Goal: Task Accomplishment & Management: Use online tool/utility

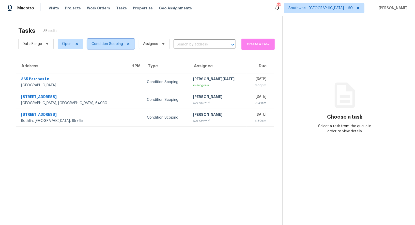
click at [102, 44] on span "Condition Scoping" at bounding box center [106, 43] width 31 height 5
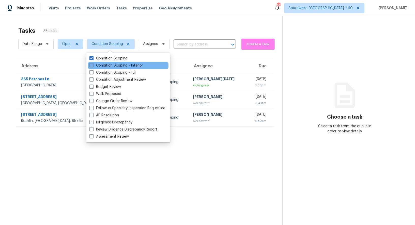
click at [107, 67] on label "Condition Scoping - Interior" at bounding box center [116, 65] width 54 height 5
click at [93, 66] on input "Condition Scoping - Interior" at bounding box center [90, 64] width 3 height 3
checkbox input "true"
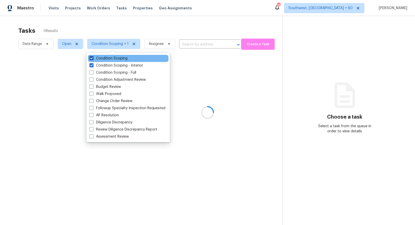
click at [115, 57] on label "Condition Scoping" at bounding box center [108, 58] width 38 height 5
click at [93, 57] on input "Condition Scoping" at bounding box center [90, 57] width 3 height 3
checkbox input "false"
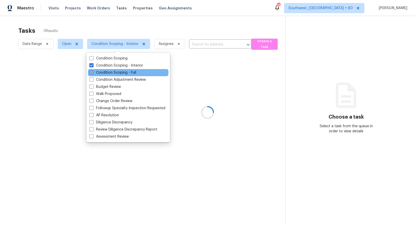
click at [122, 70] on label "Condition Scoping - Full" at bounding box center [112, 72] width 47 height 5
click at [93, 70] on input "Condition Scoping - Full" at bounding box center [90, 71] width 3 height 3
checkbox input "true"
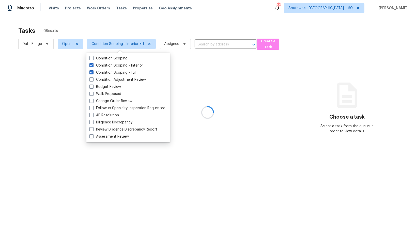
click at [222, 23] on div at bounding box center [207, 112] width 415 height 225
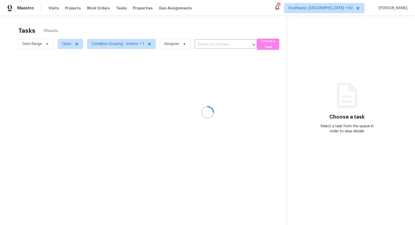
click at [214, 44] on div at bounding box center [207, 112] width 415 height 225
click at [207, 44] on div at bounding box center [207, 112] width 415 height 225
click at [215, 45] on input "text" at bounding box center [219, 45] width 48 height 8
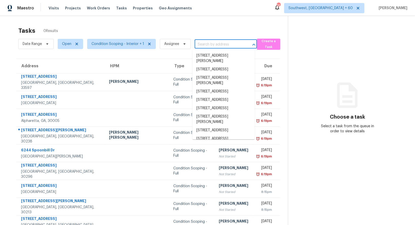
click at [210, 43] on input "text" at bounding box center [219, 45] width 48 height 8
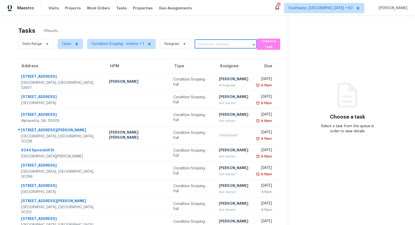
paste input "Stockbridge"
type input "Stockbridge"
click at [204, 42] on input "Stockbridge" at bounding box center [219, 45] width 48 height 8
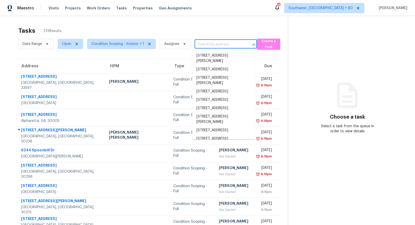
click at [210, 45] on input "text" at bounding box center [219, 45] width 48 height 8
click at [216, 42] on input "text" at bounding box center [219, 45] width 48 height 8
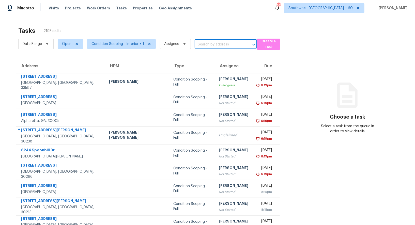
paste input "222 Hemlock Dr Stockbridge, GA, 30281"
drag, startPoint x: 202, startPoint y: 44, endPoint x: 241, endPoint y: 44, distance: 39.4
click at [241, 44] on div "222 Hemlock Dr Stockbridge, GA, 30281 ​" at bounding box center [226, 45] width 62 height 8
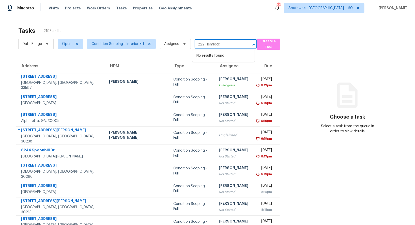
type input "222 Hemlock"
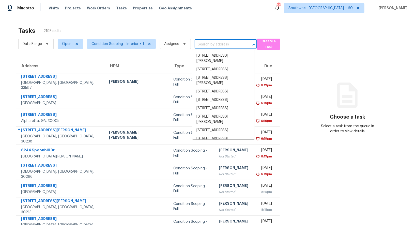
click at [200, 48] on input "text" at bounding box center [219, 45] width 48 height 8
paste input "222 Hemlock Dr Stockbridge, GA, 30281"
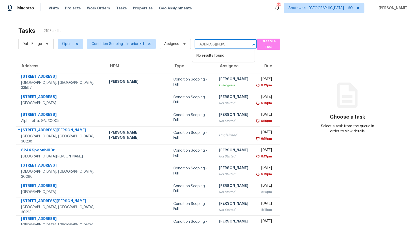
drag, startPoint x: 201, startPoint y: 44, endPoint x: 247, endPoint y: 44, distance: 46.0
click at [247, 44] on div "222 Hemlock Dr Stockbridge, GA, 30281 ​" at bounding box center [226, 45] width 62 height 8
type input "222 Hemlock"
click at [221, 41] on input "text" at bounding box center [219, 45] width 48 height 8
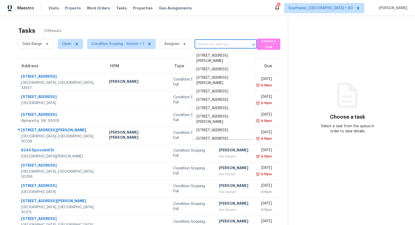
paste input "[STREET_ADDRESS][PERSON_NAME]"
type input "[STREET_ADDRESS][PERSON_NAME]"
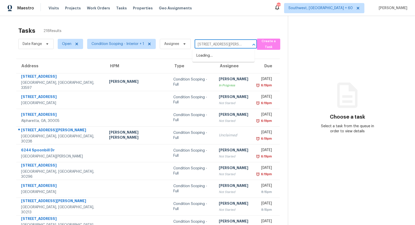
scroll to position [0, 22]
click at [220, 59] on li "[STREET_ADDRESS]" at bounding box center [223, 56] width 62 height 8
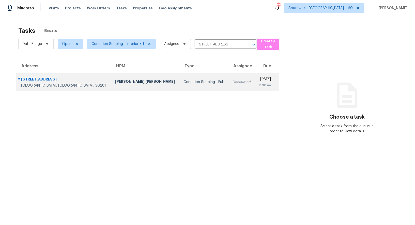
click at [228, 89] on td "Unclaimed" at bounding box center [241, 82] width 27 height 18
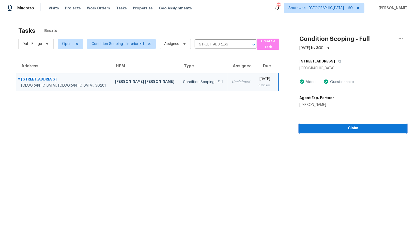
click at [362, 128] on span "Claim" at bounding box center [352, 128] width 99 height 6
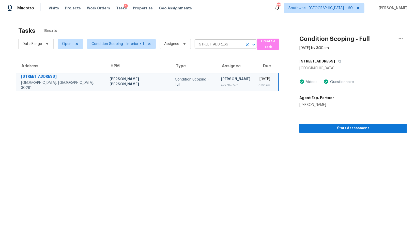
click at [204, 45] on input "222 Hemlock Dr, Stockbridge, GA 30281" at bounding box center [219, 45] width 48 height 8
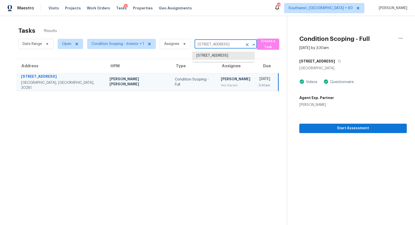
paste input "40 Emerald Creek Ct Jasper, GA, 30143"
type input "40 Emerald Creek Ct Jasper, GA, 30143"
click at [215, 53] on li "40 Emerald Creek Ct, Jasper, GA 30143" at bounding box center [223, 56] width 62 height 8
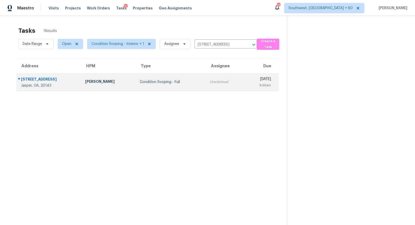
click at [210, 83] on div "Unclaimed" at bounding box center [225, 81] width 30 height 5
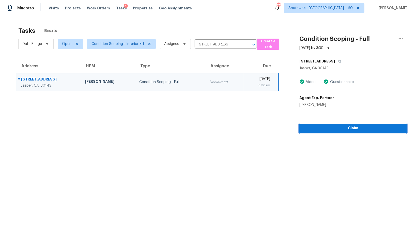
click at [366, 124] on button "Claim" at bounding box center [352, 128] width 107 height 9
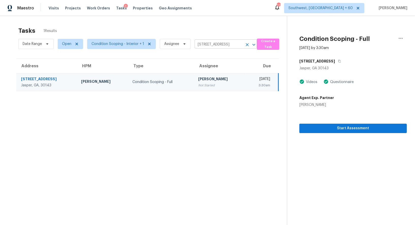
click at [202, 44] on input "40 Emerald Creek Ct, Jasper, GA 30143" at bounding box center [219, 45] width 48 height 8
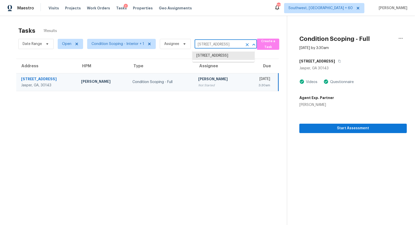
paste input "16905 Sweetwater Village Dr Bradenton, FL, 34211"
type input "16905 Sweetwater Village Dr Bradenton, FL, 34211"
click at [219, 53] on li "16905 Sweetwater Village Dr, Bradenton, FL 34211" at bounding box center [223, 56] width 62 height 8
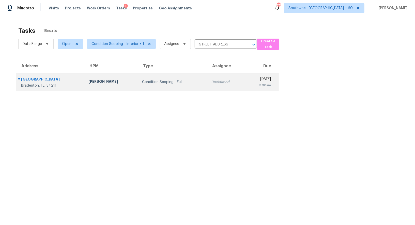
click at [214, 88] on td "Unclaimed" at bounding box center [226, 82] width 38 height 18
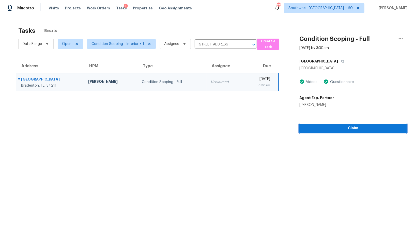
click at [350, 130] on span "Claim" at bounding box center [352, 128] width 99 height 6
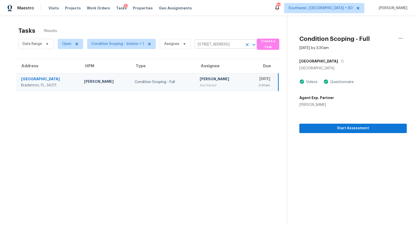
click at [203, 42] on input "16905 Sweetwater Village Dr, Bradenton, FL 34211" at bounding box center [219, 45] width 48 height 8
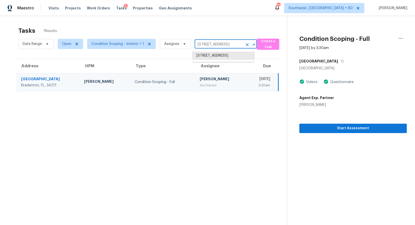
paste input "2418 N Crystal Lake Dr Lakeland, FL, 3380"
type input "2418 N Crystal Lake Dr Lakeland, FL, 33801"
click at [213, 57] on li "2418 N Crystal Lake Dr, Lakeland, FL 33801" at bounding box center [223, 56] width 62 height 8
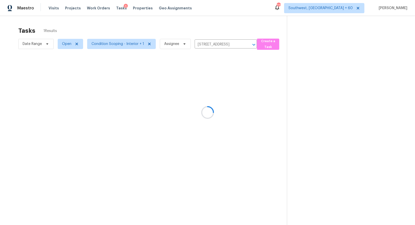
click at [206, 91] on div at bounding box center [207, 112] width 415 height 225
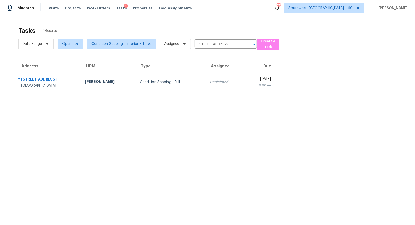
click at [206, 91] on table "Address HPM Type Assignee Due 2418 N Crystal Lake Dr Lakeland, FL, 33801 Nick C…" at bounding box center [147, 75] width 262 height 32
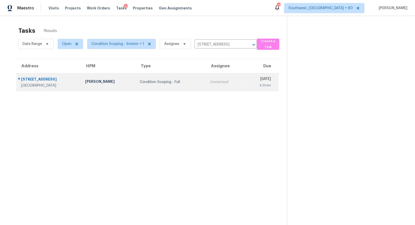
click at [218, 85] on td "Unclaimed" at bounding box center [225, 82] width 38 height 18
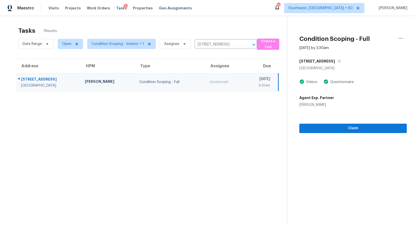
click at [355, 123] on div "Claim" at bounding box center [352, 120] width 107 height 26
click at [364, 123] on div "Claim" at bounding box center [352, 120] width 107 height 26
click at [353, 128] on span "Claim" at bounding box center [352, 128] width 99 height 6
click at [197, 46] on input "2418 N Crystal Lake Dr, Lakeland, FL 33801" at bounding box center [219, 45] width 48 height 8
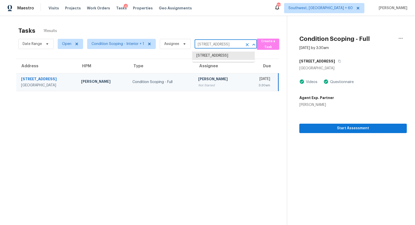
paste input "1783 Reepsville Rd Lincolnton, NC, 28092"
type input "1783 Reepsville Rd Lincolnton, NC, 28092"
click at [210, 60] on li "1783 Reepsville Rd, Lincolnton, NC 28092" at bounding box center [223, 56] width 62 height 8
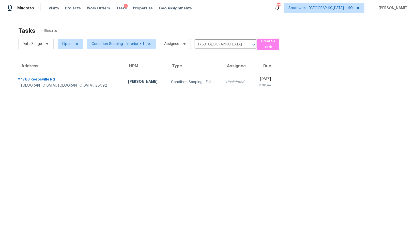
click at [204, 96] on section "Tasks 1 Results Date Range Open Condition Scoping - Interior + 1 Assignee 1783 …" at bounding box center [147, 132] width 279 height 217
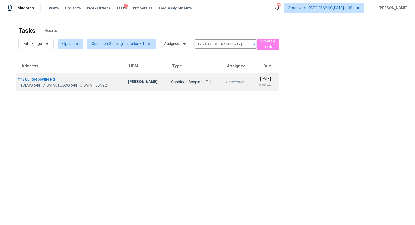
click at [222, 87] on td "Unclaimed" at bounding box center [237, 82] width 30 height 18
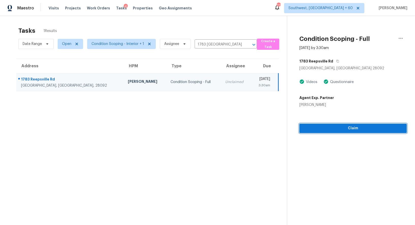
click at [356, 130] on span "Claim" at bounding box center [352, 128] width 99 height 6
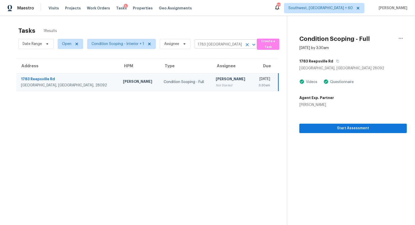
click at [206, 46] on input "1783 Reepsville Rd, Lincolnton, NC 28092" at bounding box center [219, 45] width 48 height 8
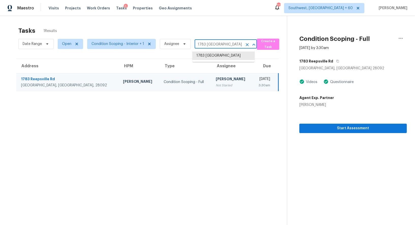
paste input "2 Dunbarton Ct Winston Salem, NC, 27107"
type input "172 Dunbarton Ct Winston Salem, NC, 27107"
click at [213, 57] on li "172 Dunbarton Ct, Winston Salem, NC 27107" at bounding box center [223, 56] width 62 height 8
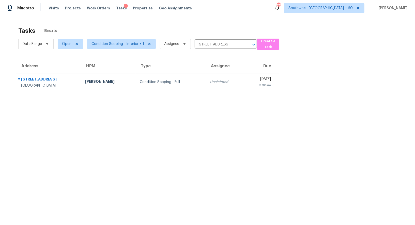
click at [216, 83] on div "Unclaimed" at bounding box center [225, 81] width 30 height 5
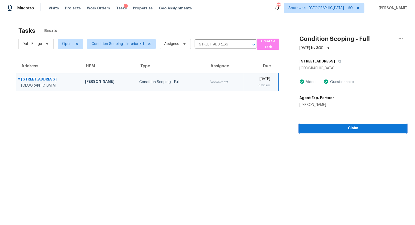
click at [344, 130] on span "Claim" at bounding box center [352, 128] width 99 height 6
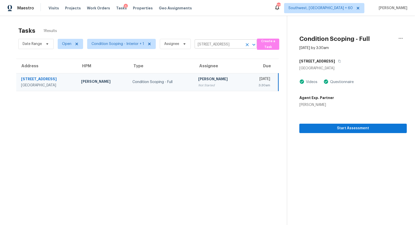
click at [202, 43] on input "172 Dunbarton Ct, Winston Salem, NC 27107" at bounding box center [219, 45] width 48 height 8
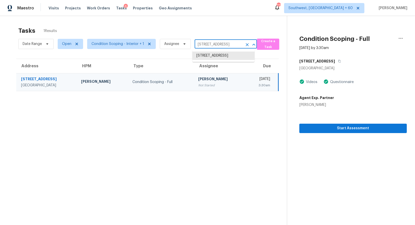
paste input "7529 Rockyridge Dr Frisco, TX, 75035"
type input "7529 Rockyridge Dr Frisco, TX, 75035"
click at [211, 58] on li "7529 Rockyridge Dr, Frisco, TX 75035" at bounding box center [223, 56] width 62 height 8
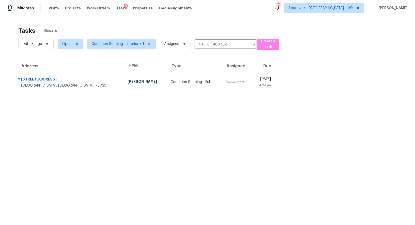
click at [221, 90] on td "Unclaimed" at bounding box center [236, 82] width 30 height 18
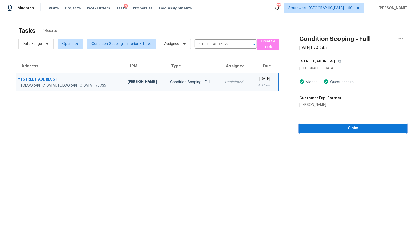
click at [344, 132] on button "Claim" at bounding box center [352, 128] width 107 height 9
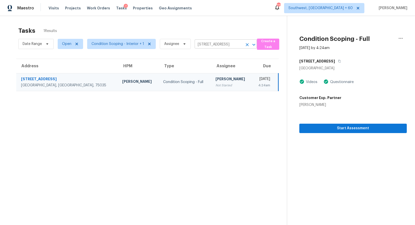
click at [215, 41] on input "7529 Rockyridge Dr, Frisco, TX 75035" at bounding box center [219, 45] width 48 height 8
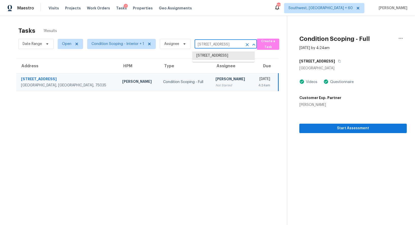
paste input "13626 Turnesa Ter San Antonio, TX, 78221"
type input "13626 Turnesa Ter San Antonio, TX, 78221"
click at [215, 56] on li "13626 Turnesa Ter, San Antonio, TX 78221" at bounding box center [223, 56] width 62 height 8
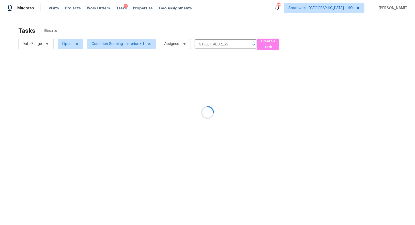
click at [210, 94] on section "Tasks 1 Results Date Range Open Condition Scoping - Interior + 1 Assignee 13626…" at bounding box center [147, 132] width 279 height 217
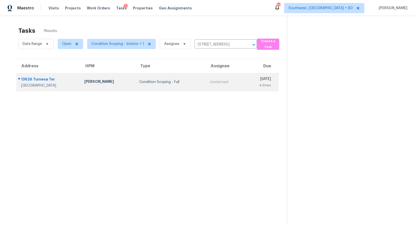
click at [211, 86] on td "Unclaimed" at bounding box center [224, 82] width 39 height 18
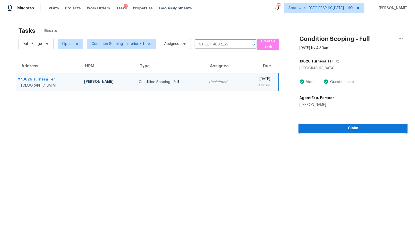
click at [355, 131] on span "Claim" at bounding box center [352, 128] width 99 height 6
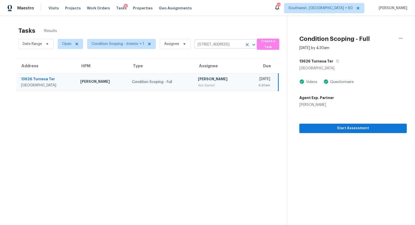
click at [201, 44] on input "13626 Turnesa Ter, San Antonio, TX 78221" at bounding box center [219, 45] width 48 height 8
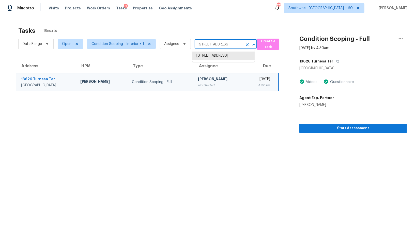
paste input "2303 N General Dr Florence, AZ, 85132"
type input "2303 N General Dr Florence, AZ, 85132"
click at [216, 58] on li "2303 N General Dr, Florence, AZ 85132" at bounding box center [223, 56] width 62 height 8
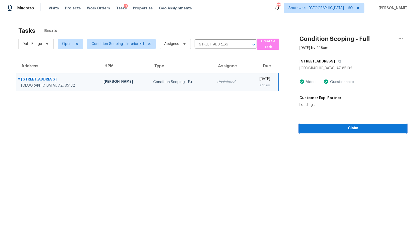
click at [349, 125] on button "Claim" at bounding box center [352, 128] width 107 height 9
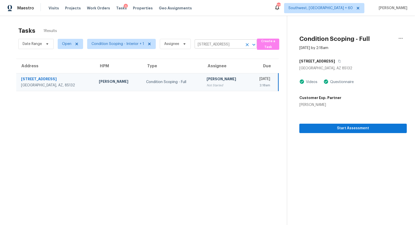
click at [230, 48] on input "2303 N General Dr, Florence, AZ 85132" at bounding box center [219, 45] width 48 height 8
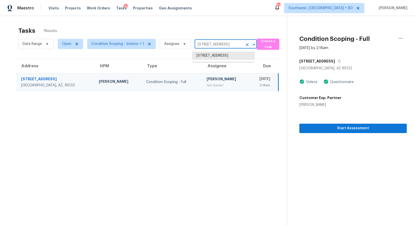
paste input "414 E Michigan Dr Tucson, AZ, 85714"
type input "414 E Michigan Dr Tucson, AZ, 85714"
click at [227, 60] on li "414 E Michigan Dr, Tucson, AZ 85714" at bounding box center [223, 56] width 62 height 8
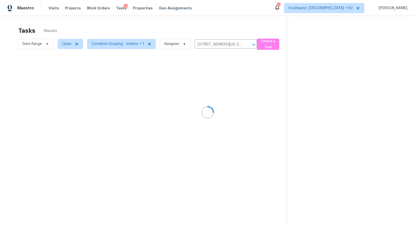
click at [220, 85] on div at bounding box center [207, 112] width 415 height 225
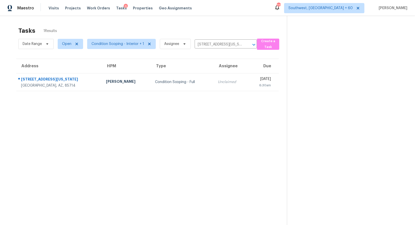
click at [248, 85] on td "Sat, Oct 4th 2025 6:30am" at bounding box center [263, 82] width 31 height 18
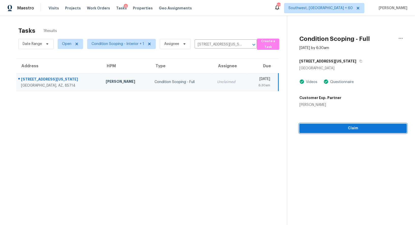
click at [355, 128] on span "Claim" at bounding box center [352, 128] width 99 height 6
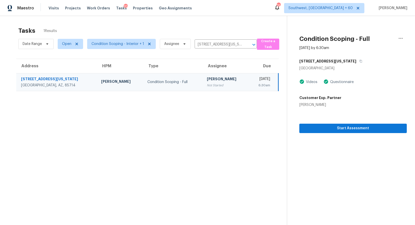
click at [333, 135] on section "Condition Scoping - Full Oct 4th 2025 by 6:30am 414 E Michigan Dr Tucson, AZ 85…" at bounding box center [347, 128] width 120 height 225
click at [340, 128] on span "Start Assessment" at bounding box center [352, 128] width 99 height 6
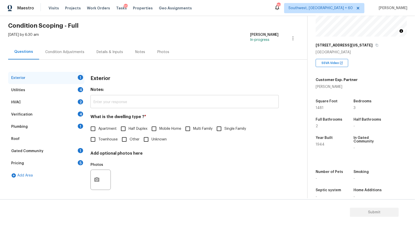
scroll to position [19, 0]
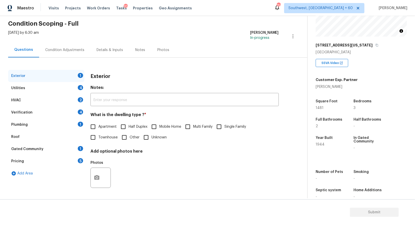
click at [236, 121] on label "Single Family" at bounding box center [230, 126] width 32 height 11
click at [224, 121] on input "Single Family" at bounding box center [219, 126] width 11 height 11
checkbox input "true"
click at [78, 89] on div "Utilities 4" at bounding box center [46, 88] width 76 height 12
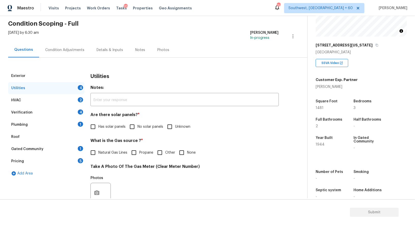
click at [144, 126] on span "No solar panels" at bounding box center [150, 126] width 26 height 5
click at [137, 126] on input "No solar panels" at bounding box center [132, 126] width 11 height 11
checkbox input "true"
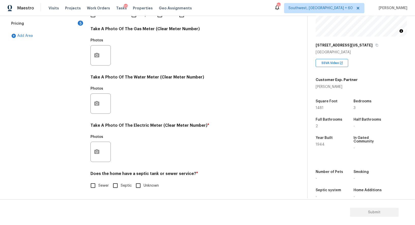
click at [99, 187] on span "Sewer" at bounding box center [103, 185] width 10 height 5
click at [98, 187] on input "Sewer" at bounding box center [93, 185] width 11 height 11
checkbox input "true"
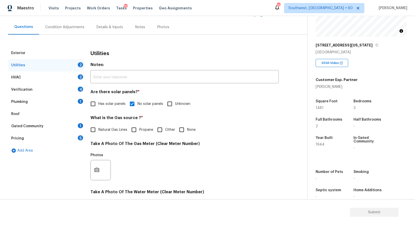
click at [72, 73] on div "HVAC 2" at bounding box center [46, 77] width 76 height 12
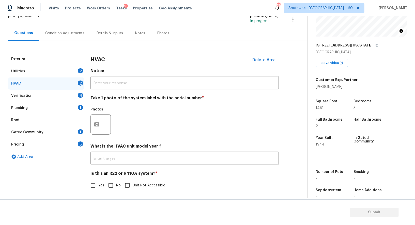
scroll to position [36, 0]
click at [126, 160] on input "text" at bounding box center [184, 159] width 188 height 12
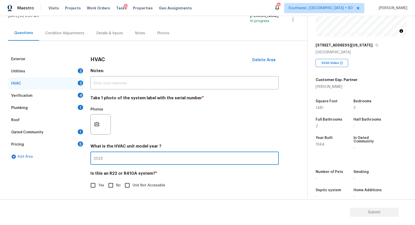
type input "2023"
click at [115, 184] on input "No" at bounding box center [110, 185] width 11 height 11
checkbox input "true"
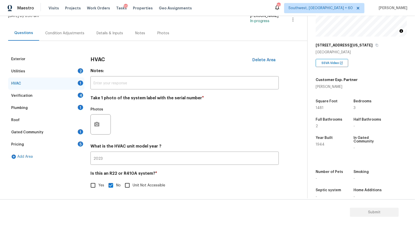
click at [75, 97] on div "Verification 4" at bounding box center [46, 96] width 76 height 12
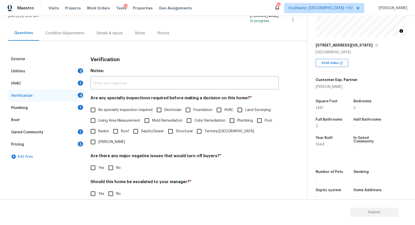
click at [119, 107] on label "No specialty inspection required" at bounding box center [120, 110] width 65 height 11
click at [98, 107] on input "No specialty inspection required" at bounding box center [93, 110] width 11 height 11
checkbox input "true"
click at [114, 163] on input "No" at bounding box center [110, 168] width 11 height 11
checkbox input "true"
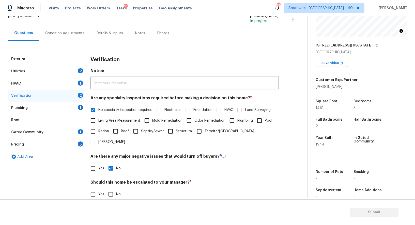
click at [112, 189] on input "No" at bounding box center [110, 194] width 11 height 11
checkbox input "true"
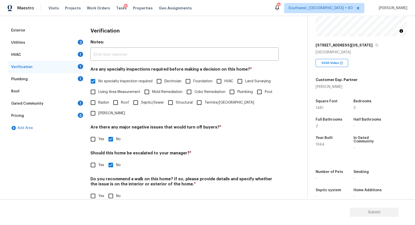
click at [112, 191] on input "No" at bounding box center [110, 196] width 11 height 11
checkbox input "true"
click at [76, 79] on div "Plumbing 1" at bounding box center [46, 79] width 76 height 12
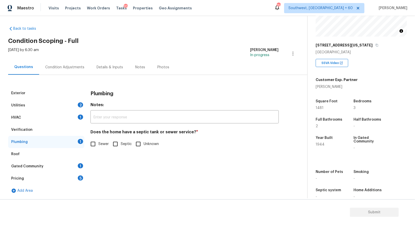
scroll to position [2, 0]
click at [98, 142] on span "Sewer" at bounding box center [103, 144] width 10 height 5
click at [98, 142] on input "Sewer" at bounding box center [93, 144] width 11 height 11
checkbox input "true"
click at [78, 159] on div "Roof" at bounding box center [46, 154] width 76 height 12
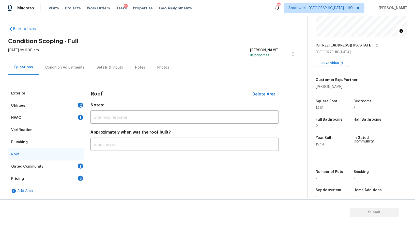
click at [77, 165] on div "Gated Community 1" at bounding box center [46, 166] width 76 height 12
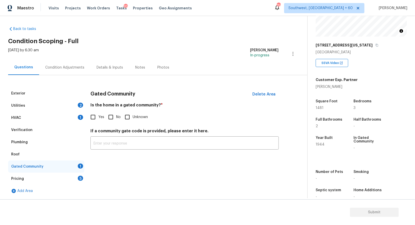
click at [101, 118] on span "Yes" at bounding box center [101, 117] width 6 height 5
click at [98, 118] on input "Yes" at bounding box center [93, 117] width 11 height 11
checkbox input "true"
click at [115, 117] on input "No" at bounding box center [110, 117] width 11 height 11
checkbox input "true"
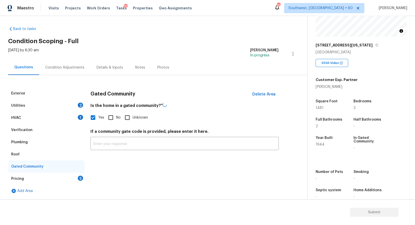
checkbox input "false"
click at [67, 184] on div "Pricing 5" at bounding box center [46, 179] width 76 height 12
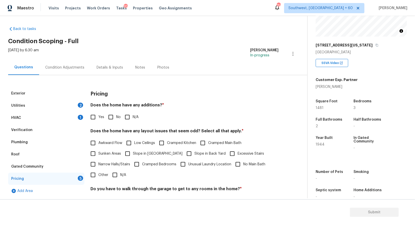
click at [116, 118] on span "No" at bounding box center [118, 117] width 5 height 5
click at [116, 118] on input "No" at bounding box center [110, 117] width 11 height 11
checkbox input "true"
click at [117, 174] on input "N/A" at bounding box center [114, 175] width 11 height 11
checkbox input "true"
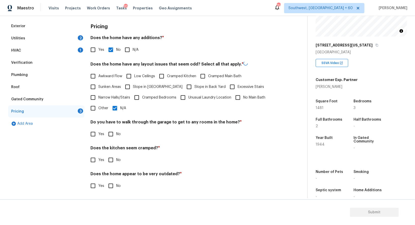
scroll to position [69, 0]
click at [112, 133] on input "No" at bounding box center [110, 134] width 11 height 11
checkbox input "true"
click at [111, 156] on input "No" at bounding box center [110, 160] width 11 height 11
checkbox input "true"
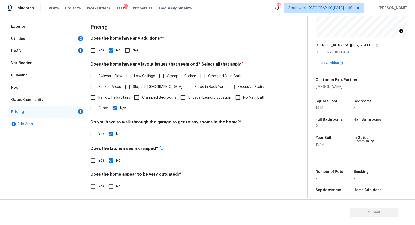
click at [113, 189] on input "No" at bounding box center [110, 186] width 11 height 11
checkbox input "true"
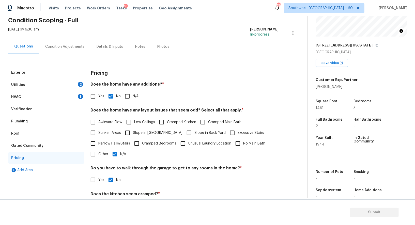
scroll to position [0, 0]
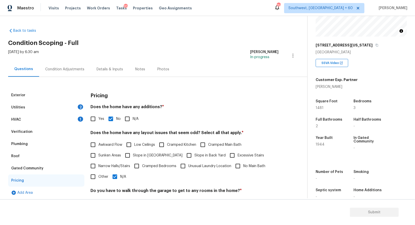
click at [82, 73] on div "Condition Adjustments" at bounding box center [64, 69] width 51 height 15
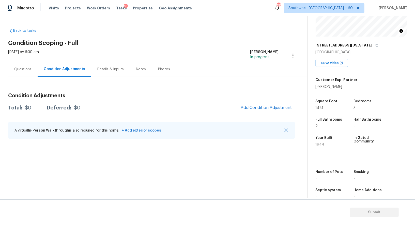
click at [262, 114] on div "Condition Adjustments Total: $0 Deferred: $0 Add Condition Adjustment A virtual…" at bounding box center [151, 116] width 287 height 54
click at [264, 110] on span "Add Condition Adjustment" at bounding box center [265, 107] width 51 height 5
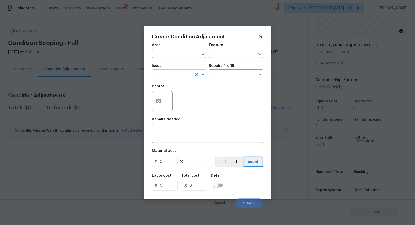
click at [169, 74] on input "text" at bounding box center [172, 75] width 40 height 8
click at [175, 99] on li "Landscape Package" at bounding box center [179, 98] width 54 height 8
type input "Landscape Package"
click at [207, 79] on div "Issue Landscape Package ​ Repairs Prefill ​" at bounding box center [207, 71] width 111 height 21
click at [220, 74] on input "text" at bounding box center [229, 75] width 40 height 8
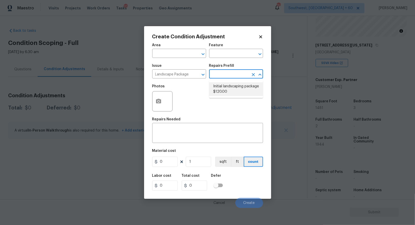
click at [224, 90] on li "Initial landscaping package $120.00" at bounding box center [236, 89] width 54 height 14
type input "Home Readiness Packages"
type textarea "Mowing of grass up to 6" in height. Mow, edge along driveways & sidewalks, trim…"
type input "120"
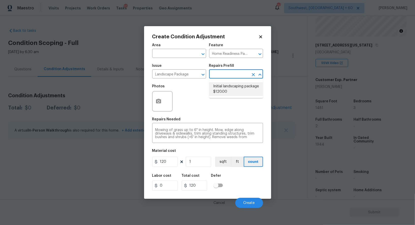
click at [233, 90] on li "Initial landscaping package $120.00" at bounding box center [236, 89] width 54 height 14
click at [235, 86] on li "Initial landscaping package $120.00" at bounding box center [236, 89] width 54 height 14
click at [165, 165] on input "120" at bounding box center [164, 162] width 25 height 10
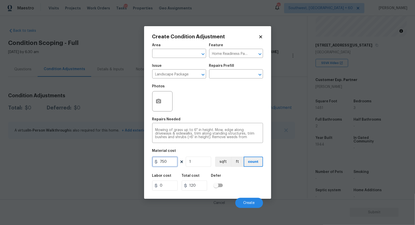
type input "750"
click at [203, 184] on input "120" at bounding box center [194, 186] width 25 height 10
type input "750"
click at [156, 104] on icon "button" at bounding box center [158, 101] width 6 height 6
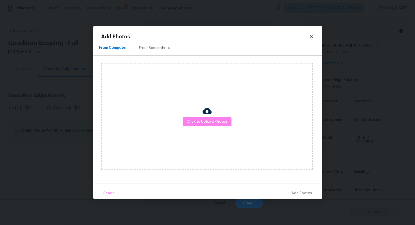
click at [160, 49] on div "From Screenshots" at bounding box center [154, 47] width 31 height 5
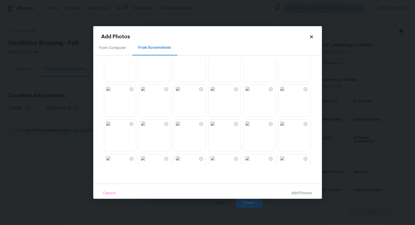
scroll to position [229, 0]
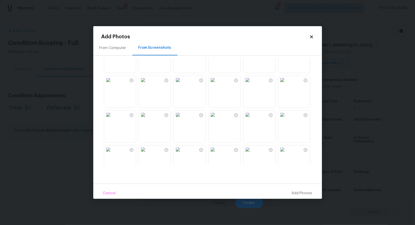
click at [147, 119] on img at bounding box center [143, 115] width 8 height 8
click at [251, 154] on img at bounding box center [247, 150] width 8 height 8
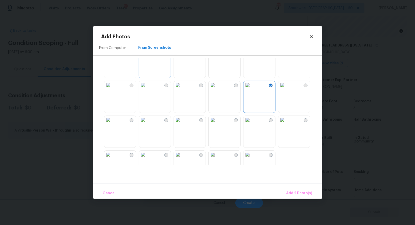
scroll to position [301, 0]
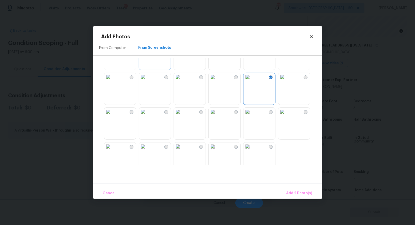
click at [251, 81] on img at bounding box center [247, 77] width 8 height 8
click at [301, 192] on span "Add 1 Photo(s)" at bounding box center [299, 193] width 25 height 6
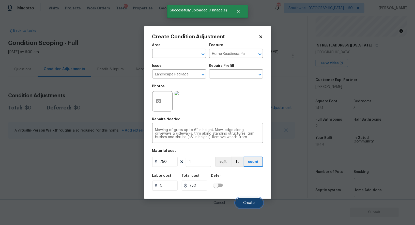
click at [249, 202] on span "Create" at bounding box center [248, 203] width 11 height 4
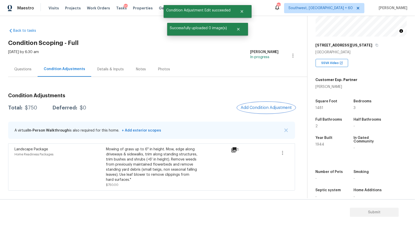
click at [278, 106] on span "Add Condition Adjustment" at bounding box center [265, 107] width 51 height 5
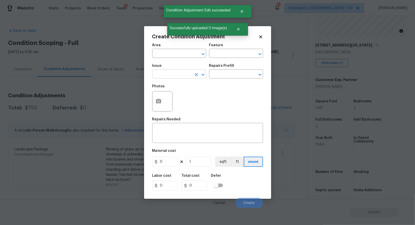
click at [180, 78] on input "text" at bounding box center [172, 75] width 40 height 8
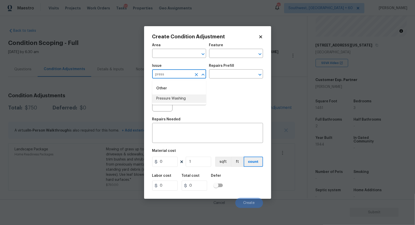
click at [181, 96] on li "Pressure Washing" at bounding box center [179, 98] width 54 height 8
type input "Pressure Washing"
click at [222, 75] on input "text" at bounding box center [229, 75] width 40 height 8
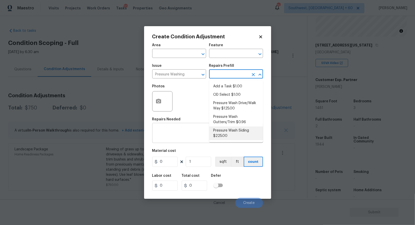
click at [170, 133] on textarea at bounding box center [207, 133] width 105 height 11
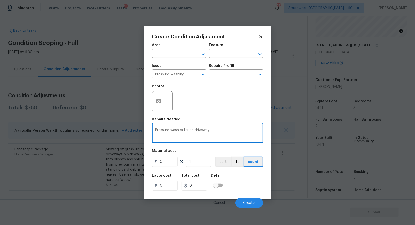
type textarea "Pressure wash exterior, driveway"
click at [169, 160] on input "0" at bounding box center [164, 162] width 25 height 10
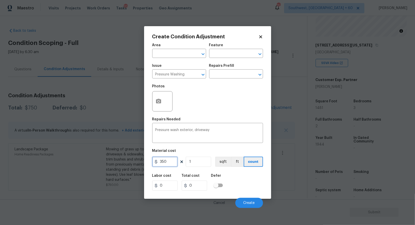
type input "350"
click at [199, 182] on input "0" at bounding box center [194, 186] width 25 height 10
type input "350"
click at [161, 101] on icon "button" at bounding box center [158, 101] width 6 height 6
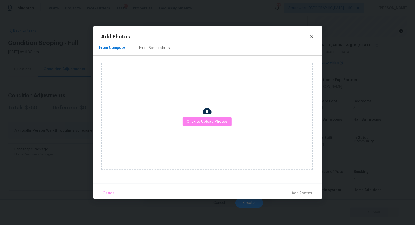
click at [158, 45] on div "From Screenshots" at bounding box center [154, 47] width 43 height 15
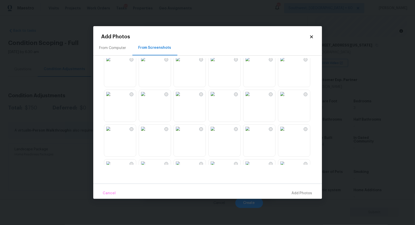
scroll to position [39, 0]
click at [147, 100] on img at bounding box center [143, 95] width 8 height 8
click at [304, 193] on span "Add 1 Photo(s)" at bounding box center [299, 193] width 25 height 6
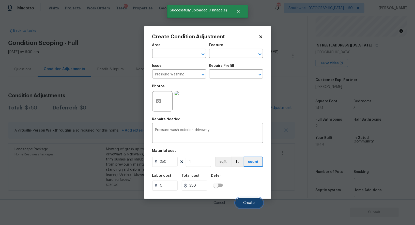
click at [249, 205] on button "Create" at bounding box center [249, 203] width 28 height 10
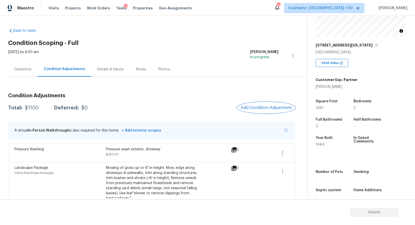
scroll to position [2, 0]
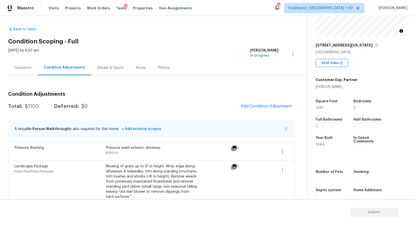
click at [30, 72] on div "Questions" at bounding box center [22, 67] width 29 height 15
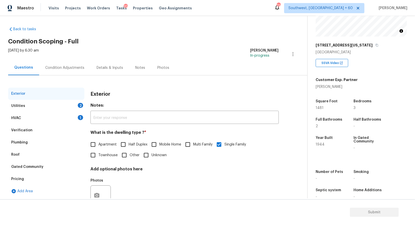
click at [33, 133] on div "Verification" at bounding box center [46, 130] width 76 height 12
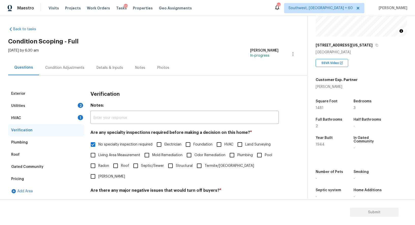
scroll to position [65, 0]
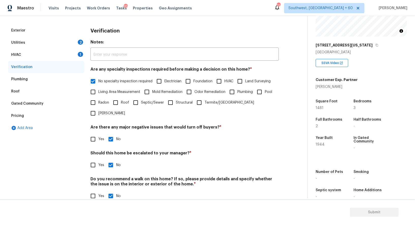
click at [92, 160] on input "Yes" at bounding box center [93, 165] width 11 height 11
checkbox input "true"
checkbox input "false"
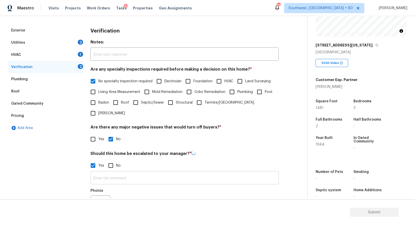
click at [110, 172] on input "text" at bounding box center [184, 178] width 188 height 12
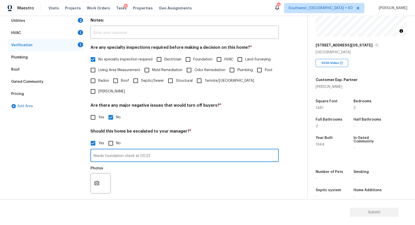
scroll to position [93, 0]
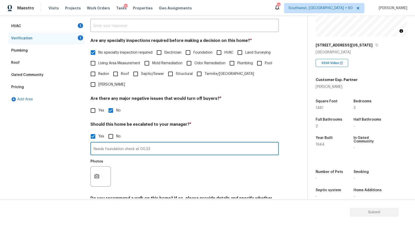
type input "Needs foundation check at 00.23"
click at [98, 174] on icon "button" at bounding box center [96, 176] width 5 height 5
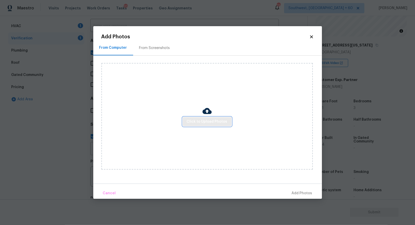
click at [223, 120] on span "Click to Upload Photos" at bounding box center [207, 122] width 41 height 6
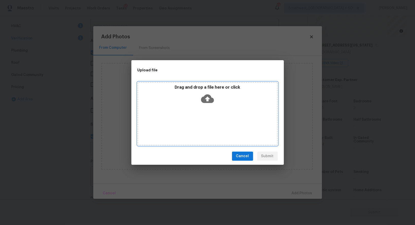
click at [213, 109] on div "Drag and drop a file here or click" at bounding box center [207, 113] width 140 height 63
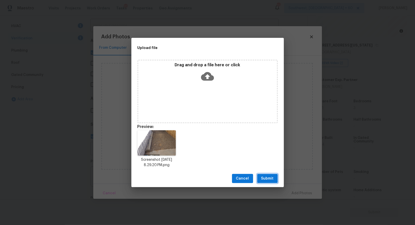
click at [267, 177] on span "Submit" at bounding box center [267, 178] width 12 height 6
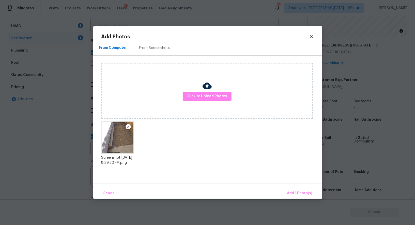
click at [296, 187] on div "Cancel Add 1 Photo(s)" at bounding box center [207, 191] width 229 height 15
click at [304, 192] on span "Add 1 Photo(s)" at bounding box center [299, 193] width 25 height 6
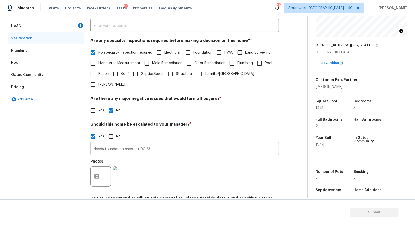
click at [162, 143] on input "Needs foundation check at 00.23" at bounding box center [184, 149] width 188 height 12
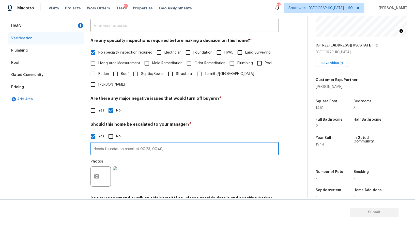
type input "Needs foundation check at 00.23, 00.49,"
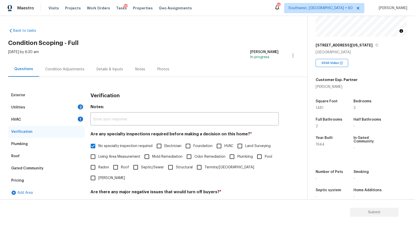
click at [71, 67] on div "Condition Adjustments" at bounding box center [64, 69] width 39 height 5
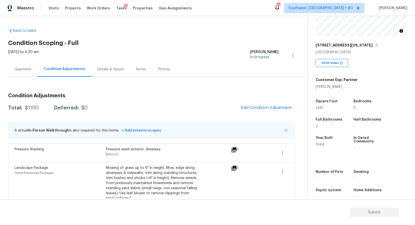
click at [264, 100] on div "Condition Adjustments Total: $1100 Deferred: $0 Add Condition Adjustment A virt…" at bounding box center [151, 149] width 287 height 120
click at [252, 105] on button "Add Condition Adjustment" at bounding box center [265, 107] width 57 height 11
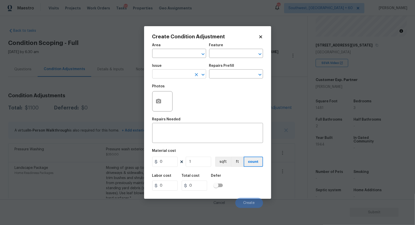
click at [184, 77] on input "text" at bounding box center [172, 75] width 40 height 8
click at [187, 97] on li "Debris/garbage on site" at bounding box center [179, 98] width 54 height 8
type input "Debris/garbage on site"
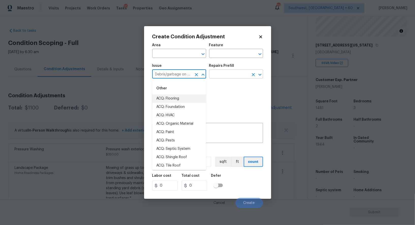
click at [234, 76] on input "text" at bounding box center [229, 75] width 40 height 8
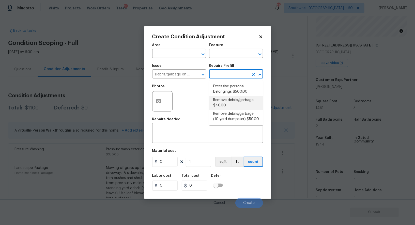
click at [226, 102] on li "Remove debris/garbage $40.00" at bounding box center [236, 103] width 54 height 14
type textarea "Remove, haul off, and properly dispose of any debris left by seller to offsite …"
type input "40"
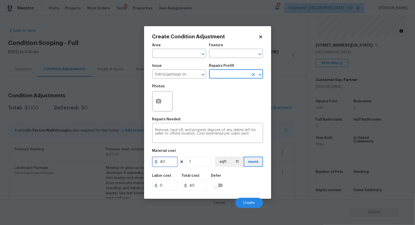
click at [177, 163] on input "40" at bounding box center [164, 162] width 25 height 10
type input "500"
click at [195, 183] on input "40" at bounding box center [194, 186] width 25 height 10
type input "500"
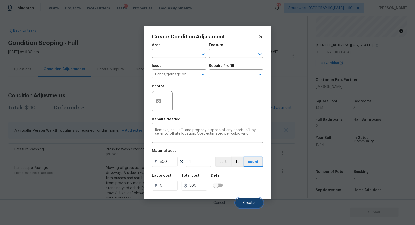
click at [246, 206] on button "Create" at bounding box center [249, 203] width 28 height 10
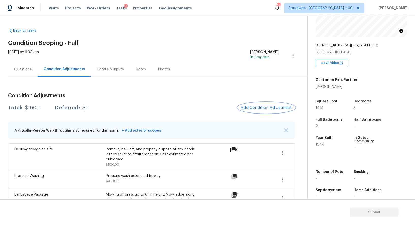
click at [259, 104] on button "Add Condition Adjustment" at bounding box center [265, 107] width 57 height 11
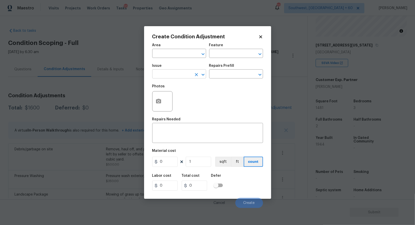
click at [171, 74] on input "text" at bounding box center [172, 75] width 40 height 8
type input "fen"
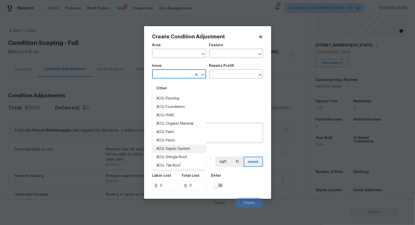
click at [107, 51] on body "Maestro Visits Projects Work Orders Tasks 10 Properties Geo Assignments 721 Sou…" at bounding box center [207, 112] width 415 height 225
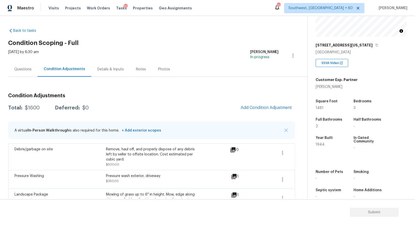
click at [22, 70] on div "Questions" at bounding box center [22, 69] width 17 height 5
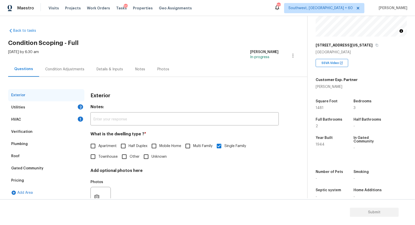
click at [34, 131] on div "Verification" at bounding box center [46, 132] width 76 height 12
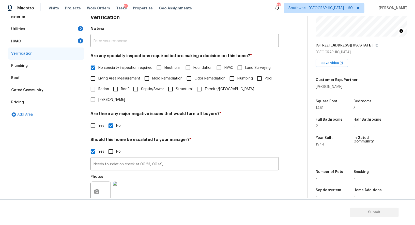
scroll to position [78, 0]
click at [101, 183] on button "button" at bounding box center [97, 192] width 12 height 20
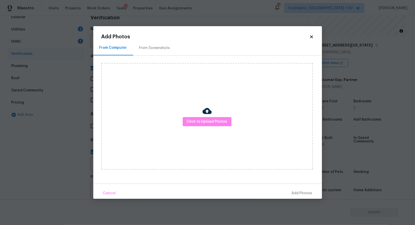
click at [197, 127] on div "Click to Upload Photos" at bounding box center [206, 116] width 211 height 107
click at [200, 122] on span "Click to Upload Photos" at bounding box center [207, 122] width 41 height 6
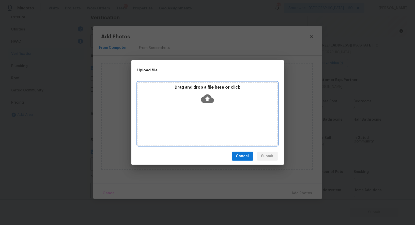
click at [207, 103] on icon at bounding box center [207, 98] width 13 height 13
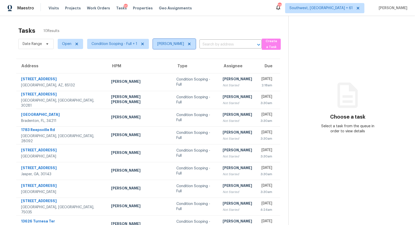
click at [188, 43] on icon at bounding box center [189, 44] width 3 height 3
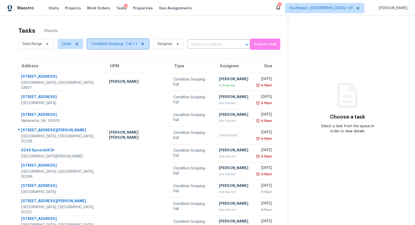
click at [112, 47] on span "Condition Scoping - Full + 1" at bounding box center [118, 44] width 62 height 10
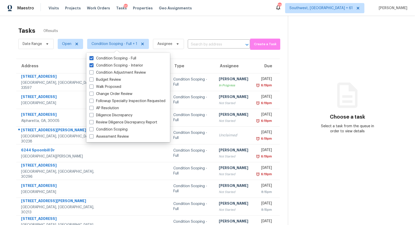
click at [139, 25] on div "Tasks 0 Results" at bounding box center [152, 30] width 269 height 13
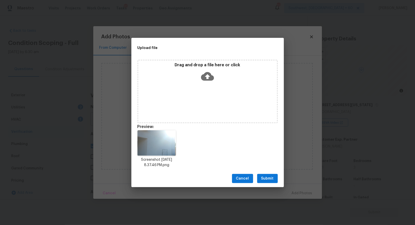
scroll to position [60, 0]
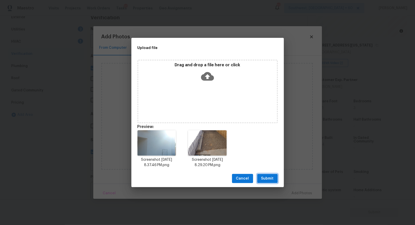
click at [268, 181] on span "Submit" at bounding box center [267, 178] width 12 height 6
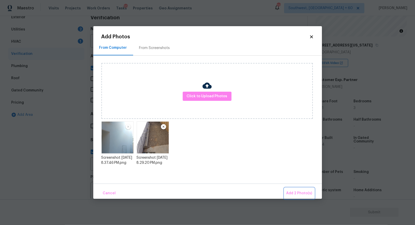
click at [299, 192] on span "Add 2 Photo(s)" at bounding box center [299, 193] width 26 height 6
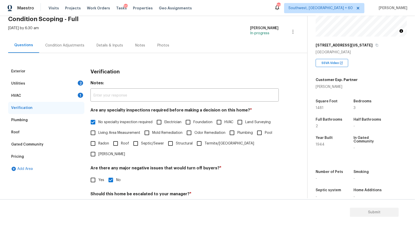
scroll to position [18, 0]
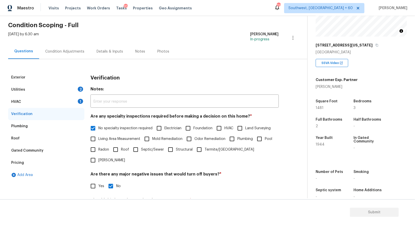
click at [74, 58] on div "Condition Adjustments" at bounding box center [64, 51] width 51 height 15
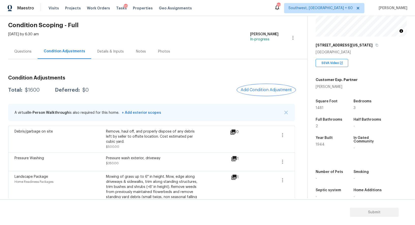
click at [252, 91] on span "Add Condition Adjustment" at bounding box center [265, 90] width 51 height 5
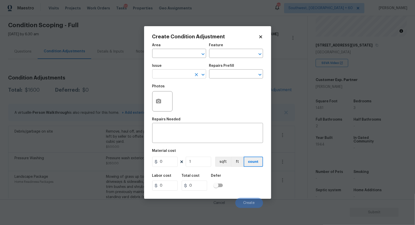
click at [169, 76] on input "text" at bounding box center [172, 75] width 40 height 8
click at [168, 94] on div "Other" at bounding box center [179, 88] width 54 height 12
click at [170, 98] on li "ACQ: Foundation" at bounding box center [179, 98] width 54 height 8
type input "ACQ: Foundation"
click at [159, 106] on button "button" at bounding box center [158, 101] width 12 height 20
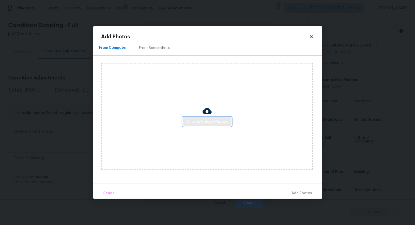
click at [202, 121] on span "Click to Upload Photos" at bounding box center [207, 122] width 41 height 6
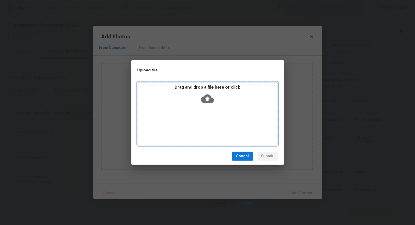
click at [208, 104] on icon at bounding box center [207, 98] width 13 height 13
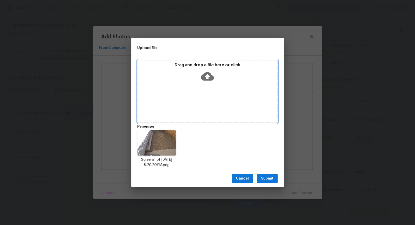
click at [212, 89] on div "Drag and drop a file here or click" at bounding box center [207, 91] width 140 height 63
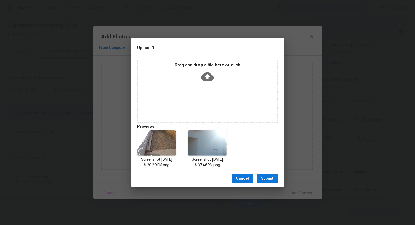
click at [266, 184] on div "Cancel Submit" at bounding box center [207, 179] width 152 height 18
click at [267, 182] on button "Submit" at bounding box center [267, 178] width 21 height 9
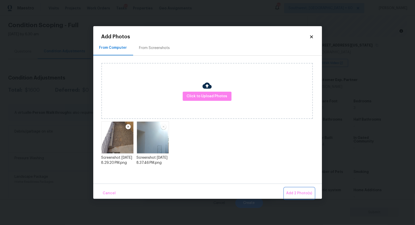
click at [292, 194] on span "Add 2 Photo(s)" at bounding box center [299, 193] width 26 height 6
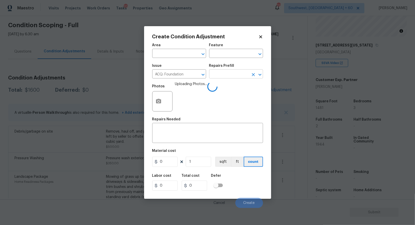
click at [223, 77] on input "text" at bounding box center [229, 75] width 40 height 8
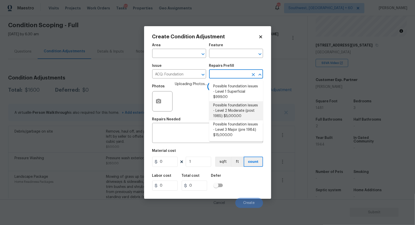
click at [223, 114] on li "Possible foundation issues - Level 2 Moderate (post 1985) $5,000.00" at bounding box center [236, 110] width 54 height 19
type input "Acquisition"
type textarea "Possible foundation issues - Level 2 Moderate: Disclaimer: This is NOT a techni…"
type input "5000"
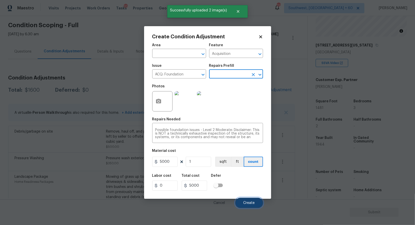
click at [246, 203] on span "Create" at bounding box center [248, 203] width 11 height 4
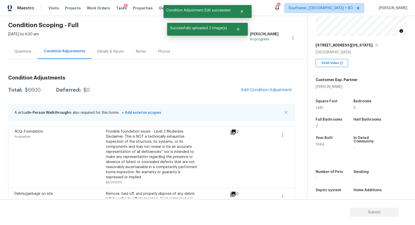
click at [251, 95] on span "Add Condition Adjustment" at bounding box center [265, 90] width 57 height 11
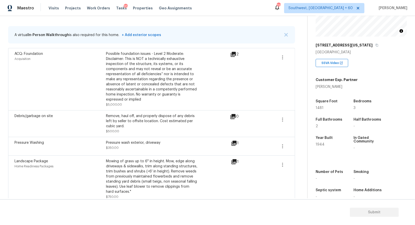
scroll to position [71, 0]
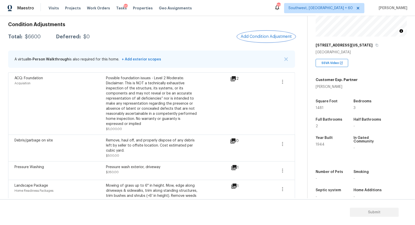
click at [271, 40] on button "Add Condition Adjustment" at bounding box center [265, 36] width 57 height 11
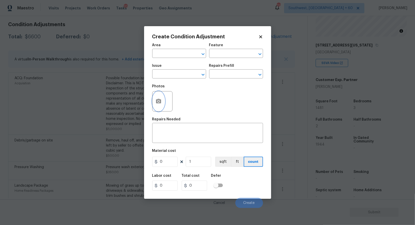
click at [159, 101] on icon "button" at bounding box center [158, 101] width 6 height 6
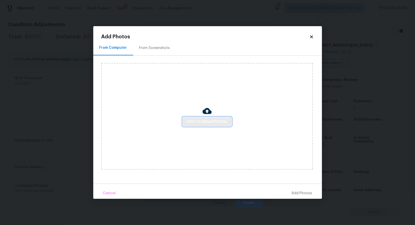
click at [203, 123] on span "Click to Upload Photos" at bounding box center [207, 122] width 41 height 6
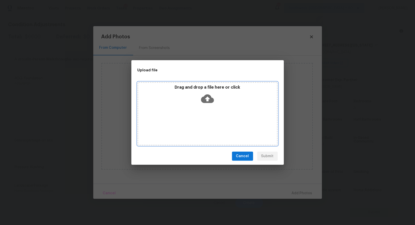
click at [211, 97] on icon at bounding box center [207, 98] width 13 height 9
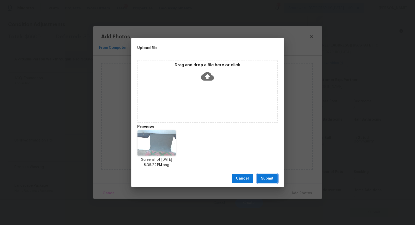
click at [266, 178] on span "Submit" at bounding box center [267, 178] width 12 height 6
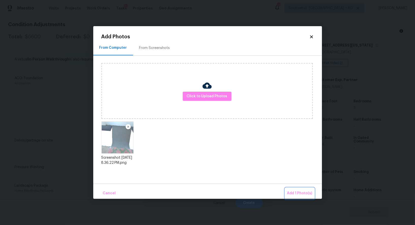
click at [289, 191] on span "Add 1 Photo(s)" at bounding box center [299, 193] width 25 height 6
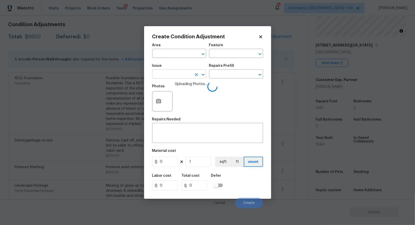
click at [189, 77] on input "text" at bounding box center [172, 75] width 40 height 8
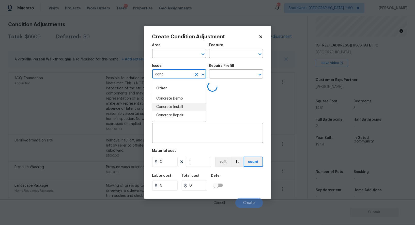
click at [183, 113] on li "Concrete Repair" at bounding box center [179, 115] width 54 height 8
type input "Concrete Repair"
click at [180, 131] on textarea at bounding box center [207, 133] width 105 height 11
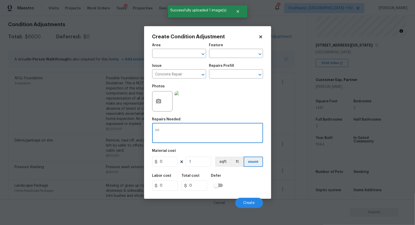
type textarea "c"
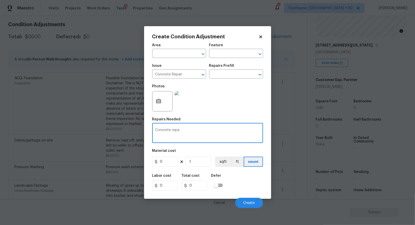
type textarea "Concrete repai"
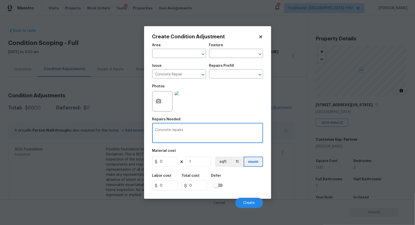
scroll to position [60, 0]
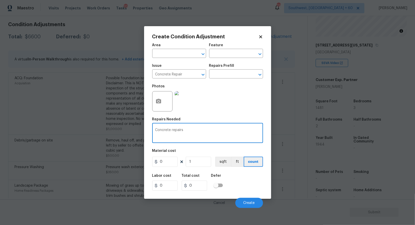
type textarea "Concrete repairs"
click at [166, 163] on input "0" at bounding box center [164, 162] width 25 height 10
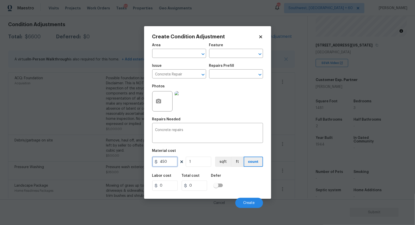
type input "450"
click at [193, 185] on input "0" at bounding box center [194, 186] width 25 height 10
type input "450"
click at [248, 202] on span "Create" at bounding box center [248, 203] width 11 height 4
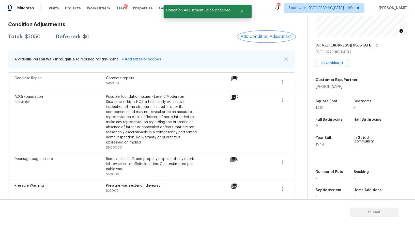
click at [265, 41] on button "Add Condition Adjustment" at bounding box center [265, 36] width 57 height 11
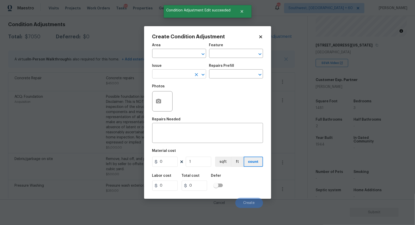
click at [179, 73] on input "text" at bounding box center [172, 75] width 40 height 8
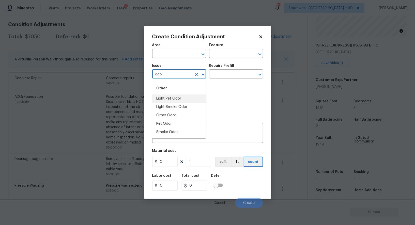
click at [170, 96] on li "Light Pet Odor" at bounding box center [179, 98] width 54 height 8
type input "Light Pet Odor"
click at [216, 74] on input "text" at bounding box center [229, 75] width 40 height 8
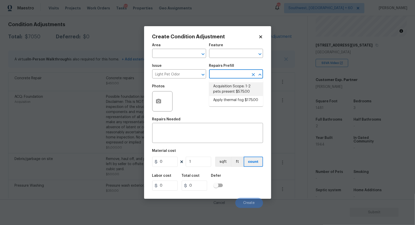
click at [228, 92] on li "Acquisition Scope: 1-2 pets present $575.00" at bounding box center [236, 89] width 54 height 14
type textarea "Acquisition Scope: 1-2 pets present"
type input "575"
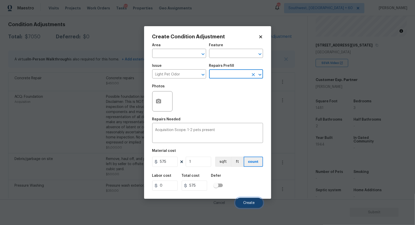
click at [245, 203] on span "Create" at bounding box center [248, 203] width 11 height 4
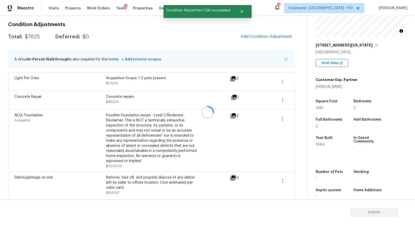
click at [272, 35] on div at bounding box center [207, 112] width 415 height 225
click at [264, 39] on button "Add Condition Adjustment" at bounding box center [265, 36] width 57 height 11
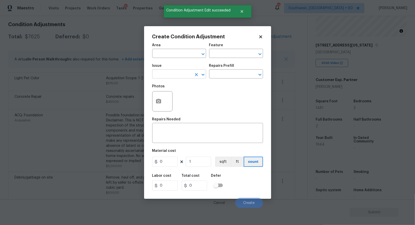
click at [171, 75] on input "text" at bounding box center [172, 75] width 40 height 8
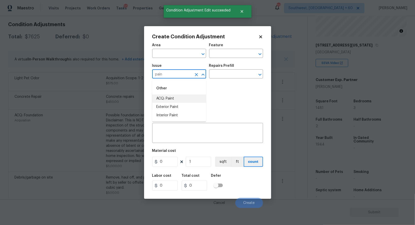
click at [174, 92] on div "Other" at bounding box center [179, 88] width 54 height 12
click at [177, 98] on li "ACQ: Paint" at bounding box center [179, 98] width 54 height 8
type input "ACQ: Paint"
click at [224, 76] on input "text" at bounding box center [229, 75] width 40 height 8
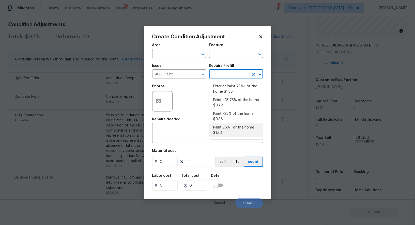
click at [228, 133] on li "Paint 75%+ of the home $1.44" at bounding box center [236, 130] width 54 height 14
type input "Acquisition"
type textarea "Acquisition Scope: 75%+ of the home will likely require interior paint"
type input "1.44"
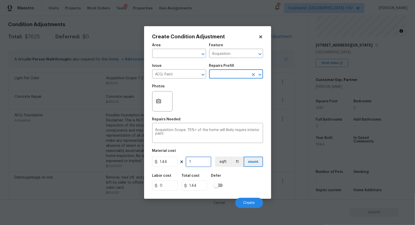
click at [197, 163] on input "1" at bounding box center [198, 162] width 25 height 10
type input "0"
type input "1"
type input "1.44"
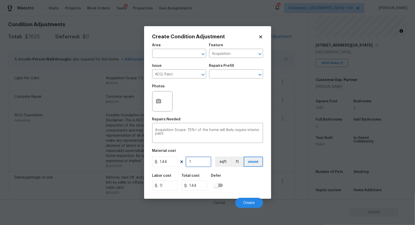
type input "14"
type input "20.16"
type input "148"
type input "213.12"
type input "1481"
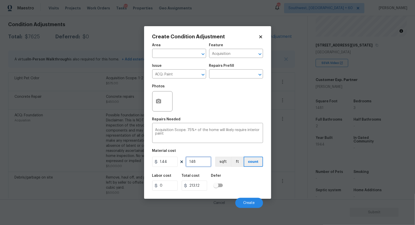
type input "2132.64"
type input "1481"
click at [198, 187] on input "2132.64" at bounding box center [194, 186] width 25 height 10
click at [151, 104] on div "Create Condition Adjustment Area ​ Feature Acquisition ​ Issue ACQ: Paint ​ Rep…" at bounding box center [207, 112] width 127 height 173
click at [153, 104] on button "button" at bounding box center [158, 101] width 12 height 20
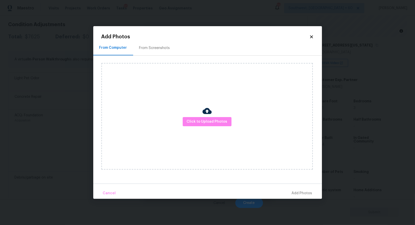
click at [153, 59] on div "Click to Upload Photos" at bounding box center [211, 116] width 220 height 121
click at [153, 53] on div "From Screenshots" at bounding box center [154, 47] width 43 height 15
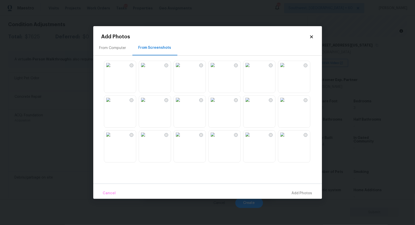
click at [182, 69] on img at bounding box center [178, 65] width 8 height 8
click at [182, 104] on img at bounding box center [178, 100] width 8 height 8
click at [147, 104] on img at bounding box center [143, 100] width 8 height 8
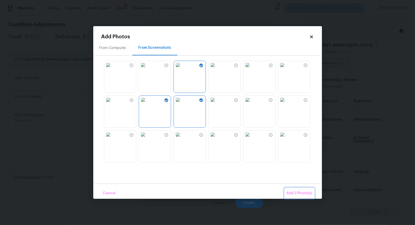
click at [300, 197] on button "Add 3 Photo(s)" at bounding box center [299, 193] width 30 height 11
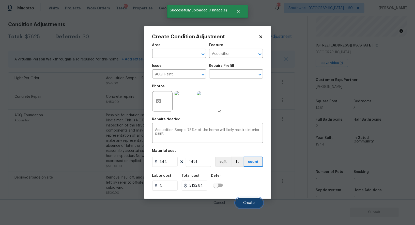
click at [253, 202] on span "Create" at bounding box center [248, 203] width 11 height 4
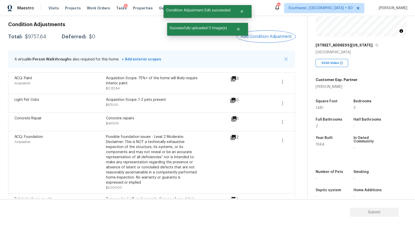
click at [277, 37] on span "Add Condition Adjustment" at bounding box center [265, 36] width 51 height 5
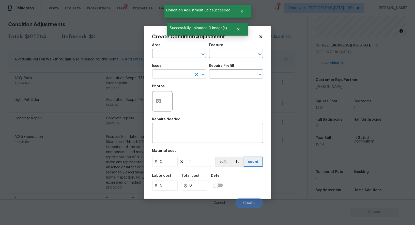
click at [180, 73] on input "text" at bounding box center [172, 75] width 40 height 8
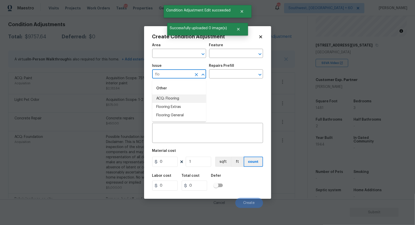
click at [174, 99] on li "ACQ: Flooring" at bounding box center [179, 98] width 54 height 8
type input "ACQ: Flooring"
click at [238, 69] on div "Repairs Prefill" at bounding box center [236, 67] width 54 height 7
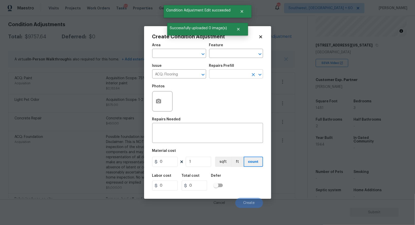
click at [234, 75] on input "text" at bounding box center [229, 75] width 40 height 8
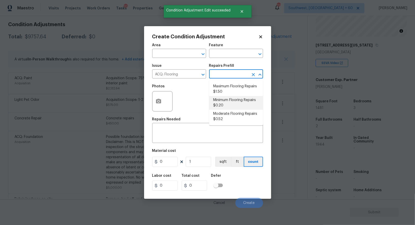
click at [230, 103] on li "Minimum Flooring Repairs $0.20" at bounding box center [236, 103] width 54 height 14
type input "Acquisition"
type textarea "Acquisition Scope: Minimum flooring repairs"
type input "0.2"
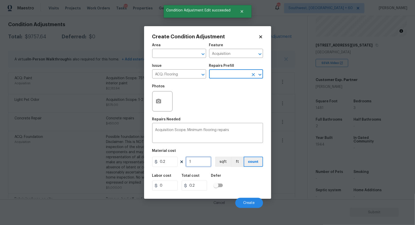
click at [203, 161] on input "1" at bounding box center [198, 162] width 25 height 10
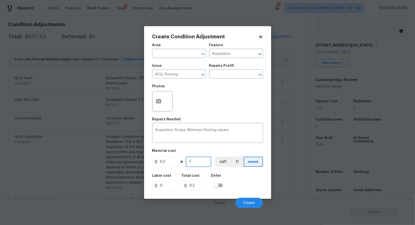
type input "0"
type input "1"
type input "0.2"
type input "14"
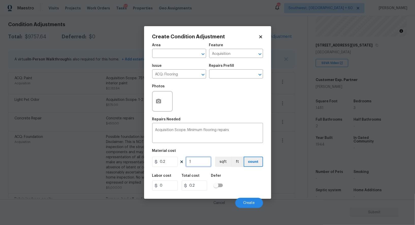
type input "2.8"
type input "148"
type input "29.6"
type input "1481"
type input "296.2"
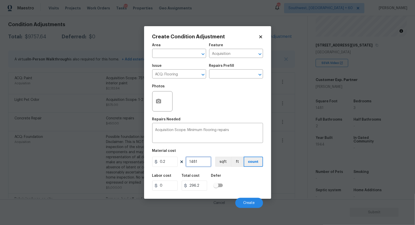
type input "1481"
click at [204, 191] on input "296.2" at bounding box center [194, 186] width 25 height 10
click at [244, 205] on span "Create" at bounding box center [248, 203] width 11 height 4
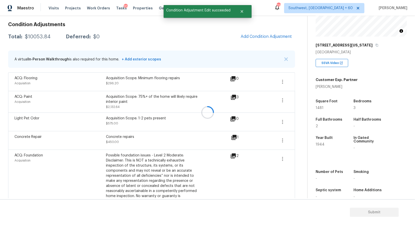
click at [274, 42] on div at bounding box center [207, 112] width 415 height 225
click at [274, 39] on button "Add Condition Adjustment" at bounding box center [265, 36] width 57 height 11
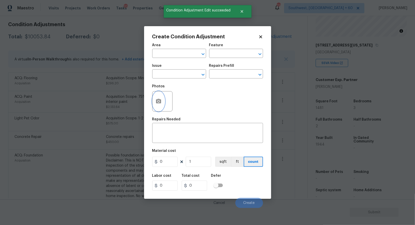
click at [162, 103] on button "button" at bounding box center [158, 101] width 12 height 20
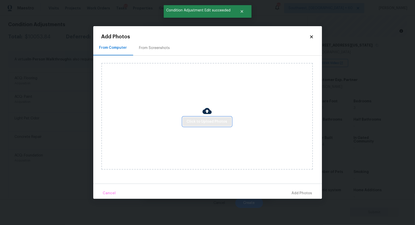
click at [198, 120] on span "Click to Upload Photos" at bounding box center [207, 122] width 41 height 6
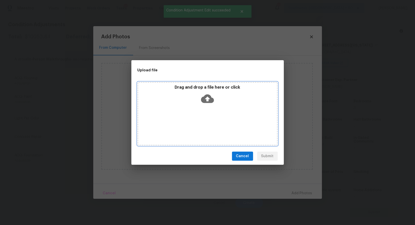
click at [202, 109] on div "Drag and drop a file here or click" at bounding box center [207, 113] width 140 height 63
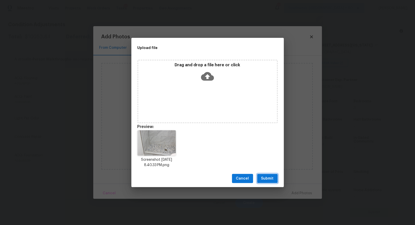
click at [270, 180] on span "Submit" at bounding box center [267, 178] width 12 height 6
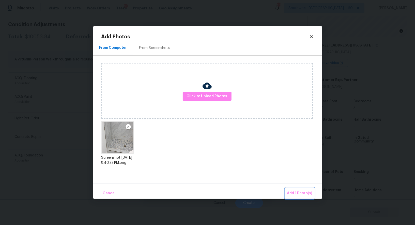
click at [294, 192] on span "Add 1 Photo(s)" at bounding box center [299, 193] width 25 height 6
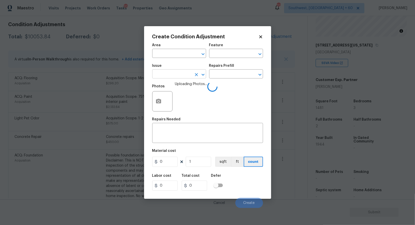
click at [188, 71] on input "text" at bounding box center [172, 75] width 40 height 8
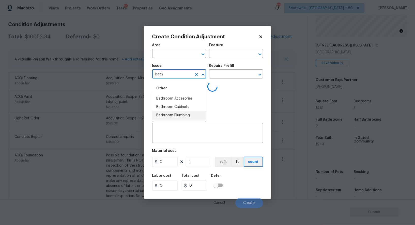
click at [179, 112] on li "Bathroom Plumbing" at bounding box center [179, 115] width 54 height 8
type input "Bathroom Plumbing"
click at [226, 73] on input "text" at bounding box center [229, 75] width 40 height 8
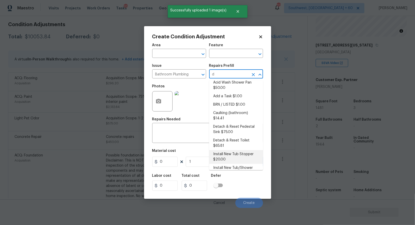
scroll to position [0, 0]
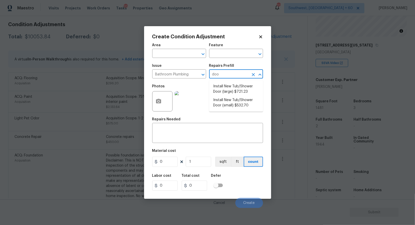
type input "door"
click at [229, 86] on li "Install New Tub/Shower Door (large) $721.23" at bounding box center [236, 89] width 54 height 14
type input "Plumbing"
type textarea "Prep the tub/shower surround and install a new 52''-58'' tempered shower door. …"
type input "721.23"
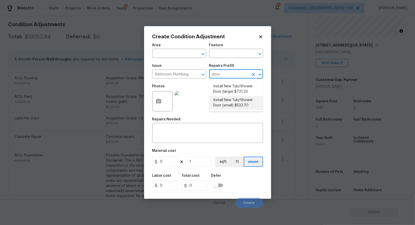
type input "721.23"
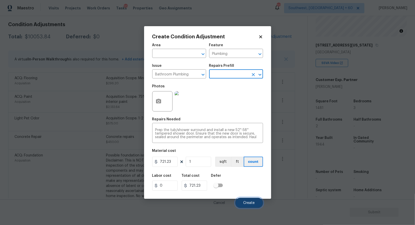
click at [253, 205] on span "Create" at bounding box center [248, 203] width 11 height 4
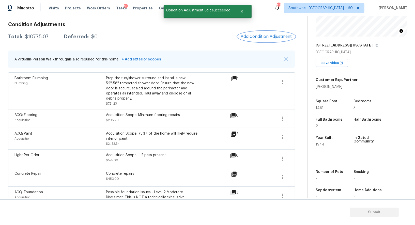
click at [277, 40] on button "Add Condition Adjustment" at bounding box center [265, 36] width 57 height 11
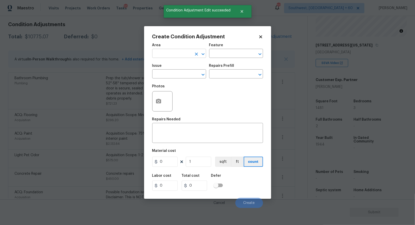
click at [166, 51] on input "text" at bounding box center [172, 54] width 40 height 8
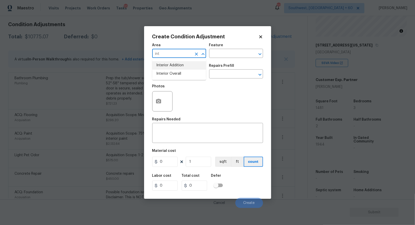
click at [174, 72] on li "Interior Overall" at bounding box center [179, 74] width 54 height 8
type input "Interior Overall"
click at [183, 133] on textarea at bounding box center [207, 133] width 105 height 11
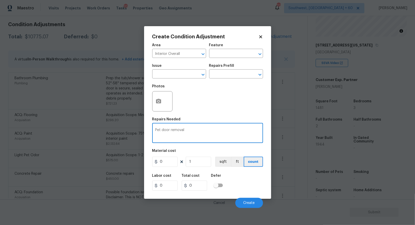
type textarea "Pet door removal"
click at [169, 162] on input "0" at bounding box center [164, 162] width 25 height 10
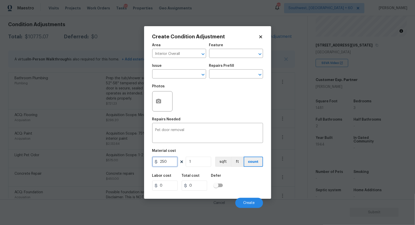
type input "250"
click at [196, 184] on input "0" at bounding box center [194, 186] width 25 height 10
type input "250"
click at [157, 91] on div "Photos" at bounding box center [162, 88] width 21 height 7
click at [158, 99] on button "button" at bounding box center [158, 101] width 12 height 20
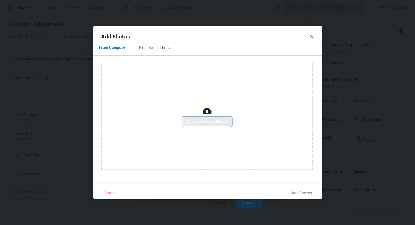
click at [210, 121] on span "Click to Upload Photos" at bounding box center [207, 122] width 41 height 6
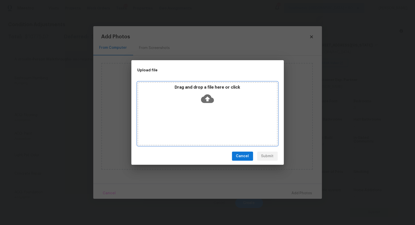
click at [208, 105] on icon at bounding box center [207, 98] width 13 height 13
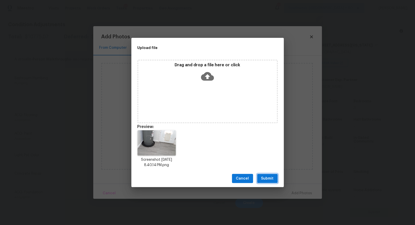
click at [274, 180] on button "Submit" at bounding box center [267, 178] width 21 height 9
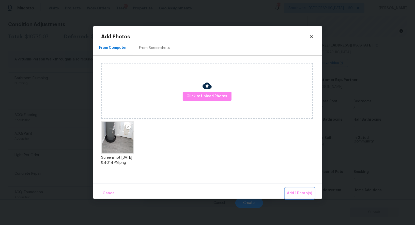
click at [301, 192] on span "Add 1 Photo(s)" at bounding box center [299, 193] width 25 height 6
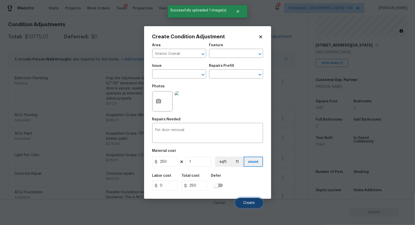
click at [246, 202] on span "Create" at bounding box center [248, 203] width 11 height 4
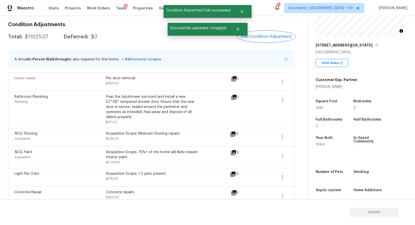
click at [263, 39] on button "Add Condition Adjustment" at bounding box center [265, 36] width 57 height 11
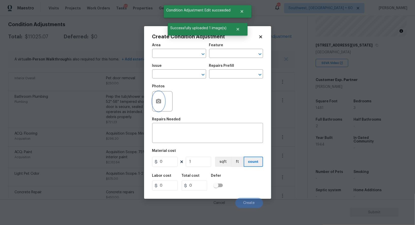
click at [157, 104] on icon "button" at bounding box center [158, 101] width 6 height 6
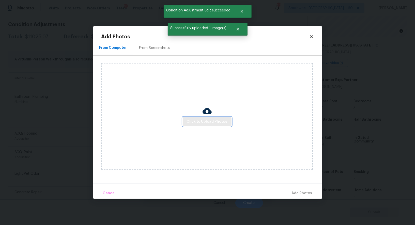
click at [203, 121] on span "Click to Upload Photos" at bounding box center [207, 122] width 41 height 6
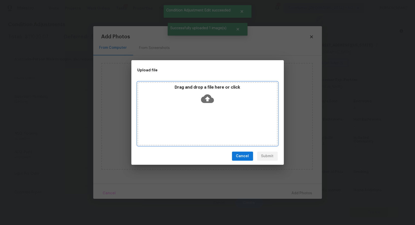
click at [205, 105] on div "Drag and drop a file here or click" at bounding box center [207, 96] width 139 height 22
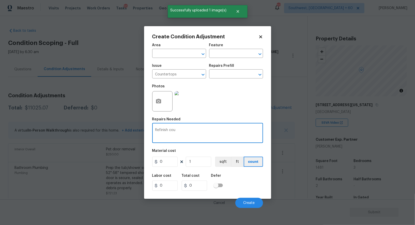
scroll to position [60, 0]
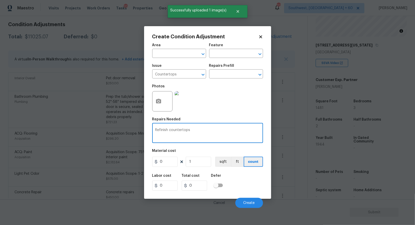
type textarea "Refinish countertops"
click at [171, 160] on input "0" at bounding box center [164, 162] width 25 height 10
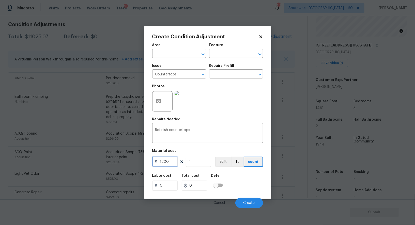
type input "1200"
click at [197, 188] on input "0" at bounding box center [194, 186] width 25 height 10
type input "1200"
click at [166, 160] on input "1200" at bounding box center [164, 162] width 25 height 10
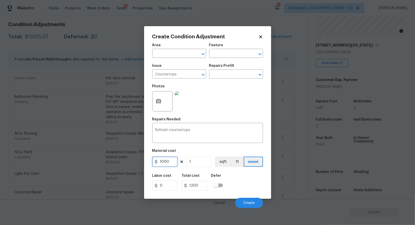
type input "1000"
click at [202, 188] on input "1200" at bounding box center [194, 186] width 25 height 10
type input "1000"
click at [244, 202] on span "Create" at bounding box center [248, 203] width 11 height 4
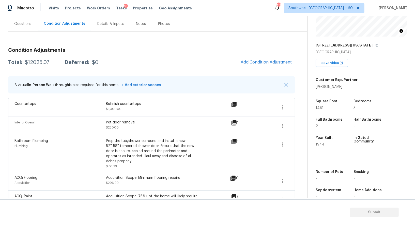
click at [26, 22] on div "Questions" at bounding box center [22, 23] width 17 height 5
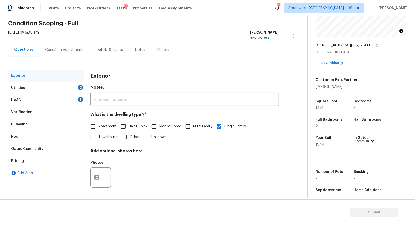
click at [32, 98] on div "HVAC 1" at bounding box center [46, 100] width 76 height 12
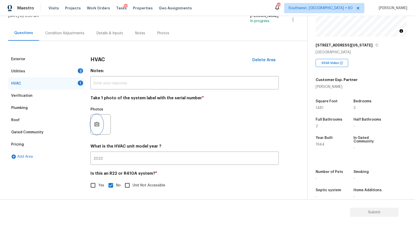
click at [100, 124] on button "button" at bounding box center [97, 125] width 12 height 20
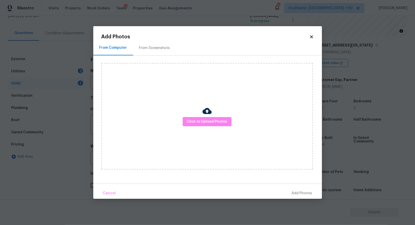
click at [202, 117] on div at bounding box center [206, 111] width 9 height 11
click at [204, 125] on button "Click to Upload Photos" at bounding box center [207, 121] width 49 height 9
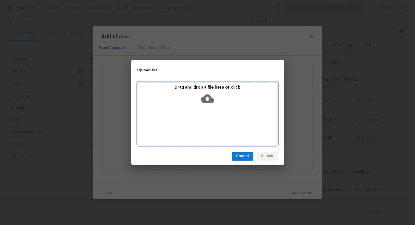
click at [207, 107] on div "Drag and drop a file here or click" at bounding box center [207, 113] width 140 height 63
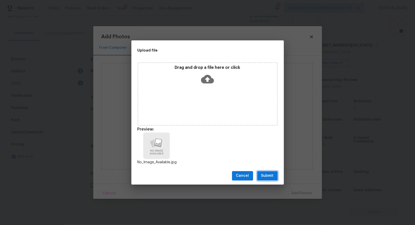
click at [270, 177] on span "Submit" at bounding box center [267, 176] width 12 height 6
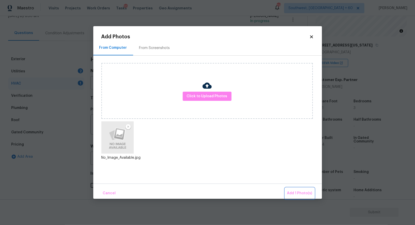
click at [296, 191] on span "Add 1 Photo(s)" at bounding box center [299, 193] width 25 height 6
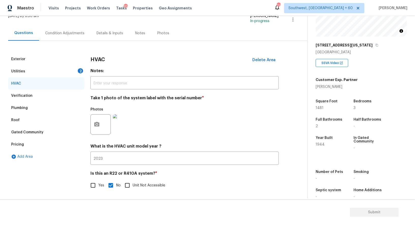
click at [73, 69] on div "Utilities 2" at bounding box center [46, 71] width 76 height 12
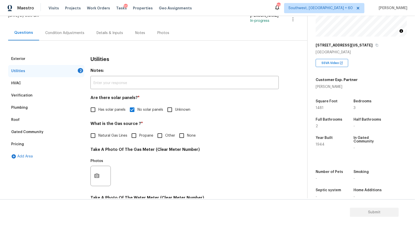
click at [179, 132] on input "None" at bounding box center [181, 135] width 11 height 11
checkbox input "true"
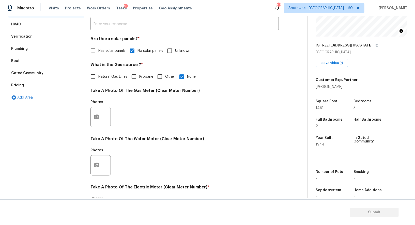
scroll to position [105, 0]
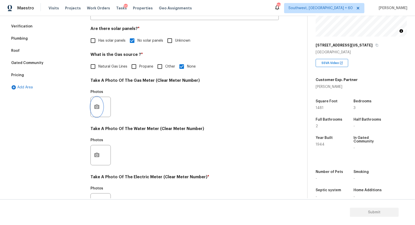
click at [99, 108] on icon "button" at bounding box center [97, 107] width 6 height 6
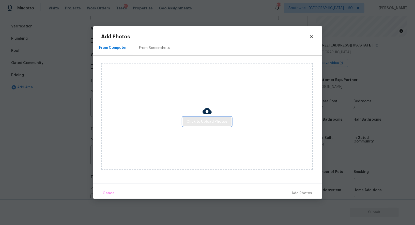
click at [200, 120] on span "Click to Upload Photos" at bounding box center [207, 122] width 41 height 6
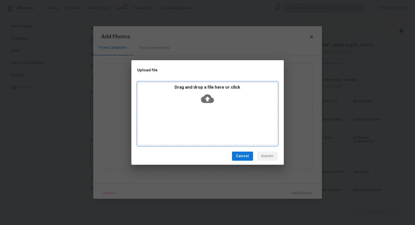
click at [207, 101] on icon at bounding box center [207, 98] width 13 height 13
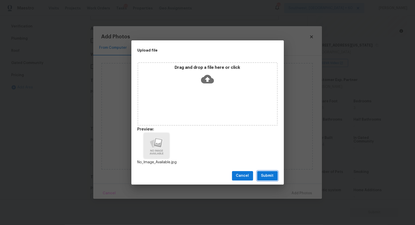
click at [272, 180] on button "Submit" at bounding box center [267, 175] width 21 height 9
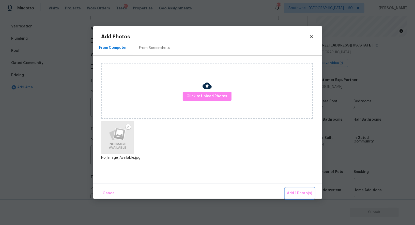
click at [299, 194] on span "Add 1 Photo(s)" at bounding box center [299, 193] width 25 height 6
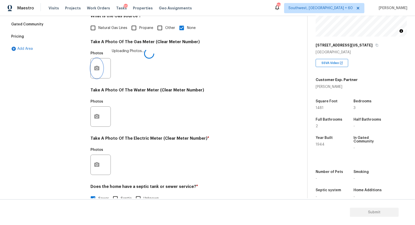
scroll to position [157, 0]
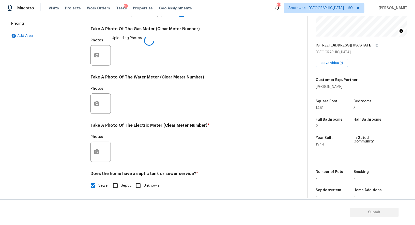
click at [104, 148] on div at bounding box center [100, 152] width 20 height 20
click at [100, 150] on button "button" at bounding box center [97, 152] width 12 height 20
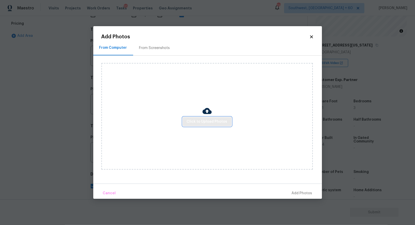
click at [191, 123] on span "Click to Upload Photos" at bounding box center [207, 122] width 41 height 6
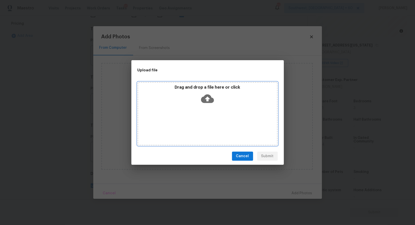
click at [207, 104] on icon at bounding box center [207, 98] width 13 height 13
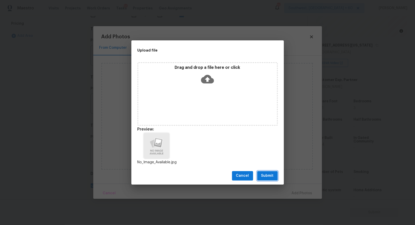
click at [269, 178] on span "Submit" at bounding box center [267, 176] width 12 height 6
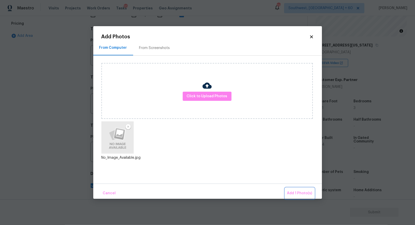
click at [307, 192] on span "Add 1 Photo(s)" at bounding box center [299, 193] width 25 height 6
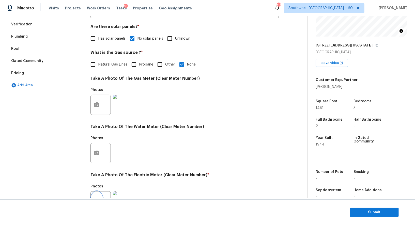
scroll to position [0, 0]
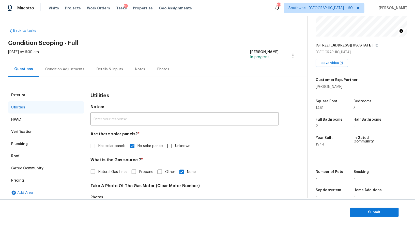
click at [61, 71] on div "Condition Adjustments" at bounding box center [64, 69] width 39 height 5
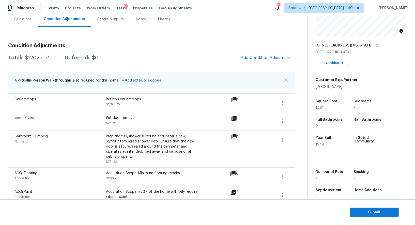
scroll to position [36, 0]
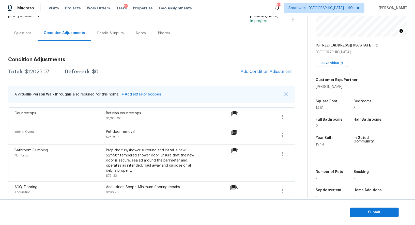
click at [40, 68] on div "Total: $12025.07 Deferred: $0 Add Condition Adjustment" at bounding box center [151, 71] width 287 height 11
copy div "$12025.07"
click at [35, 34] on div "Questions" at bounding box center [22, 33] width 29 height 15
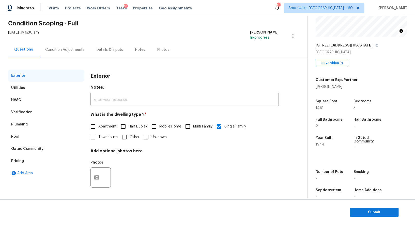
click at [39, 114] on div "Verification" at bounding box center [46, 112] width 76 height 12
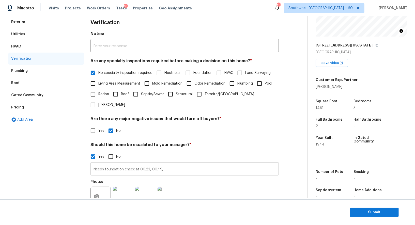
scroll to position [78, 0]
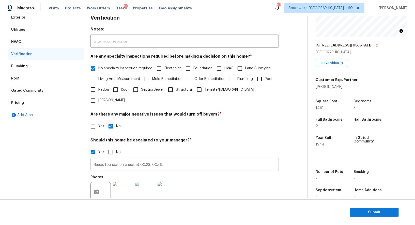
click at [151, 159] on input "Needs foundation check at 00.23, 00.49," at bounding box center [184, 165] width 188 height 12
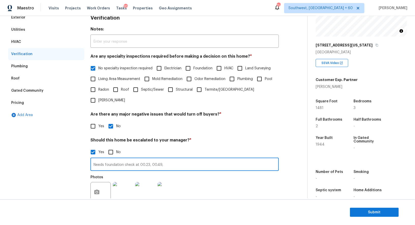
click at [151, 159] on input "Needs foundation check at 00.23, 00.49," at bounding box center [184, 165] width 188 height 12
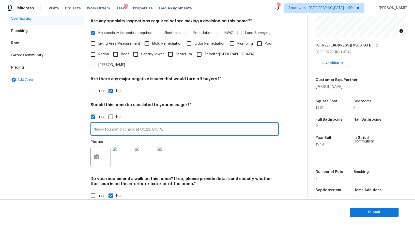
click at [18, 70] on div "Pricing" at bounding box center [46, 67] width 76 height 12
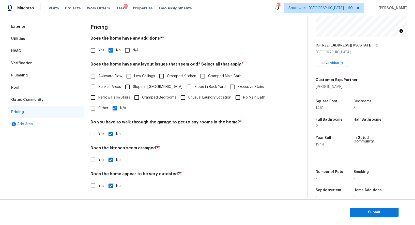
scroll to position [0, 0]
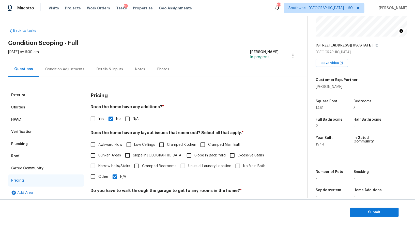
click at [33, 110] on div "Utilities" at bounding box center [46, 107] width 76 height 12
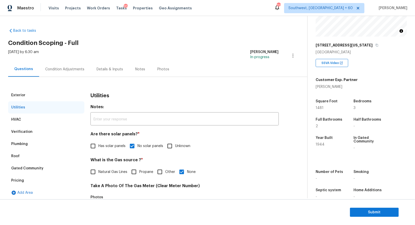
click at [29, 135] on div "Verification" at bounding box center [46, 132] width 76 height 12
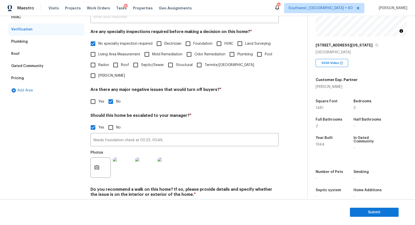
click at [41, 80] on div "Pricing" at bounding box center [46, 78] width 76 height 12
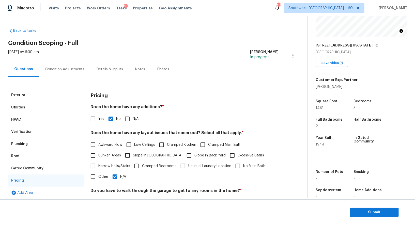
click at [73, 69] on div "Condition Adjustments" at bounding box center [64, 69] width 39 height 5
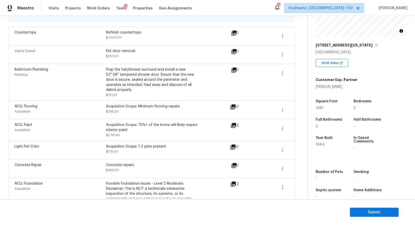
scroll to position [108, 0]
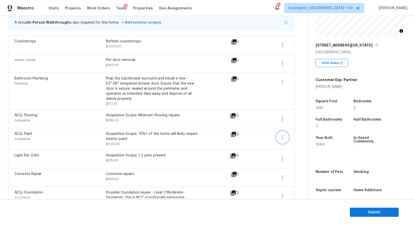
click at [278, 136] on button "button" at bounding box center [282, 137] width 12 height 12
click at [302, 136] on div "Edit" at bounding box center [312, 135] width 40 height 5
click at [283, 119] on icon "button" at bounding box center [282, 119] width 6 height 6
click at [297, 119] on div "Edit" at bounding box center [312, 117] width 40 height 5
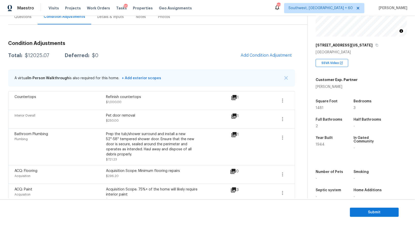
scroll to position [41, 0]
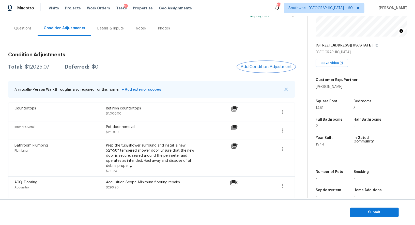
click at [274, 71] on button "Add Condition Adjustment" at bounding box center [265, 66] width 57 height 11
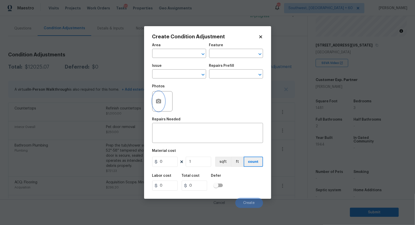
click at [161, 100] on button "button" at bounding box center [158, 101] width 12 height 20
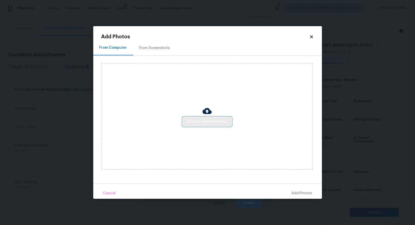
click at [204, 122] on span "Click to Upload Photos" at bounding box center [207, 122] width 41 height 6
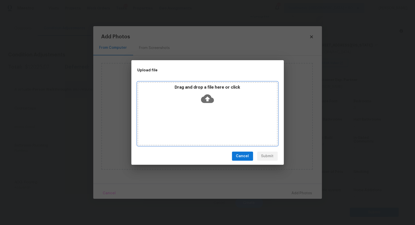
click at [204, 106] on div "Drag and drop a file here or click" at bounding box center [207, 113] width 140 height 63
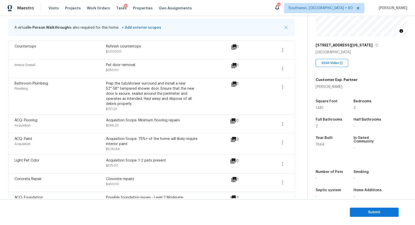
scroll to position [105, 0]
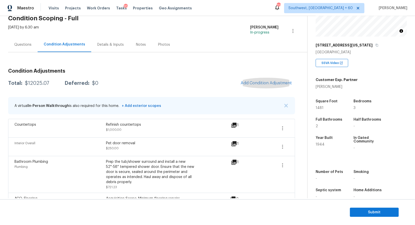
click at [29, 41] on div "Questions" at bounding box center [22, 44] width 29 height 15
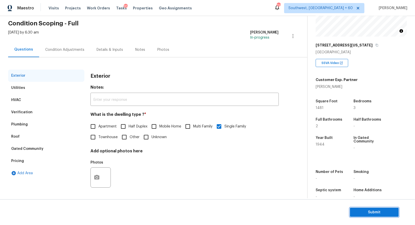
click at [375, 213] on span "Submit" at bounding box center [374, 212] width 41 height 6
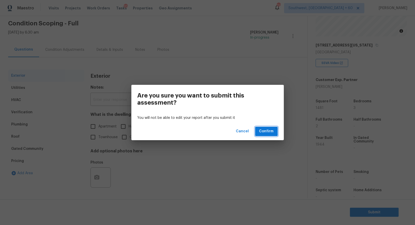
click at [268, 131] on span "Confirm" at bounding box center [266, 131] width 14 height 6
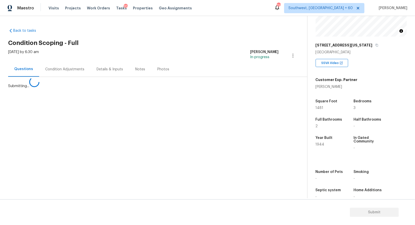
scroll to position [0, 0]
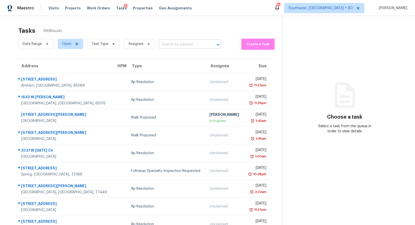
click at [184, 44] on input "text" at bounding box center [183, 45] width 48 height 8
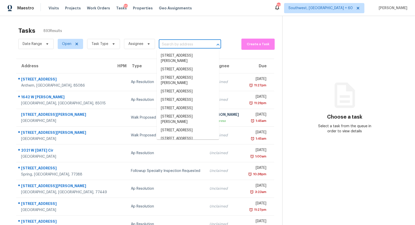
paste input "2303 N General Dr Florence, AZ, 85132"
type input "2303 N General Dr Florence, AZ, 85132"
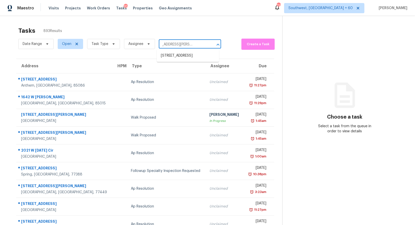
click at [184, 57] on li "2303 N General Dr, Florence, AZ 85132" at bounding box center [188, 56] width 62 height 8
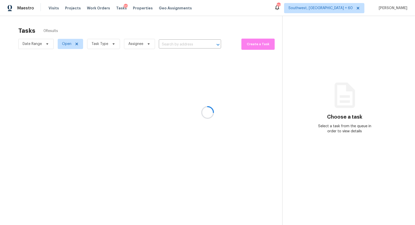
type input "2303 N General Dr, Florence, AZ 85132"
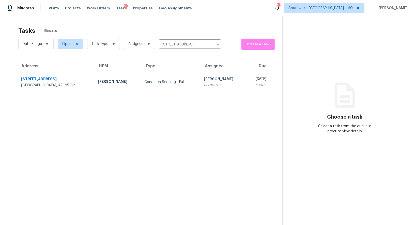
click at [165, 92] on section "Tasks 1 Results Date Range Open Task Type Assignee 2303 N General Dr, Florence,…" at bounding box center [145, 132] width 274 height 217
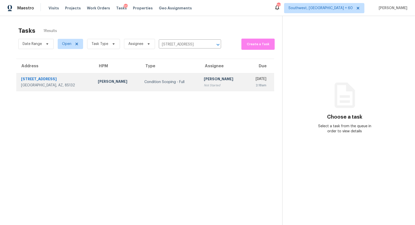
click at [167, 87] on td "Condition Scoping - Full" at bounding box center [170, 82] width 60 height 18
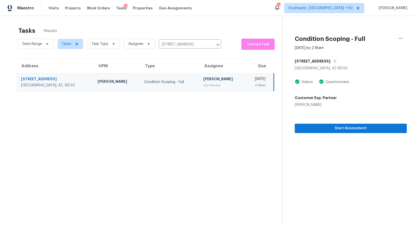
click at [219, 81] on td "Salma Ansari Not Started" at bounding box center [222, 82] width 46 height 18
click at [352, 125] on button "Start Assessment" at bounding box center [351, 128] width 112 height 9
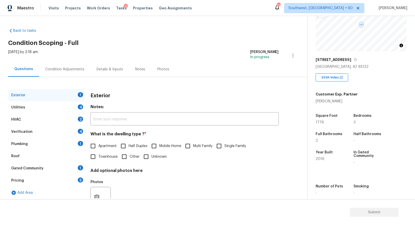
scroll to position [59, 0]
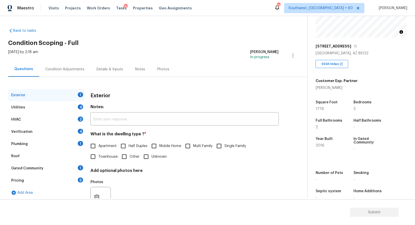
click at [220, 147] on input "Single Family" at bounding box center [219, 146] width 11 height 11
checkbox input "true"
click at [71, 104] on div "Utilities 4" at bounding box center [46, 107] width 76 height 12
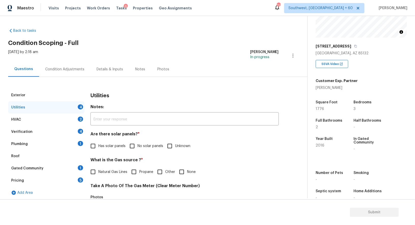
click at [138, 145] on span "No solar panels" at bounding box center [150, 145] width 26 height 5
click at [137, 145] on input "No solar panels" at bounding box center [132, 146] width 11 height 11
checkbox input "true"
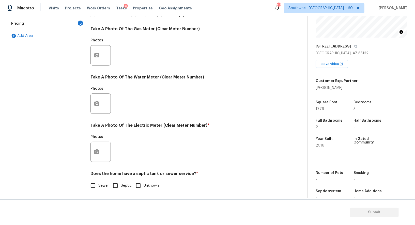
click at [94, 191] on div "Utilities Notes: ​ Are there solar panels? * Has solar panels No solar panels U…" at bounding box center [184, 64] width 188 height 265
click at [96, 188] on input "Sewer" at bounding box center [93, 185] width 11 height 11
checkbox input "true"
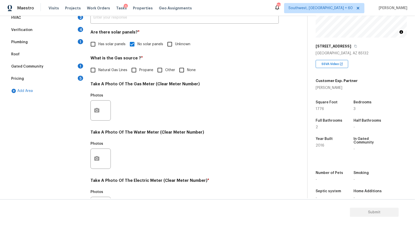
scroll to position [0, 0]
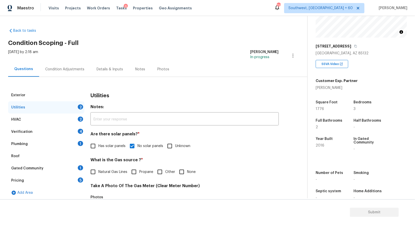
click at [66, 118] on div "HVAC 2" at bounding box center [46, 120] width 76 height 12
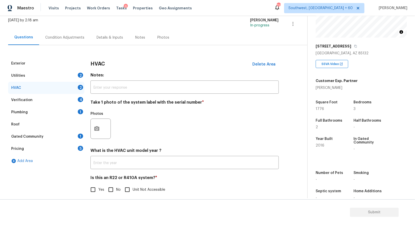
scroll to position [36, 0]
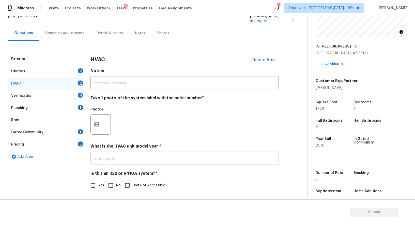
click at [133, 154] on input "text" at bounding box center [184, 159] width 188 height 12
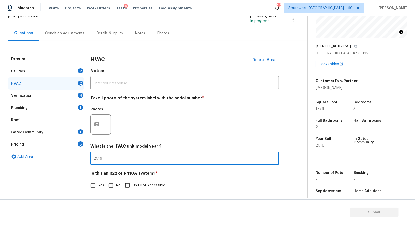
type input "2016"
click at [114, 181] on input "No" at bounding box center [110, 185] width 11 height 11
checkbox input "true"
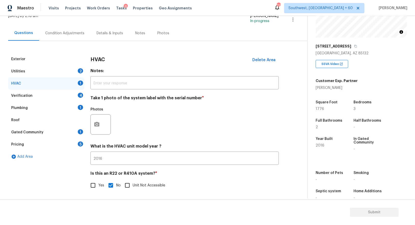
click at [73, 91] on div "Verification 4" at bounding box center [46, 96] width 76 height 12
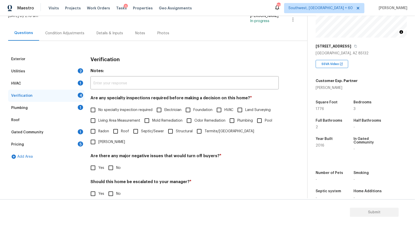
click at [116, 101] on h4 "Are any specialty inspections required before making a decision on this home? *" at bounding box center [184, 98] width 188 height 7
click at [115, 107] on span "No specialty inspection required" at bounding box center [125, 109] width 54 height 5
click at [98, 107] on input "No specialty inspection required" at bounding box center [93, 110] width 11 height 11
checkbox input "true"
click at [111, 163] on input "No" at bounding box center [110, 168] width 11 height 11
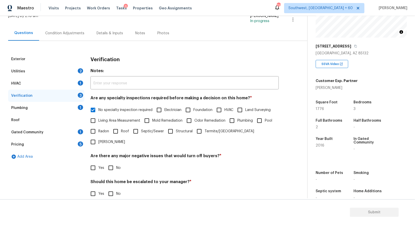
checkbox input "true"
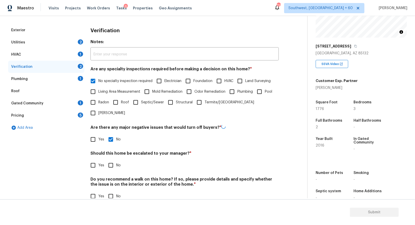
click at [111, 160] on input "No" at bounding box center [110, 165] width 11 height 11
checkbox input "true"
click at [111, 191] on input "No" at bounding box center [110, 196] width 11 height 11
checkbox input "true"
click at [71, 80] on div "Plumbing 1" at bounding box center [46, 79] width 76 height 12
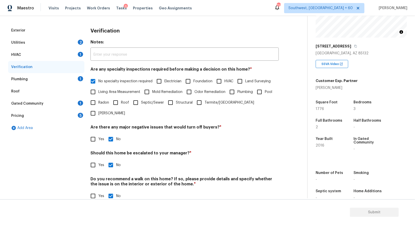
scroll to position [2, 0]
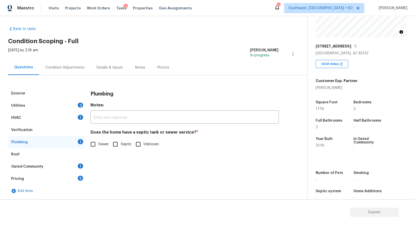
click at [98, 143] on span "Sewer" at bounding box center [103, 144] width 10 height 5
click at [98, 143] on input "Sewer" at bounding box center [93, 144] width 11 height 11
checkbox input "true"
click at [75, 169] on div "Gated Community 1" at bounding box center [46, 166] width 76 height 12
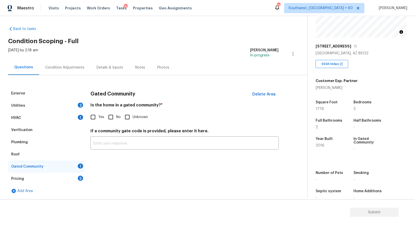
click at [111, 118] on input "No" at bounding box center [110, 117] width 11 height 11
checkbox input "true"
click at [69, 179] on div "Pricing 5" at bounding box center [46, 179] width 76 height 12
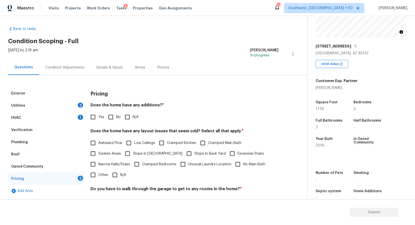
click at [113, 116] on input "No" at bounding box center [110, 117] width 11 height 11
checkbox input "true"
click at [119, 183] on div "Pricing Does the home have any additions? * Yes No N/A Does the home have any l…" at bounding box center [184, 175] width 188 height 177
click at [117, 176] on input "N/A" at bounding box center [114, 175] width 11 height 11
checkbox input "true"
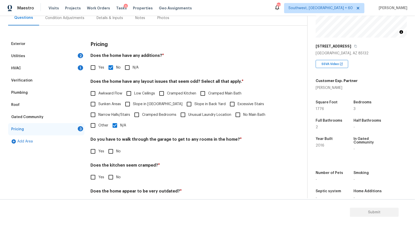
scroll to position [69, 0]
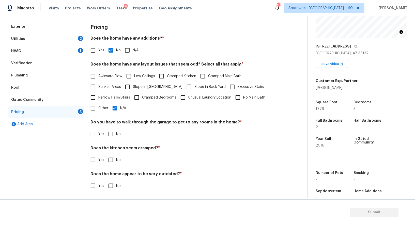
click at [114, 137] on input "No" at bounding box center [110, 134] width 11 height 11
checkbox input "true"
click at [110, 160] on input "No" at bounding box center [110, 160] width 11 height 11
checkbox input "true"
click at [110, 185] on input "No" at bounding box center [110, 186] width 11 height 11
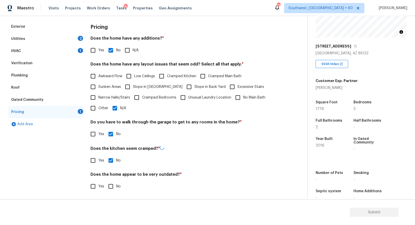
checkbox input "true"
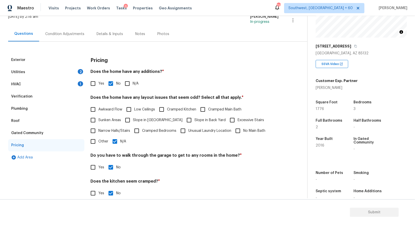
click at [69, 37] on div "Condition Adjustments" at bounding box center [64, 33] width 51 height 15
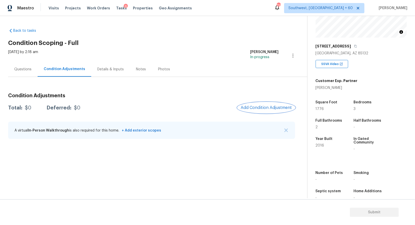
click at [272, 106] on span "Add Condition Adjustment" at bounding box center [265, 107] width 51 height 5
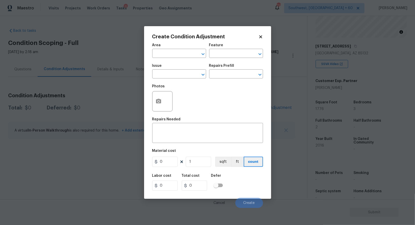
click at [173, 80] on span "Issue ​" at bounding box center [179, 71] width 54 height 21
click at [172, 77] on input "text" at bounding box center [172, 75] width 40 height 8
click at [181, 98] on li "Landscape Package" at bounding box center [179, 98] width 54 height 8
type input "Landscape Package"
click at [221, 79] on div "Issue Landscape Package ​ Repairs Prefill ​" at bounding box center [207, 71] width 111 height 21
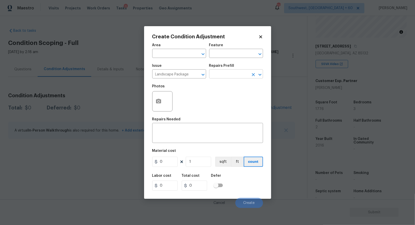
click at [226, 76] on input "text" at bounding box center [229, 75] width 40 height 8
click at [226, 88] on li "Initial landscaping package $120.00" at bounding box center [236, 89] width 54 height 14
type input "Home Readiness Packages"
type textarea "Mowing of grass up to 6" in height. Mow, edge along driveways & sidewalks, trim…"
type input "120"
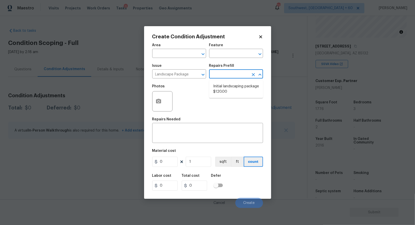
type input "120"
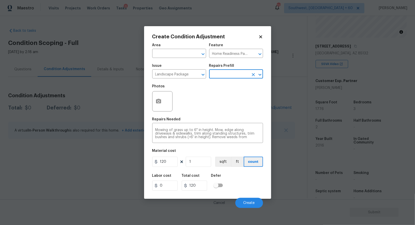
click at [164, 104] on div at bounding box center [162, 101] width 20 height 20
click at [156, 101] on icon "button" at bounding box center [158, 101] width 5 height 5
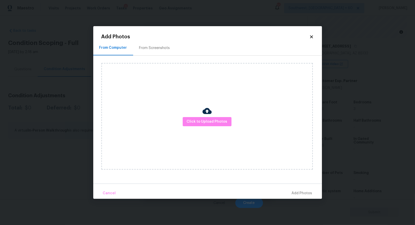
click at [156, 51] on div "From Screenshots" at bounding box center [154, 47] width 43 height 15
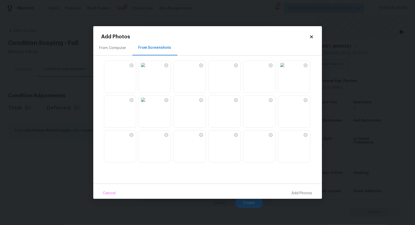
click at [112, 104] on img at bounding box center [108, 100] width 8 height 8
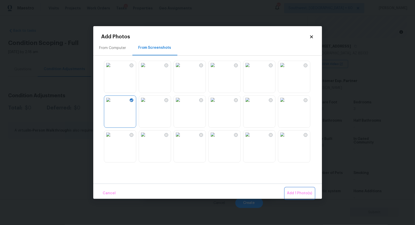
click at [304, 190] on button "Add 1 Photo(s)" at bounding box center [299, 193] width 29 height 11
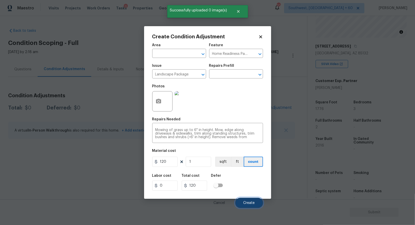
click at [243, 203] on span "Create" at bounding box center [248, 203] width 11 height 4
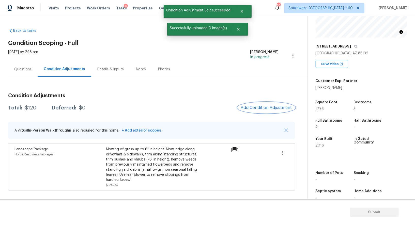
click at [274, 110] on button "Add Condition Adjustment" at bounding box center [265, 107] width 57 height 11
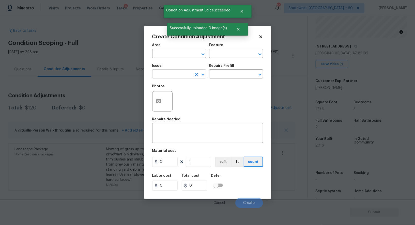
click at [175, 75] on input "text" at bounding box center [172, 75] width 40 height 8
click at [176, 98] on li "Pressure Washing" at bounding box center [179, 98] width 54 height 8
type input "Pressure Washing"
click at [221, 79] on div "Issue Pressure Washing ​ Repairs Prefill ​" at bounding box center [207, 71] width 111 height 21
click at [226, 70] on div "Repairs Prefill" at bounding box center [236, 67] width 54 height 7
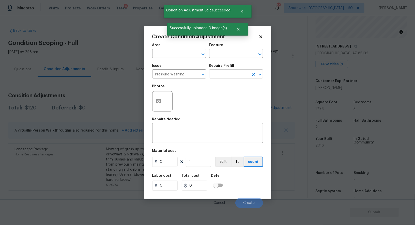
click at [226, 74] on input "text" at bounding box center [229, 75] width 40 height 8
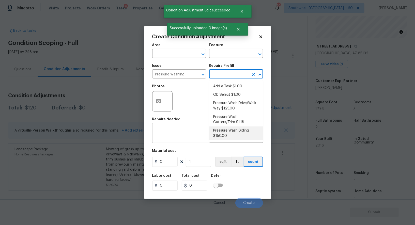
click at [174, 139] on textarea at bounding box center [207, 133] width 105 height 11
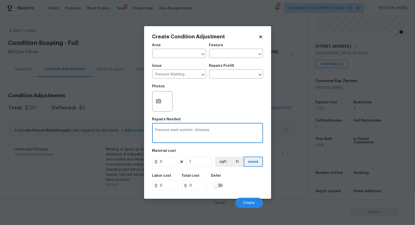
type textarea "Pressure wash exterior, driveway"
click at [173, 162] on input "0" at bounding box center [164, 162] width 25 height 10
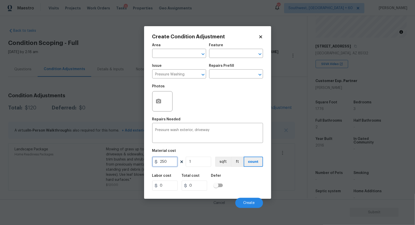
type input "250"
click at [195, 183] on input "0" at bounding box center [194, 186] width 25 height 10
type input "250"
click at [200, 194] on div "Labor cost 0 Total cost 250 Defer" at bounding box center [207, 182] width 111 height 23
click at [163, 96] on button "button" at bounding box center [158, 101] width 12 height 20
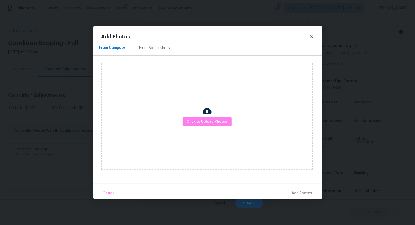
click at [152, 50] on div "From Screenshots" at bounding box center [154, 47] width 31 height 5
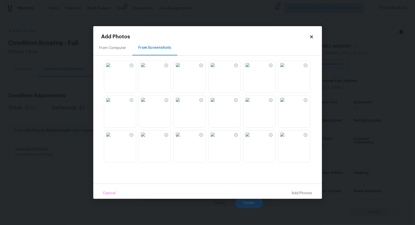
click at [112, 104] on img at bounding box center [108, 100] width 8 height 8
click at [301, 190] on span "Add 1 Photo(s)" at bounding box center [299, 193] width 25 height 6
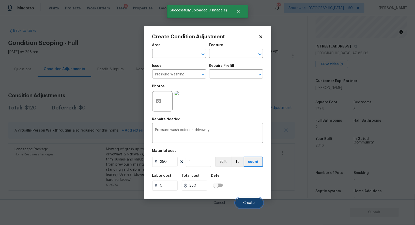
click at [246, 203] on span "Create" at bounding box center [248, 203] width 11 height 4
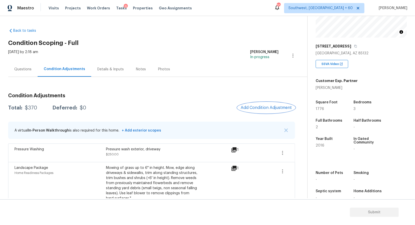
scroll to position [12, 0]
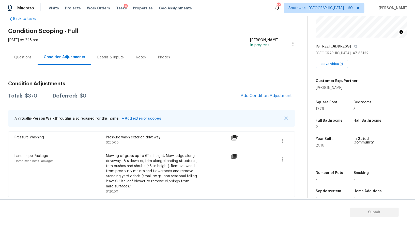
click at [388, 6] on span "[PERSON_NAME]" at bounding box center [391, 8] width 31 height 5
click at [270, 93] on span "Add Condition Adjustment" at bounding box center [265, 95] width 51 height 5
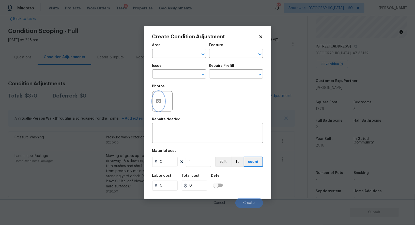
click at [158, 103] on icon "button" at bounding box center [158, 101] width 5 height 5
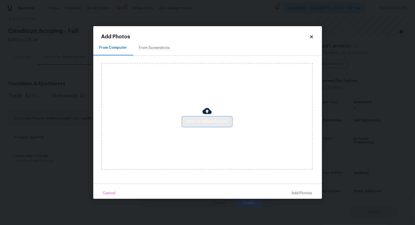
click at [205, 119] on span "Click to Upload Photos" at bounding box center [207, 122] width 41 height 6
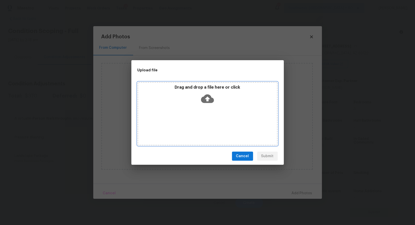
click at [206, 102] on icon at bounding box center [207, 98] width 13 height 9
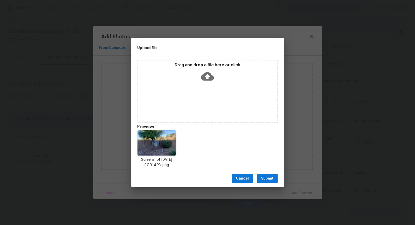
click at [266, 183] on div "Cancel Submit" at bounding box center [207, 179] width 152 height 18
click at [271, 179] on span "Submit" at bounding box center [267, 178] width 12 height 6
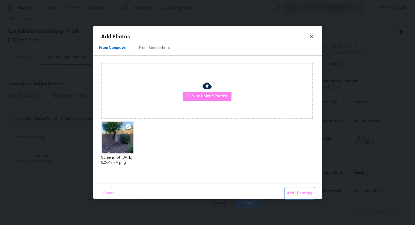
click at [298, 190] on span "Add 1 Photo(s)" at bounding box center [299, 193] width 25 height 6
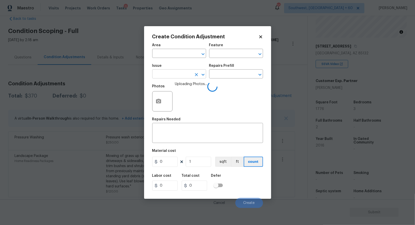
click at [175, 75] on input "text" at bounding box center [172, 75] width 40 height 8
click at [175, 98] on li "Debris/garbage on site" at bounding box center [179, 98] width 54 height 8
type input "Debris/garbage on site"
click at [227, 73] on input "text" at bounding box center [229, 75] width 40 height 8
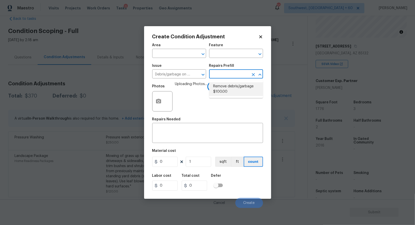
click at [227, 91] on li "Remove debris/garbage $100.00" at bounding box center [236, 89] width 54 height 14
type textarea "Remove, haul off, and properly dispose of any debris left by seller to offsite …"
type input "100"
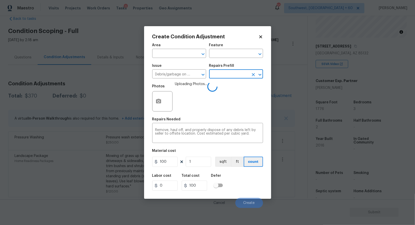
click at [160, 111] on div at bounding box center [162, 101] width 20 height 20
click at [160, 102] on icon "button" at bounding box center [158, 101] width 5 height 5
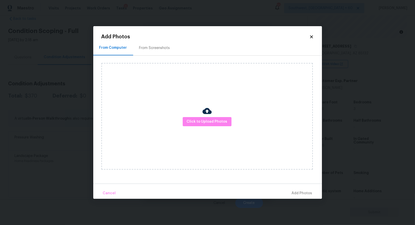
click at [159, 60] on div "Click to Upload Photos" at bounding box center [211, 116] width 220 height 121
click at [157, 52] on div "From Screenshots" at bounding box center [154, 47] width 43 height 15
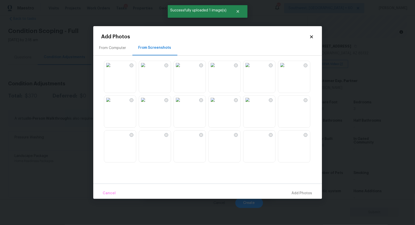
click at [118, 48] on div "From Computer" at bounding box center [112, 47] width 27 height 5
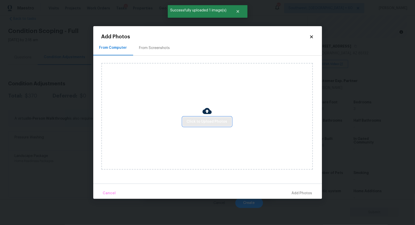
click at [211, 121] on span "Click to Upload Photos" at bounding box center [207, 122] width 41 height 6
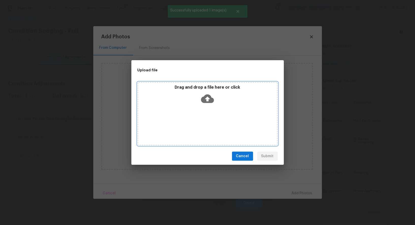
click at [206, 100] on icon at bounding box center [207, 98] width 13 height 9
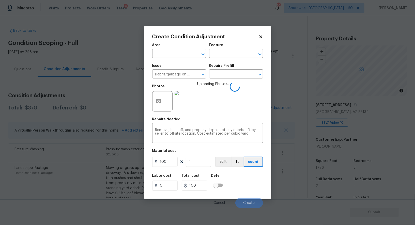
scroll to position [59, 0]
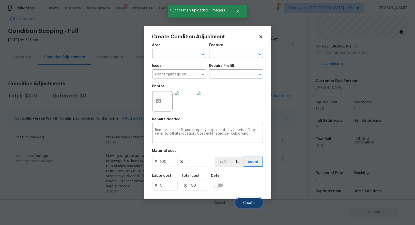
click at [247, 200] on button "Create" at bounding box center [249, 203] width 28 height 10
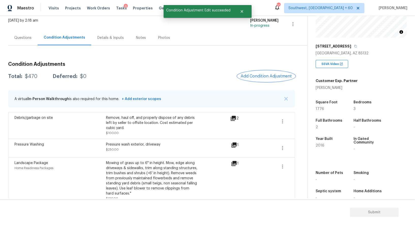
scroll to position [26, 0]
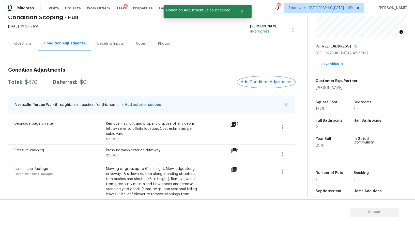
click at [265, 84] on span "Add Condition Adjustment" at bounding box center [265, 82] width 51 height 5
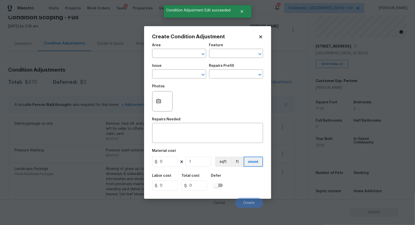
click at [180, 82] on div "Photos" at bounding box center [207, 98] width 111 height 33
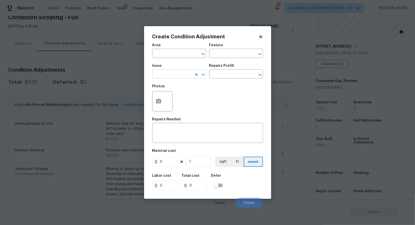
click at [180, 78] on input "text" at bounding box center [172, 75] width 40 height 8
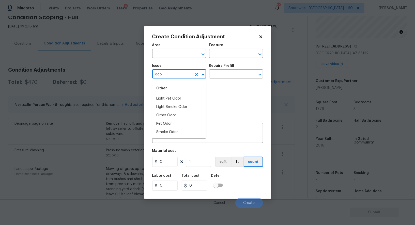
click at [178, 97] on li "Light Pet Odor" at bounding box center [179, 98] width 54 height 8
type input "Light Pet Odor"
click at [227, 76] on input "text" at bounding box center [229, 75] width 40 height 8
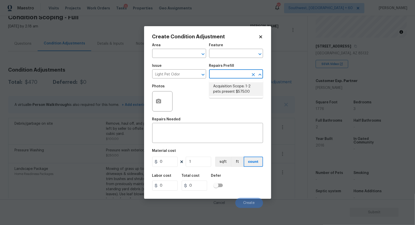
click at [229, 91] on li "Acquisition Scope: 1-2 pets present $575.00" at bounding box center [236, 89] width 54 height 14
type textarea "Acquisition Scope: 1-2 pets present"
type input "575"
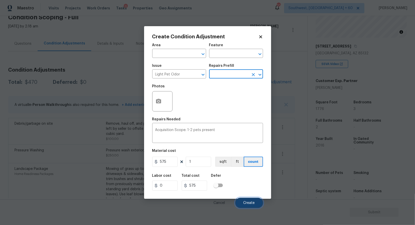
click at [245, 199] on button "Create" at bounding box center [249, 203] width 28 height 10
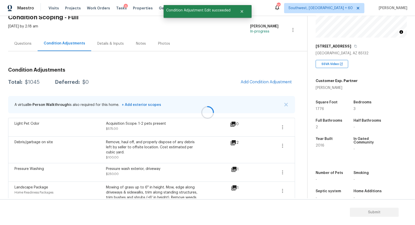
click at [273, 79] on div at bounding box center [207, 112] width 415 height 225
click at [254, 82] on span "Add Condition Adjustment" at bounding box center [265, 82] width 51 height 5
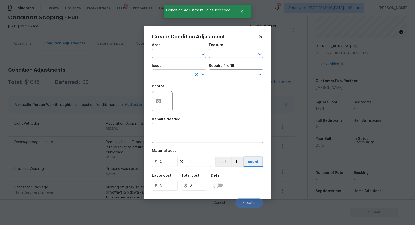
click at [169, 76] on input "text" at bounding box center [172, 75] width 40 height 8
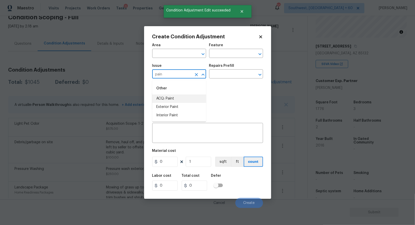
click at [175, 96] on li "ACQ: Paint" at bounding box center [179, 98] width 54 height 8
type input "ACQ: Paint"
click at [175, 96] on div "Photos" at bounding box center [207, 98] width 111 height 33
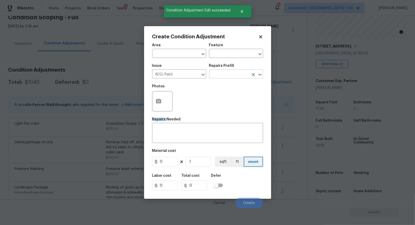
click at [229, 73] on input "text" at bounding box center [229, 75] width 40 height 8
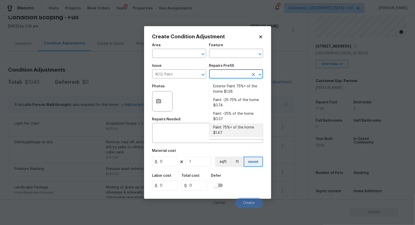
click at [231, 128] on li "Paint 75%+ of the home $1.47" at bounding box center [236, 130] width 54 height 14
type input "Acquisition"
type textarea "Acquisition Scope: 75%+ of the home will likely require interior paint"
type input "1.47"
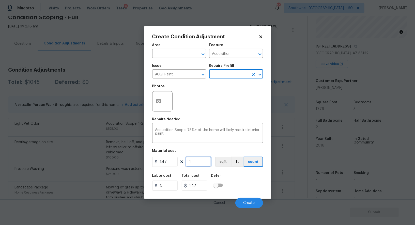
click at [202, 164] on input "1" at bounding box center [198, 162] width 25 height 10
type input "17"
type input "24.99"
type input "177"
type input "260.19"
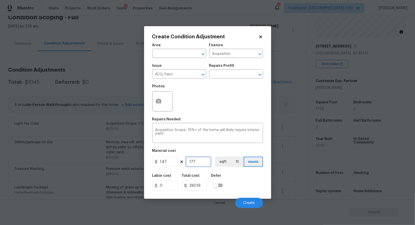
type input "1776"
type input "2610.72"
type input "1776"
click at [154, 104] on button "button" at bounding box center [158, 101] width 12 height 20
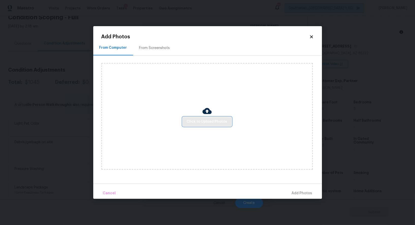
click at [210, 123] on span "Click to Upload Photos" at bounding box center [207, 122] width 41 height 6
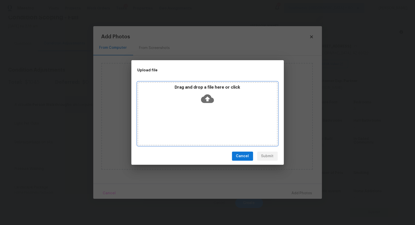
click at [208, 108] on div "Drag and drop a file here or click" at bounding box center [207, 113] width 140 height 63
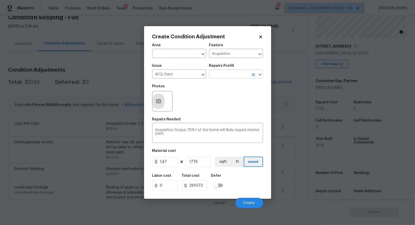
click at [229, 75] on input "text" at bounding box center [229, 75] width 40 height 8
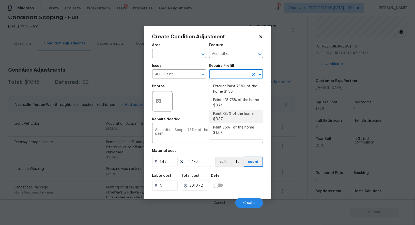
click at [227, 116] on li "Paint ~25% of the home $0.37" at bounding box center [236, 117] width 54 height 14
type textarea "Acquisition Scope: ~25% of the home needs interior paint"
type input "0.37"
type input "657.12"
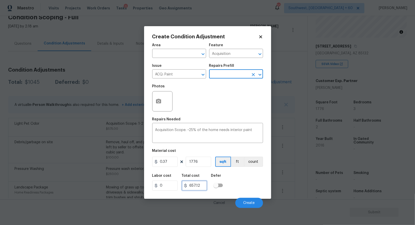
click at [202, 184] on input "657.12" at bounding box center [194, 186] width 25 height 10
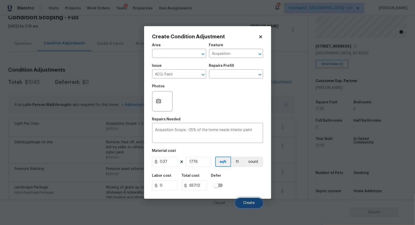
click at [246, 200] on button "Create" at bounding box center [249, 203] width 28 height 10
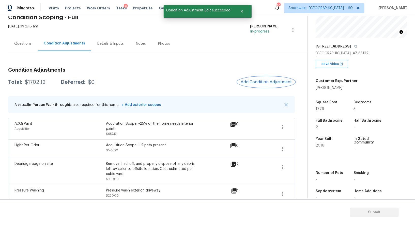
click at [265, 82] on span "Add Condition Adjustment" at bounding box center [265, 82] width 51 height 5
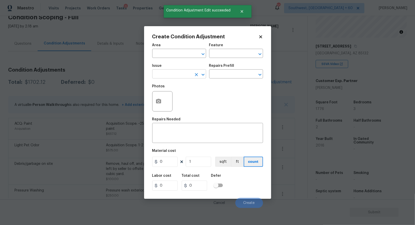
click at [174, 78] on input "text" at bounding box center [172, 75] width 40 height 8
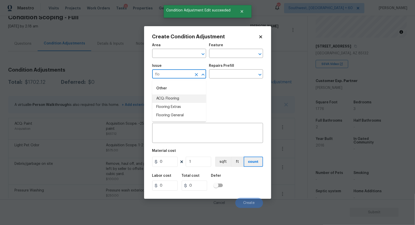
click at [171, 96] on li "ACQ: Flooring" at bounding box center [179, 98] width 54 height 8
type input "ACQ: Flooring"
click at [217, 78] on input "text" at bounding box center [229, 75] width 40 height 8
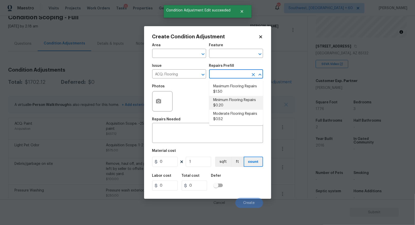
click at [221, 101] on li "Minimum Flooring Repairs $0.20" at bounding box center [236, 103] width 54 height 14
type input "Acquisition"
type textarea "Acquisition Scope: Minimum flooring repairs"
type input "0.2"
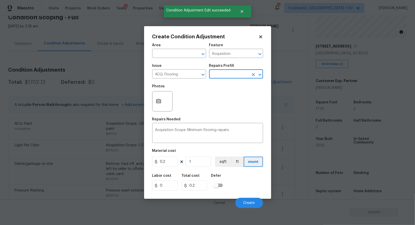
click at [201, 168] on figure "Material cost 0.2 1 sqft ft count" at bounding box center [207, 158] width 111 height 19
click at [200, 163] on input "1" at bounding box center [198, 162] width 25 height 10
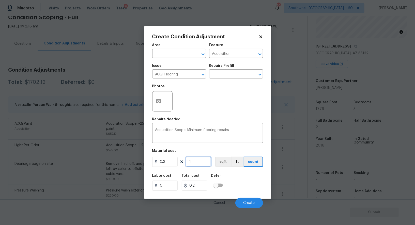
type input "17"
type input "3.4"
type input "177"
type input "35.4"
type input "1776"
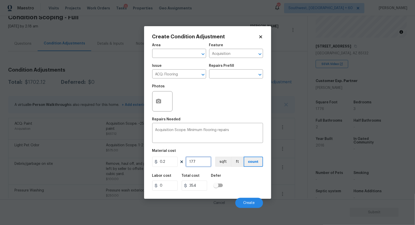
type input "355.2"
type input "1776"
click at [203, 183] on input "355.2" at bounding box center [194, 186] width 25 height 10
click at [252, 202] on span "Create" at bounding box center [248, 203] width 11 height 4
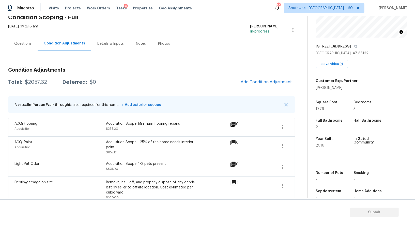
click at [30, 49] on div "Questions" at bounding box center [22, 43] width 29 height 15
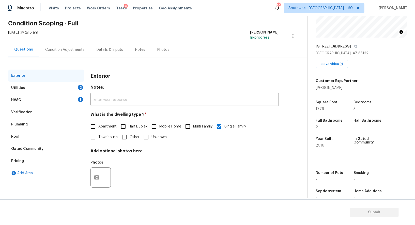
click at [72, 100] on div "HVAC 1" at bounding box center [46, 100] width 76 height 12
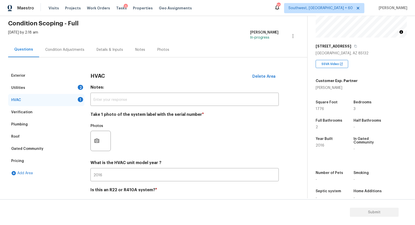
scroll to position [26, 0]
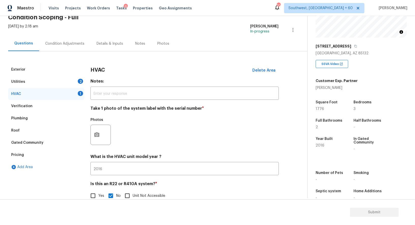
click at [99, 147] on div "Photos" at bounding box center [100, 131] width 21 height 33
click at [99, 139] on button "button" at bounding box center [97, 135] width 12 height 20
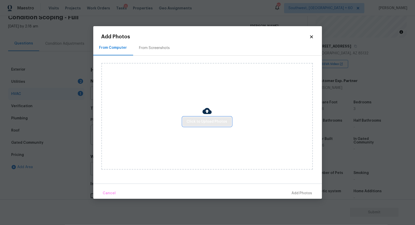
click at [200, 123] on span "Click to Upload Photos" at bounding box center [207, 122] width 41 height 6
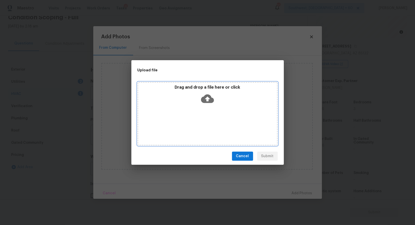
click at [203, 102] on icon at bounding box center [207, 98] width 13 height 9
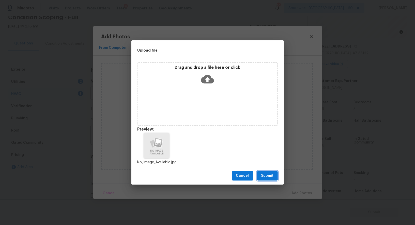
click at [265, 173] on span "Submit" at bounding box center [267, 176] width 12 height 6
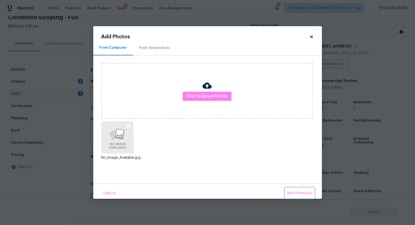
click at [300, 189] on button "Add 1 Photo(s)" at bounding box center [299, 193] width 29 height 11
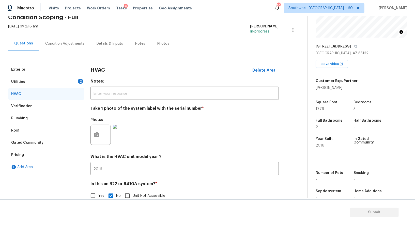
click at [81, 84] on div "Utilities 2" at bounding box center [46, 82] width 76 height 12
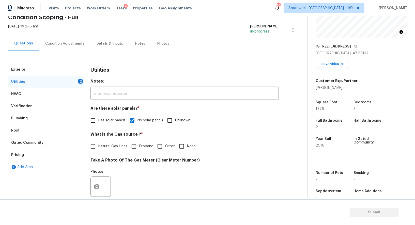
click at [179, 145] on input "None" at bounding box center [181, 146] width 11 height 11
checkbox input "true"
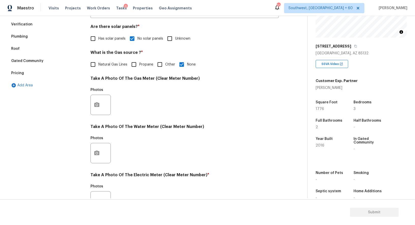
scroll to position [130, 0]
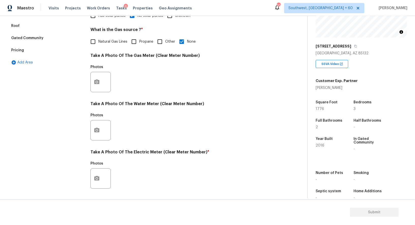
click at [89, 81] on div "Exterior Utilities 1 HVAC Verification Plumbing Roof Gated Community Pricing Ad…" at bounding box center [151, 91] width 287 height 265
click at [97, 81] on icon "button" at bounding box center [97, 82] width 6 height 6
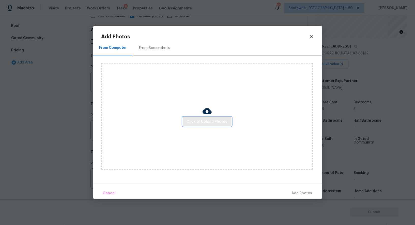
click at [201, 121] on span "Click to Upload Photos" at bounding box center [207, 122] width 41 height 6
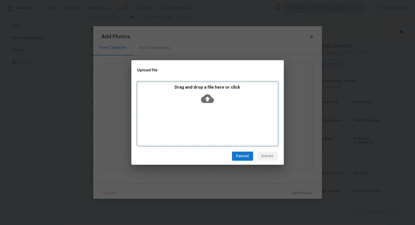
click at [207, 92] on icon at bounding box center [207, 98] width 13 height 13
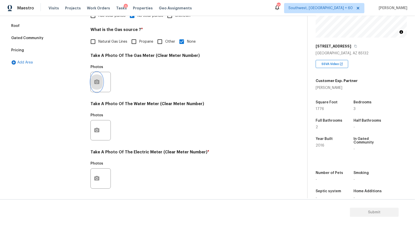
click at [98, 83] on icon "button" at bounding box center [96, 81] width 5 height 5
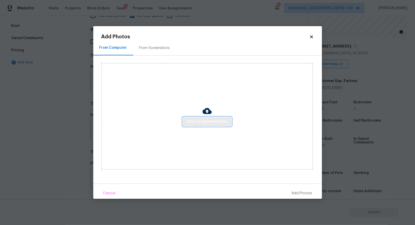
click at [202, 121] on span "Click to Upload Photos" at bounding box center [207, 122] width 41 height 6
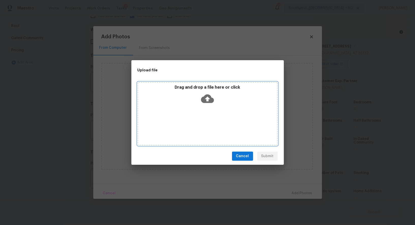
click at [209, 92] on icon at bounding box center [207, 98] width 13 height 13
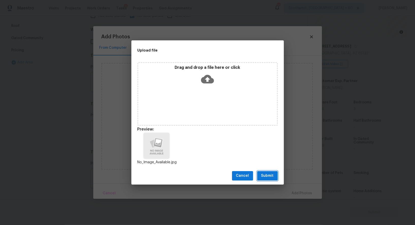
click at [264, 175] on span "Submit" at bounding box center [267, 176] width 12 height 6
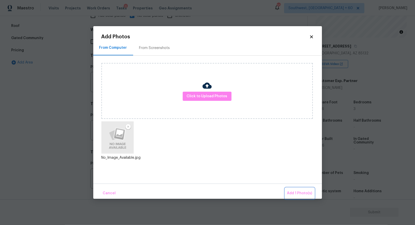
click at [298, 190] on span "Add 1 Photo(s)" at bounding box center [299, 193] width 25 height 6
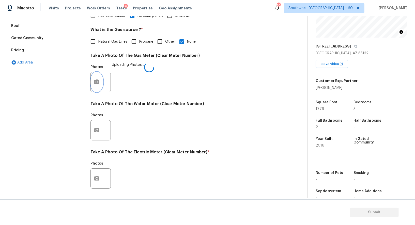
scroll to position [157, 0]
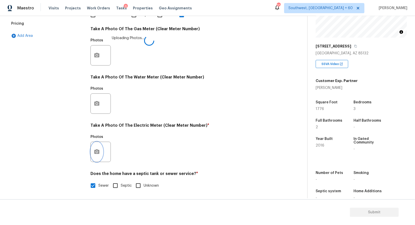
click at [97, 157] on button "button" at bounding box center [97, 152] width 12 height 20
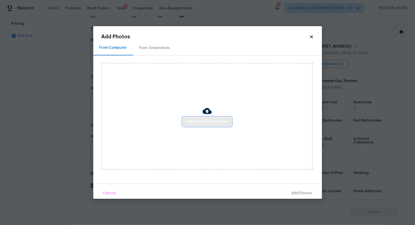
click at [198, 125] on button "Click to Upload Photos" at bounding box center [207, 121] width 49 height 9
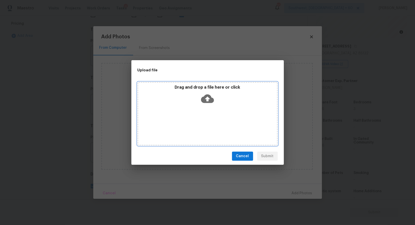
click at [212, 96] on icon at bounding box center [207, 98] width 13 height 13
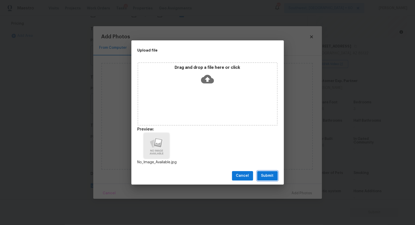
click at [272, 179] on button "Submit" at bounding box center [267, 175] width 21 height 9
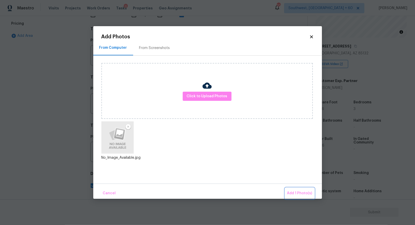
click at [296, 194] on span "Add 1 Photo(s)" at bounding box center [299, 193] width 25 height 6
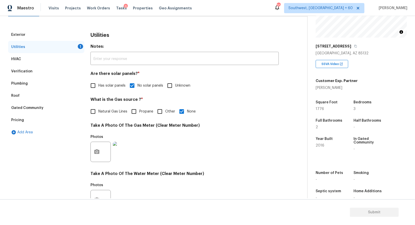
scroll to position [22, 0]
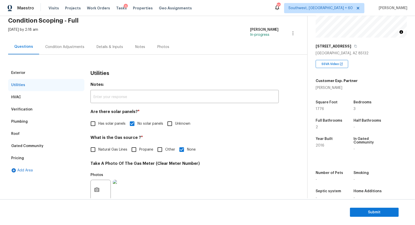
click at [63, 50] on div "Condition Adjustments" at bounding box center [64, 46] width 51 height 15
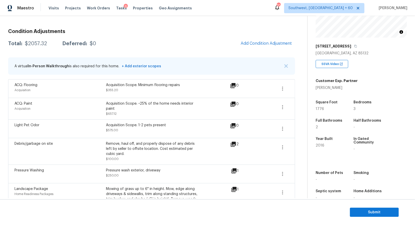
scroll to position [55, 0]
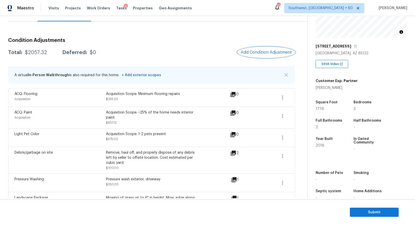
click at [255, 56] on button "Add Condition Adjustment" at bounding box center [265, 52] width 57 height 11
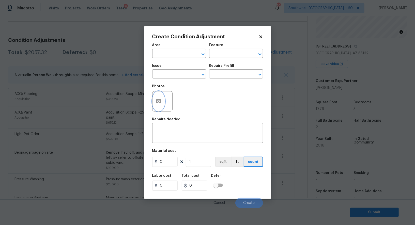
click at [160, 99] on icon "button" at bounding box center [158, 101] width 6 height 6
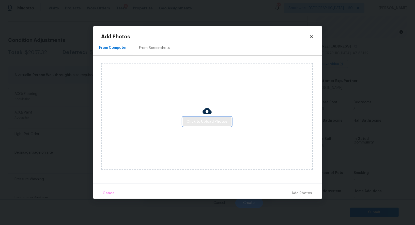
click at [200, 123] on span "Click to Upload Photos" at bounding box center [207, 122] width 41 height 6
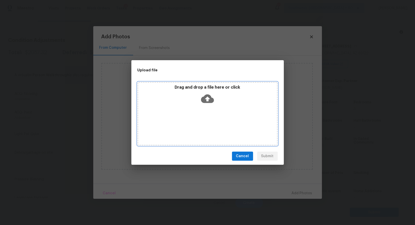
click at [205, 109] on div "Drag and drop a file here or click" at bounding box center [207, 113] width 140 height 63
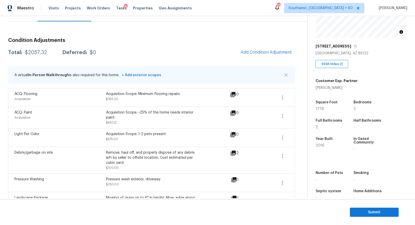
click at [102, 64] on div "Condition Adjustments Total: $2057.32 Deferred: $0 Add Condition Adjustment A v…" at bounding box center [151, 136] width 287 height 205
click at [37, 55] on div "Total: $2057.32 Deferred: $0 Add Condition Adjustment" at bounding box center [151, 52] width 287 height 11
copy div "$2057.32"
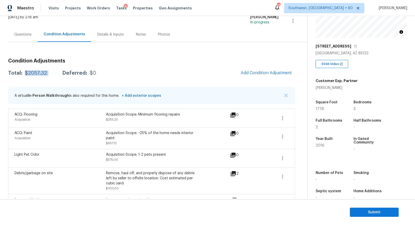
click at [25, 33] on div "Questions" at bounding box center [22, 34] width 17 height 5
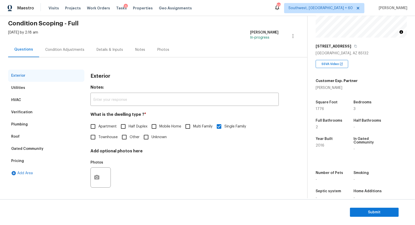
scroll to position [20, 0]
click at [27, 111] on div "Verification" at bounding box center [21, 112] width 21 height 5
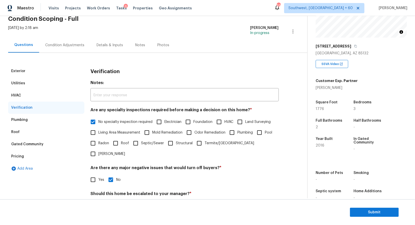
scroll to position [0, 0]
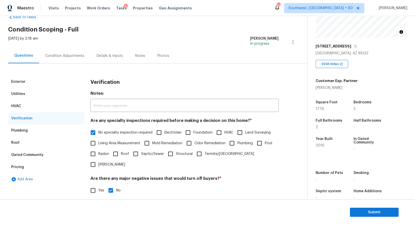
click at [66, 52] on div "Condition Adjustments" at bounding box center [64, 55] width 51 height 15
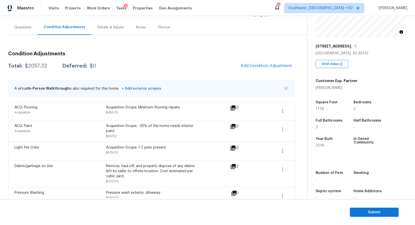
scroll to position [40, 0]
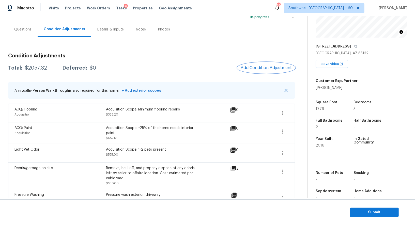
click at [266, 63] on button "Add Condition Adjustment" at bounding box center [265, 67] width 57 height 11
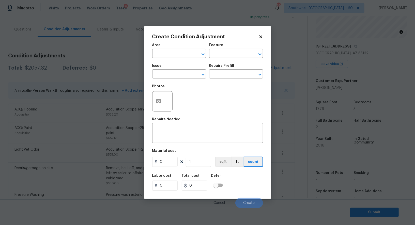
click at [108, 69] on body "Maestro Visits Projects Work Orders Tasks 9 Properties Geo Assignments 698 Sout…" at bounding box center [207, 112] width 415 height 225
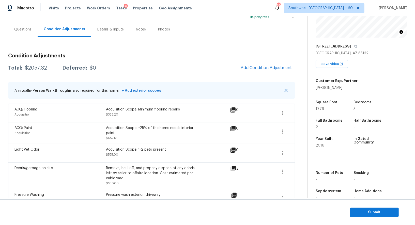
click at [171, 66] on div "Total: $2057.32 Deferred: $0 Add Condition Adjustment" at bounding box center [151, 67] width 287 height 11
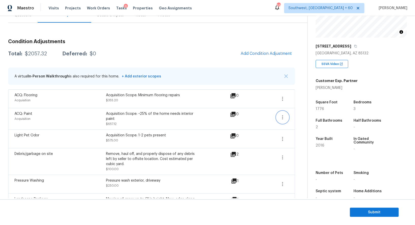
click at [284, 120] on icon "button" at bounding box center [282, 117] width 6 height 6
click at [303, 118] on div "Edit" at bounding box center [312, 115] width 40 height 5
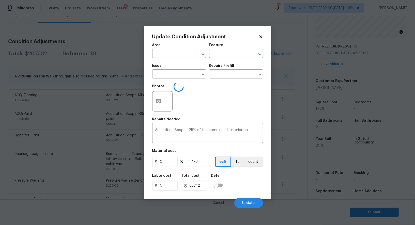
type input "Acquisition"
type input "ACQ: Paint"
type input "0.37"
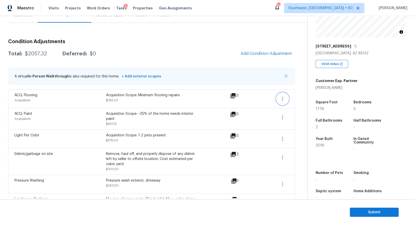
click at [281, 95] on button "button" at bounding box center [282, 99] width 12 height 12
click at [302, 99] on div "Edit" at bounding box center [312, 97] width 40 height 5
click at [367, 213] on span "Submit" at bounding box center [374, 212] width 41 height 6
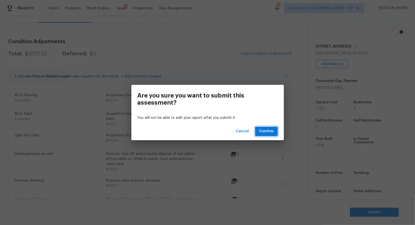
click at [259, 134] on span "Confirm" at bounding box center [266, 131] width 14 height 6
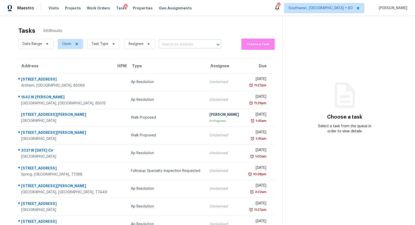
click at [186, 45] on input "text" at bounding box center [183, 45] width 48 height 8
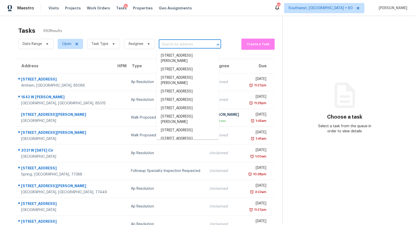
paste input "13626 Turnesa Ter, San Antonio, TX 78221"
type input "13626 Turnesa Ter, San Antonio, TX 78221"
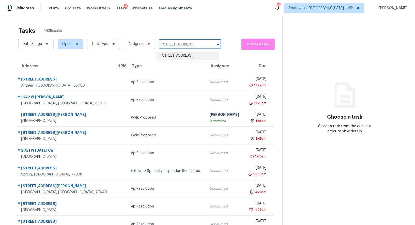
click at [185, 57] on li "13626 Turnesa Ter, San Antonio, TX 78221" at bounding box center [188, 56] width 62 height 8
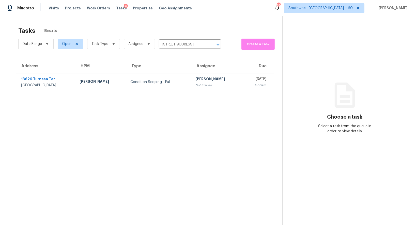
click at [176, 81] on td "Condition Scoping - Full" at bounding box center [158, 82] width 65 height 18
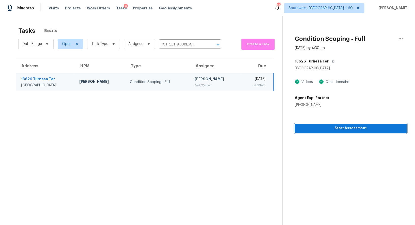
click at [331, 124] on button "Start Assessment" at bounding box center [351, 128] width 112 height 9
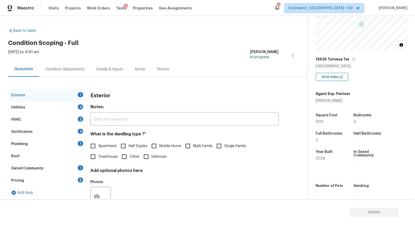
scroll to position [61, 0]
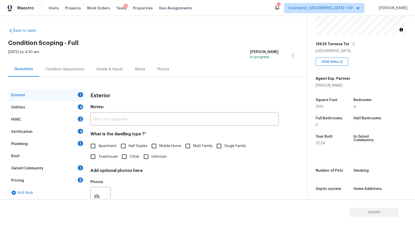
click at [237, 155] on div "Apartment Half Duplex Mobile Home Multi Family Single Family Townhouse Other Un…" at bounding box center [184, 151] width 188 height 21
click at [227, 149] on span "Single Family" at bounding box center [235, 145] width 22 height 5
click at [224, 149] on input "Single Family" at bounding box center [219, 146] width 11 height 11
checkbox input "true"
click at [71, 109] on div "Utilities 4" at bounding box center [46, 107] width 76 height 12
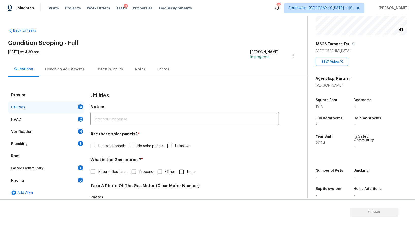
click at [135, 143] on input "No solar panels" at bounding box center [132, 146] width 11 height 11
checkbox input "true"
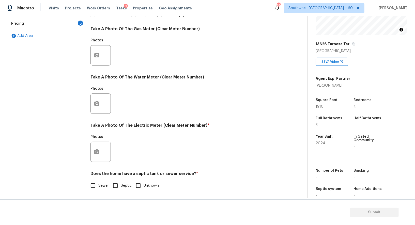
click at [94, 187] on input "Sewer" at bounding box center [93, 185] width 11 height 11
checkbox input "true"
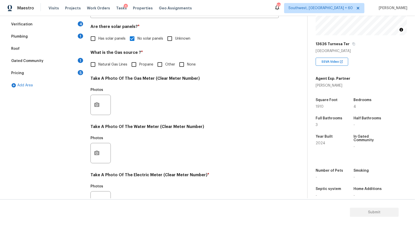
scroll to position [25, 0]
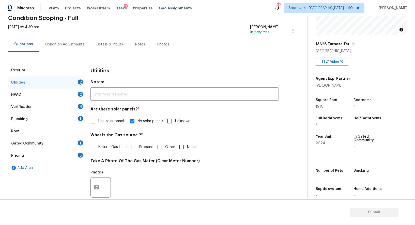
click at [110, 127] on div "Utilities Notes: ​ Are there solar panels? * Has solar panels No solar panels U…" at bounding box center [184, 196] width 188 height 265
click at [106, 120] on span "Has solar panels" at bounding box center [111, 121] width 27 height 5
click at [98, 120] on input "Has solar panels" at bounding box center [93, 121] width 11 height 11
checkbox input "true"
checkbox input "false"
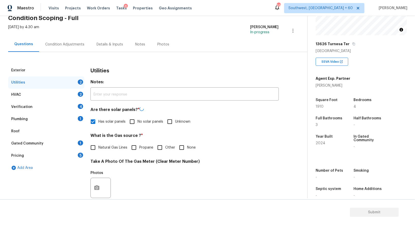
click at [67, 91] on div "HVAC 2" at bounding box center [46, 95] width 76 height 12
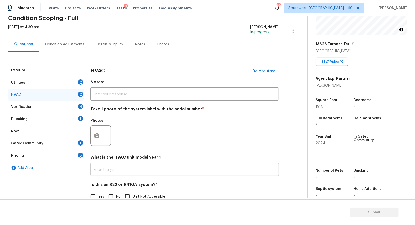
click at [110, 170] on input "text" at bounding box center [184, 170] width 188 height 12
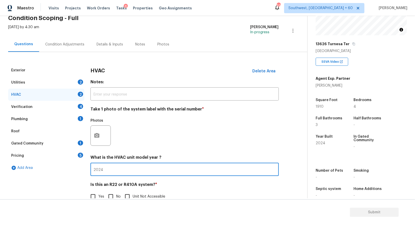
type input "2024"
click at [112, 196] on input "No" at bounding box center [110, 196] width 11 height 11
checkbox input "true"
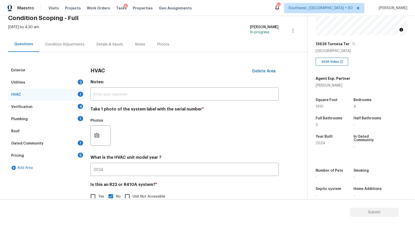
click at [81, 109] on div "Verification 4" at bounding box center [46, 107] width 76 height 12
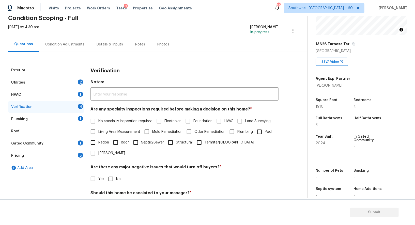
click at [116, 119] on span "No specialty inspection required" at bounding box center [125, 121] width 54 height 5
click at [98, 119] on input "No specialty inspection required" at bounding box center [93, 121] width 11 height 11
checkbox input "true"
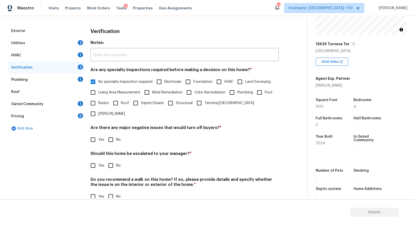
scroll to position [64, 0]
click at [113, 134] on input "No" at bounding box center [110, 139] width 11 height 11
checkbox input "true"
click at [113, 161] on input "No" at bounding box center [110, 166] width 11 height 11
checkbox input "true"
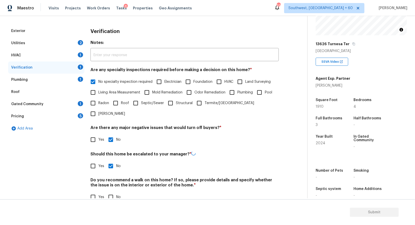
click at [114, 192] on input "No" at bounding box center [110, 197] width 11 height 11
checkbox input "true"
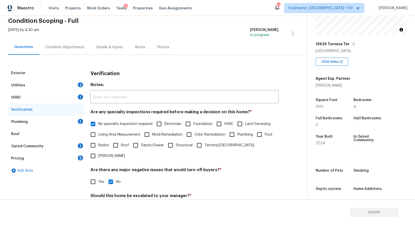
click at [71, 121] on div "Plumbing 1" at bounding box center [46, 122] width 76 height 12
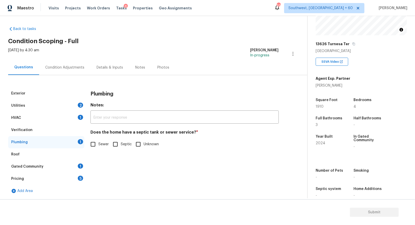
click at [100, 147] on span "Sewer" at bounding box center [103, 144] width 10 height 5
click at [98, 147] on input "Sewer" at bounding box center [93, 144] width 11 height 11
checkbox input "true"
click at [77, 164] on div "Gated Community 1" at bounding box center [46, 166] width 76 height 12
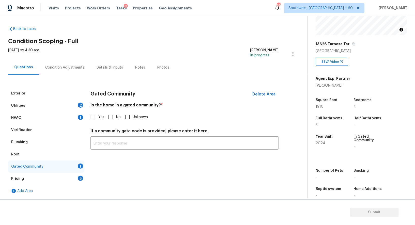
click at [115, 125] on div "Gated Community Delete Area Is the home in a gated community? * Yes No Unknown …" at bounding box center [184, 121] width 188 height 68
click at [111, 116] on input "No" at bounding box center [110, 117] width 11 height 11
checkbox input "true"
click at [77, 173] on div "Pricing 5" at bounding box center [46, 179] width 76 height 12
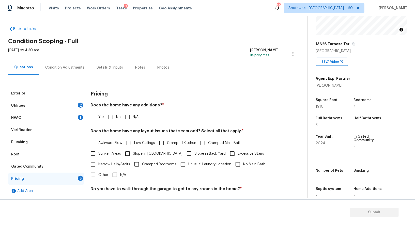
click at [106, 123] on div "Pricing Does the home have any additions? * Yes No N/A Does the home have any l…" at bounding box center [184, 175] width 188 height 177
click at [108, 120] on input "No" at bounding box center [110, 117] width 11 height 11
checkbox input "true"
click at [114, 173] on input "N/A" at bounding box center [114, 175] width 11 height 11
checkbox input "true"
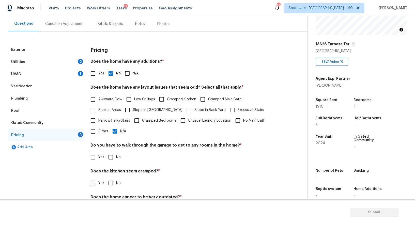
scroll to position [69, 0]
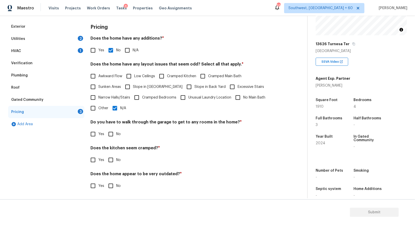
click at [113, 139] on input "No" at bounding box center [110, 134] width 11 height 11
checkbox input "true"
click at [113, 160] on input "No" at bounding box center [110, 160] width 11 height 11
checkbox input "true"
click at [112, 185] on input "No" at bounding box center [110, 186] width 11 height 11
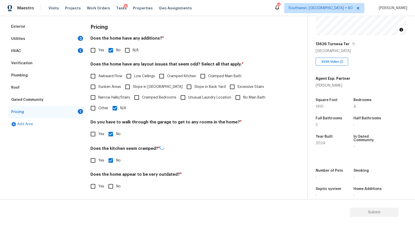
checkbox input "true"
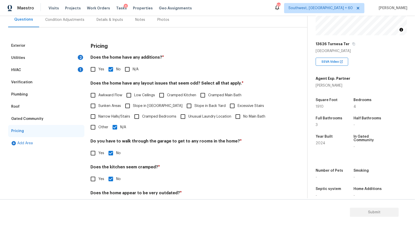
scroll to position [37, 0]
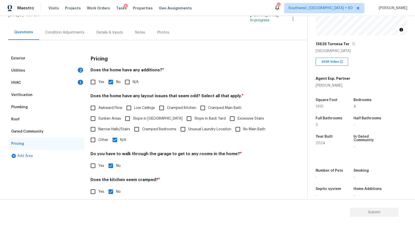
click at [72, 37] on div "Condition Adjustments" at bounding box center [64, 32] width 51 height 15
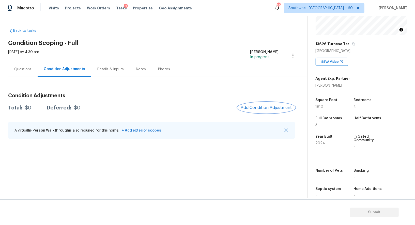
click at [247, 106] on span "Add Condition Adjustment" at bounding box center [265, 107] width 51 height 5
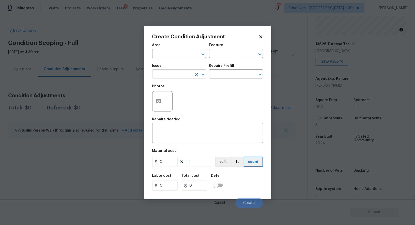
click at [170, 75] on input "text" at bounding box center [172, 75] width 40 height 8
click at [180, 98] on li "Landscape Package" at bounding box center [179, 98] width 54 height 8
type input "Landscape Package"
click at [224, 77] on input "text" at bounding box center [229, 75] width 40 height 8
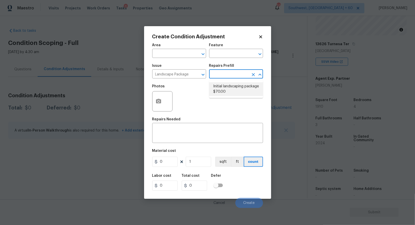
click at [225, 87] on li "Initial landscaping package $70.00" at bounding box center [236, 89] width 54 height 14
type input "Home Readiness Packages"
type textarea "Mowing of grass up to 6" in height. Mow, edge along driveways & sidewalks, trim…"
type input "70"
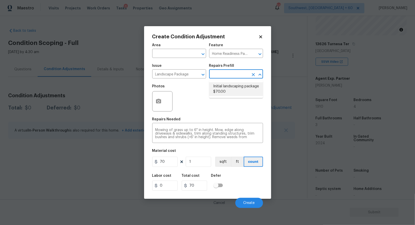
click at [227, 86] on li "Initial landscaping package $70.00" at bounding box center [236, 89] width 54 height 14
click at [163, 167] on input "70" at bounding box center [164, 162] width 25 height 10
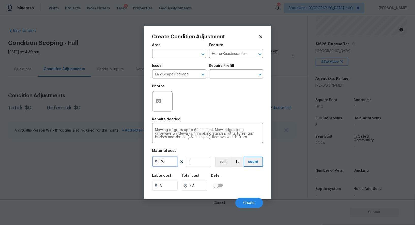
click at [163, 167] on input "70" at bounding box center [164, 162] width 25 height 10
type input "100"
click at [198, 189] on input "70" at bounding box center [194, 186] width 25 height 10
type input "100"
click at [165, 108] on div at bounding box center [162, 101] width 20 height 20
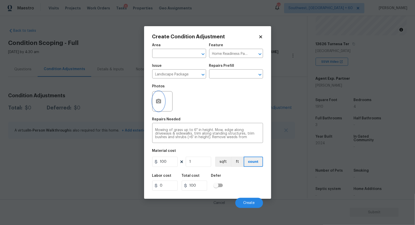
click at [163, 103] on button "button" at bounding box center [158, 101] width 12 height 20
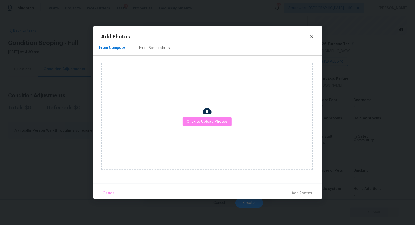
click at [159, 56] on div "Click to Upload Photos" at bounding box center [211, 116] width 220 height 121
click at [159, 49] on div "From Screenshots" at bounding box center [154, 47] width 31 height 5
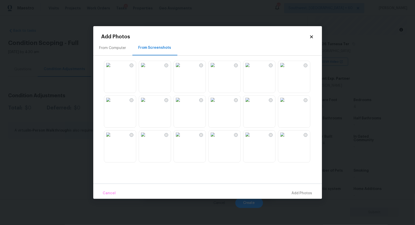
click at [182, 69] on img at bounding box center [178, 65] width 8 height 8
click at [301, 191] on span "Add 1 Photo(s)" at bounding box center [299, 193] width 25 height 6
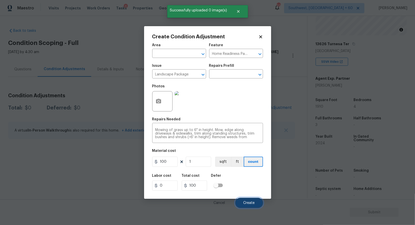
click at [247, 201] on button "Create" at bounding box center [249, 203] width 28 height 10
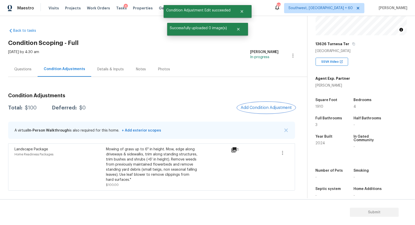
click at [270, 108] on span "Add Condition Adjustment" at bounding box center [265, 107] width 51 height 5
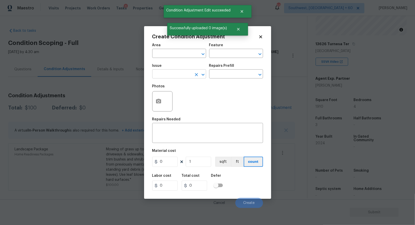
click at [182, 77] on input "text" at bounding box center [172, 75] width 40 height 8
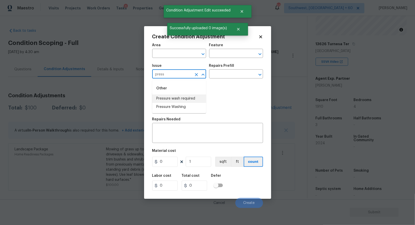
click at [183, 96] on li "Pressure wash required" at bounding box center [179, 98] width 54 height 8
type input "Pressure wash required"
click at [217, 75] on input "text" at bounding box center [229, 75] width 40 height 8
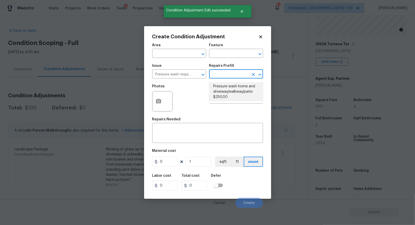
click at [225, 91] on li "Pressure wash home and driveway/walkway/patio $250.00" at bounding box center [236, 91] width 54 height 19
type textarea "Pressure wash home, driveway, walkways/sidewalks and patio. Must use a surface …"
type input "250"
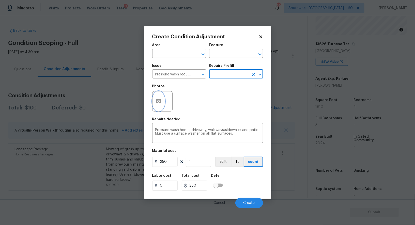
click at [164, 103] on button "button" at bounding box center [158, 101] width 12 height 20
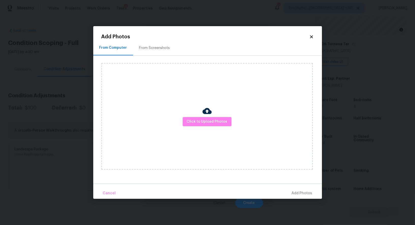
click at [160, 50] on div "From Screenshots" at bounding box center [154, 47] width 31 height 5
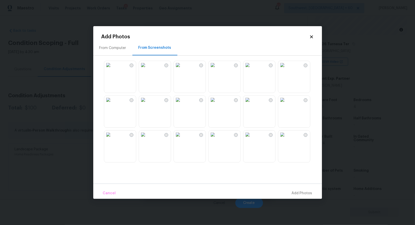
click at [182, 69] on img at bounding box center [178, 65] width 8 height 8
click at [303, 192] on span "Add 1 Photo(s)" at bounding box center [299, 193] width 25 height 6
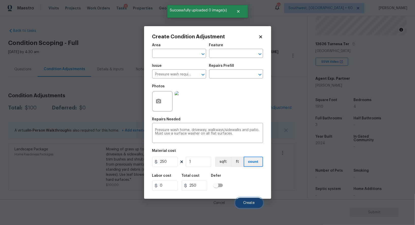
click at [244, 200] on button "Create" at bounding box center [249, 203] width 28 height 10
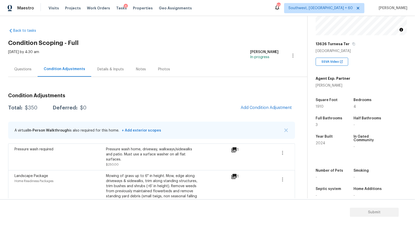
click at [21, 67] on div "Questions" at bounding box center [22, 69] width 17 height 5
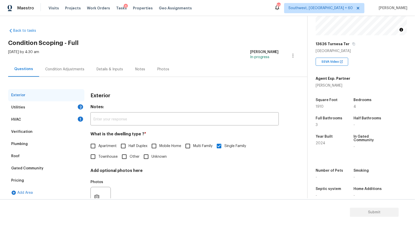
click at [49, 127] on div "Verification" at bounding box center [46, 132] width 76 height 12
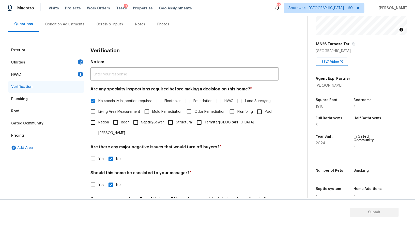
scroll to position [65, 0]
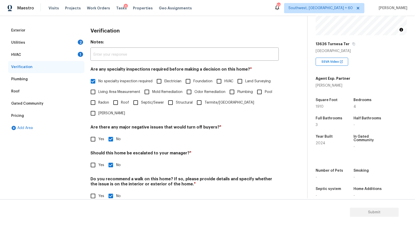
click at [103, 160] on div "Verification Notes: ​ Are any specialty inspections required before making a de…" at bounding box center [184, 115] width 188 height 183
click at [97, 160] on input "Yes" at bounding box center [93, 165] width 11 height 11
checkbox input "true"
checkbox input "false"
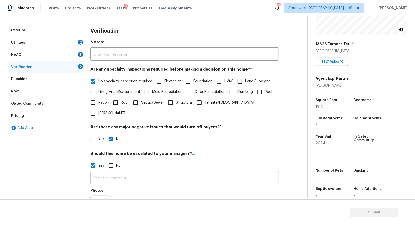
click at [107, 172] on input "text" at bounding box center [184, 178] width 188 height 12
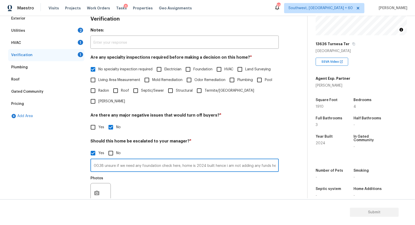
scroll to position [89, 0]
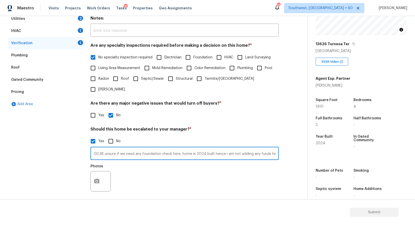
type input "Minor inch gaps at 00.38 unsure if we need any foundation check here, home is 2…"
click at [101, 171] on button "button" at bounding box center [97, 181] width 12 height 20
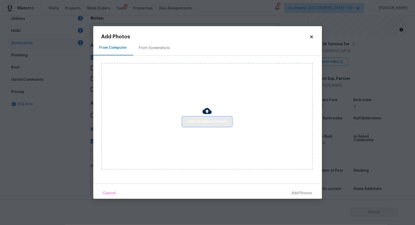
click at [200, 122] on span "Click to Upload Photos" at bounding box center [207, 122] width 41 height 6
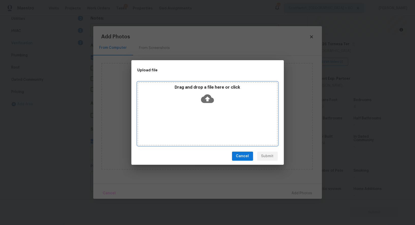
click at [207, 104] on icon at bounding box center [207, 98] width 13 height 13
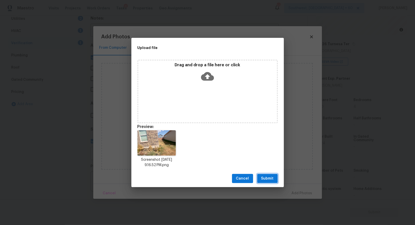
click at [265, 181] on span "Submit" at bounding box center [267, 178] width 12 height 6
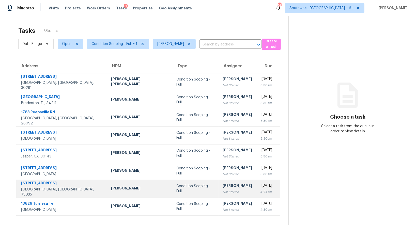
scroll to position [16, 0]
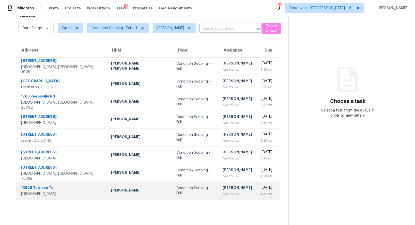
click at [227, 191] on div "Not Started" at bounding box center [237, 193] width 29 height 5
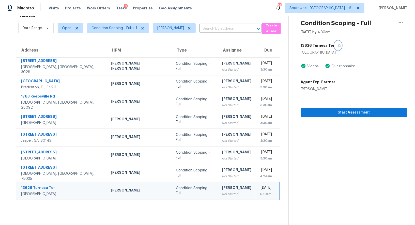
click at [337, 45] on icon "button" at bounding box center [338, 45] width 3 height 3
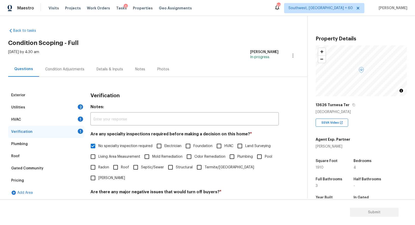
scroll to position [61, 0]
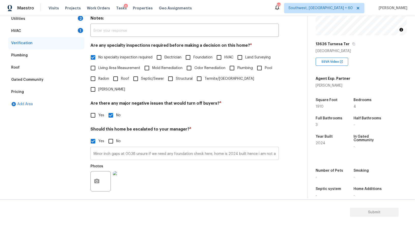
click at [135, 148] on input "Minor inch gaps at 00.38 unsure if we need any foundation check here, home is 2…" at bounding box center [184, 154] width 188 height 12
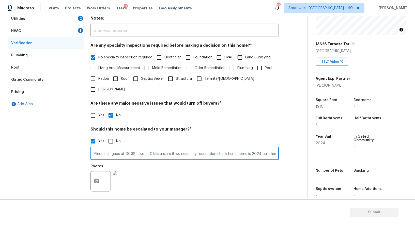
type input "Minor inch gaps at 00.38, also at 01.55 unsure if we need any foundation check …"
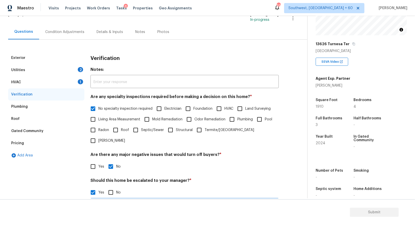
click at [71, 83] on div "HVAC 1" at bounding box center [46, 82] width 76 height 12
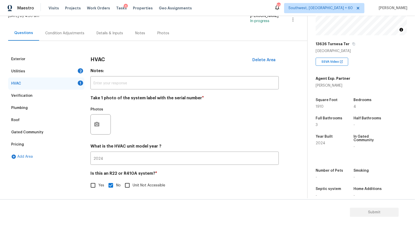
scroll to position [36, 0]
click at [98, 118] on button "button" at bounding box center [97, 125] width 12 height 20
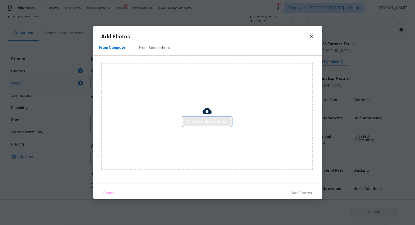
click at [205, 118] on button "Click to Upload Photos" at bounding box center [207, 121] width 49 height 9
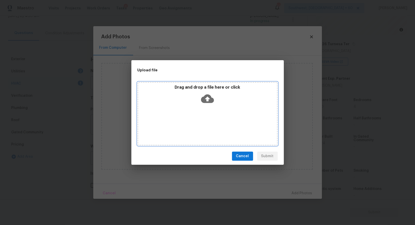
click at [207, 106] on div "Drag and drop a file here or click" at bounding box center [207, 96] width 139 height 22
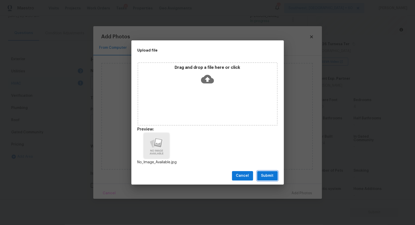
click at [272, 174] on span "Submit" at bounding box center [267, 176] width 12 height 6
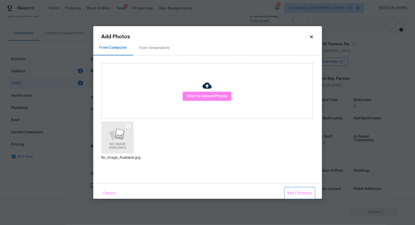
click at [299, 194] on span "Add 1 Photo(s)" at bounding box center [299, 193] width 25 height 6
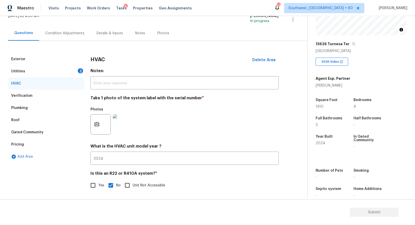
click at [75, 72] on div "Utilities 2" at bounding box center [46, 71] width 76 height 12
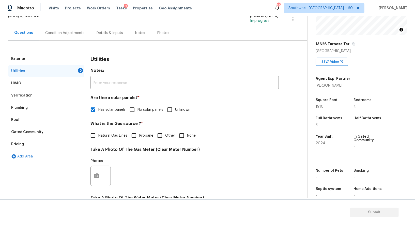
click at [186, 135] on input "None" at bounding box center [181, 135] width 11 height 11
checkbox input "true"
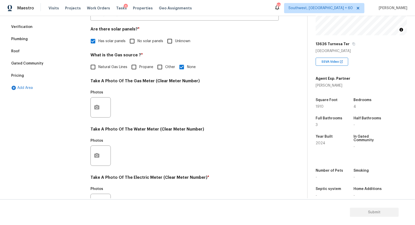
scroll to position [117, 0]
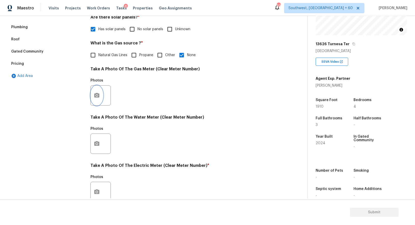
click at [97, 99] on button "button" at bounding box center [97, 96] width 12 height 20
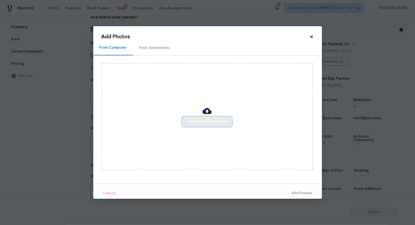
click at [195, 121] on span "Click to Upload Photos" at bounding box center [207, 122] width 41 height 6
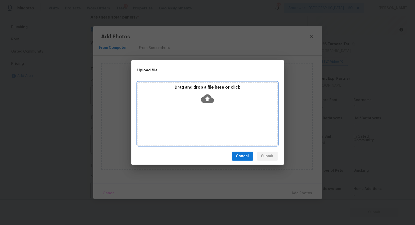
click at [205, 100] on icon at bounding box center [207, 98] width 13 height 9
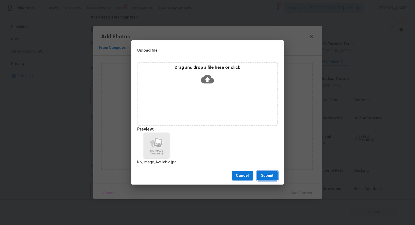
click at [264, 176] on span "Submit" at bounding box center [267, 176] width 12 height 6
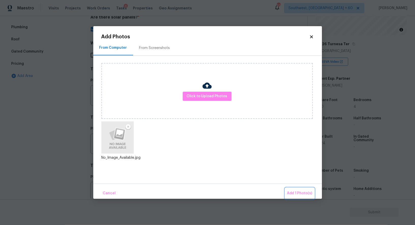
click at [301, 191] on span "Add 1 Photo(s)" at bounding box center [299, 193] width 25 height 6
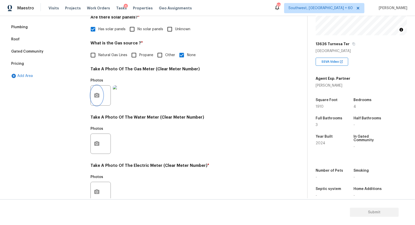
scroll to position [157, 0]
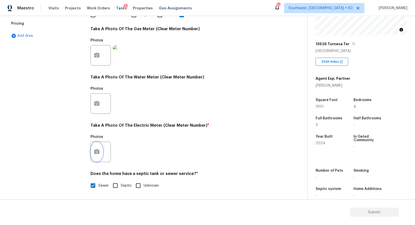
click at [99, 149] on icon "button" at bounding box center [97, 152] width 6 height 6
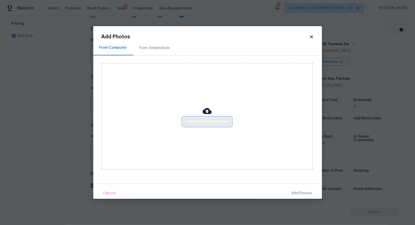
click at [205, 120] on span "Click to Upload Photos" at bounding box center [207, 122] width 41 height 6
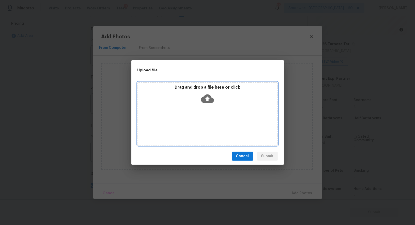
click at [207, 105] on div "Drag and drop a file here or click" at bounding box center [207, 96] width 139 height 22
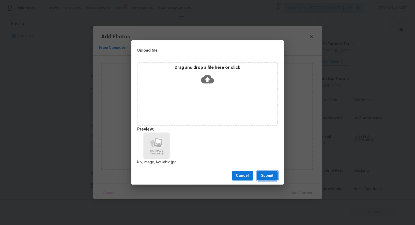
click at [263, 178] on span "Submit" at bounding box center [267, 176] width 12 height 6
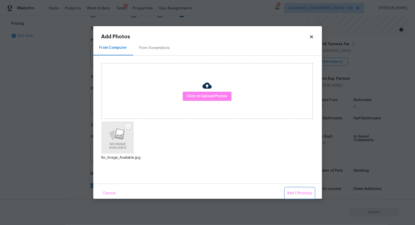
click at [309, 194] on span "Add 1 Photo(s)" at bounding box center [299, 193] width 25 height 6
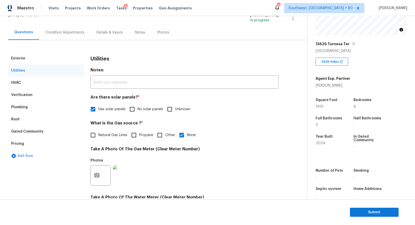
click at [78, 34] on div "Condition Adjustments" at bounding box center [64, 32] width 39 height 5
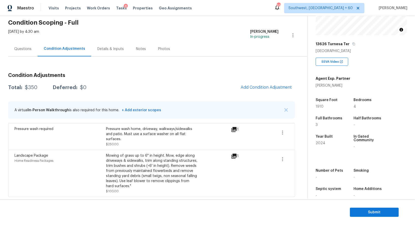
scroll to position [20, 0]
click at [261, 87] on span "Add Condition Adjustment" at bounding box center [265, 87] width 51 height 5
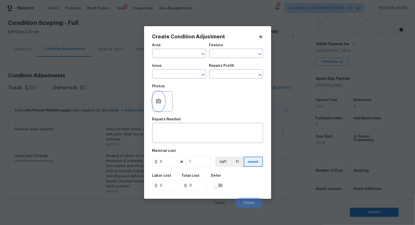
click at [156, 102] on icon "button" at bounding box center [158, 101] width 5 height 5
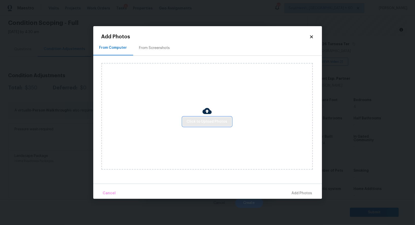
click at [195, 122] on span "Click to Upload Photos" at bounding box center [207, 122] width 41 height 6
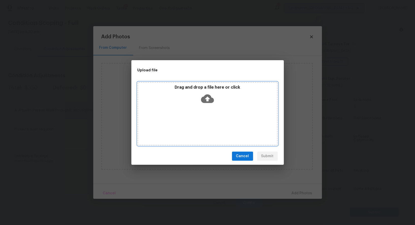
click at [201, 111] on div "Drag and drop a file here or click" at bounding box center [207, 113] width 140 height 63
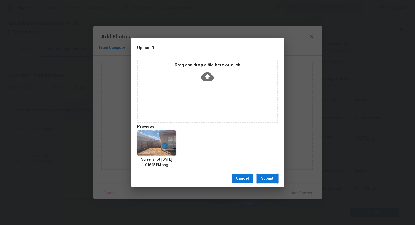
click at [265, 178] on span "Submit" at bounding box center [267, 178] width 12 height 6
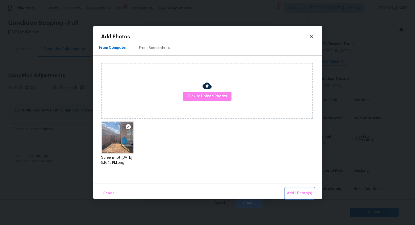
click at [299, 189] on button "Add 1 Photo(s)" at bounding box center [299, 193] width 29 height 11
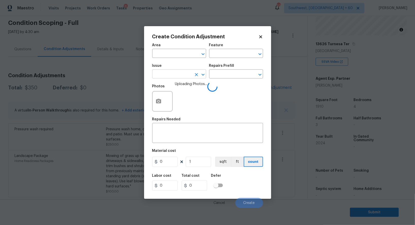
click at [186, 74] on input "text" at bounding box center [172, 75] width 40 height 8
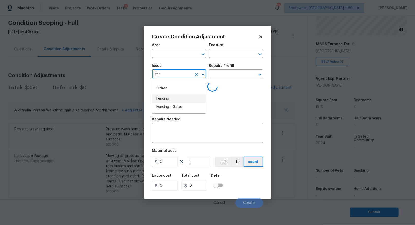
click at [176, 99] on li "Fencing" at bounding box center [179, 98] width 54 height 8
type input "Fencing"
click at [176, 131] on textarea at bounding box center [207, 133] width 105 height 11
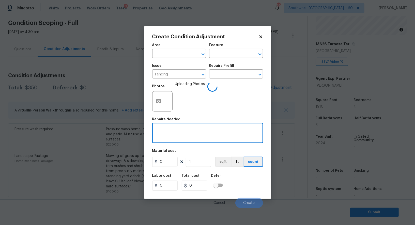
type textarea "G"
type textarea "Fence paint - minor touch ups"
click at [173, 166] on input "0" at bounding box center [164, 162] width 25 height 10
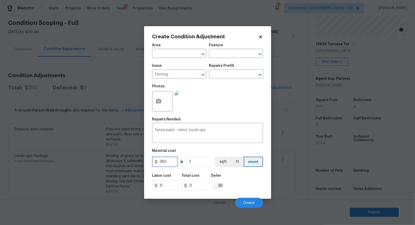
type input "350"
click at [199, 188] on input "0" at bounding box center [194, 186] width 25 height 10
type input "350"
click at [244, 203] on span "Create" at bounding box center [248, 203] width 11 height 4
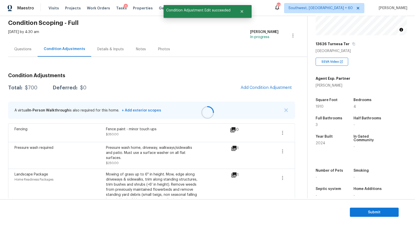
click at [279, 95] on div at bounding box center [207, 112] width 415 height 225
click at [279, 91] on button "Add Condition Adjustment" at bounding box center [265, 87] width 57 height 11
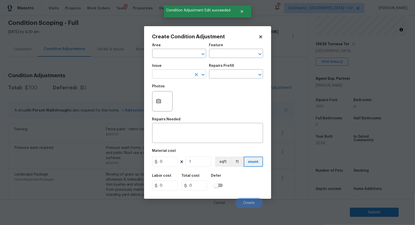
click at [190, 77] on input "text" at bounding box center [172, 75] width 40 height 8
click at [175, 97] on li "Light Pet Odor" at bounding box center [179, 98] width 54 height 8
type input "Light Pet Odor"
click at [218, 76] on input "text" at bounding box center [229, 75] width 40 height 8
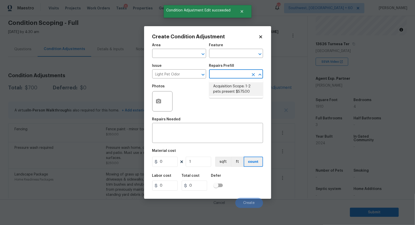
click at [225, 92] on li "Acquisition Scope: 1-2 pets present $575.00" at bounding box center [236, 89] width 54 height 14
type textarea "Acquisition Scope: 1-2 pets present"
type input "575"
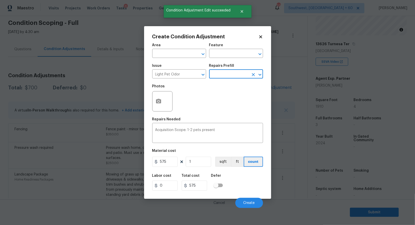
click at [248, 196] on div "Cancel Create" at bounding box center [207, 201] width 111 height 14
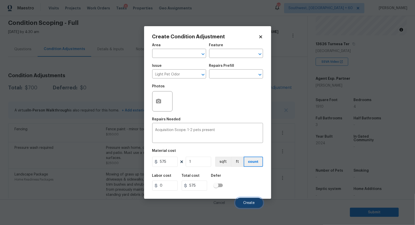
click at [246, 202] on span "Create" at bounding box center [248, 203] width 11 height 4
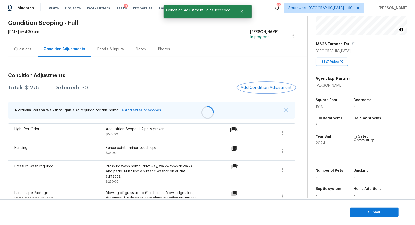
click at [260, 84] on button "Add Condition Adjustment" at bounding box center [265, 87] width 57 height 11
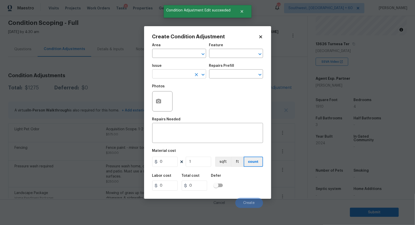
click at [167, 77] on input "text" at bounding box center [172, 75] width 40 height 8
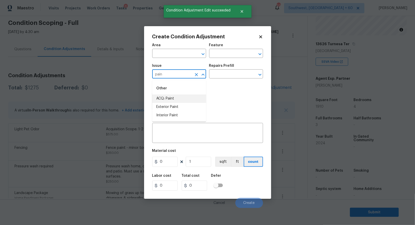
click at [169, 97] on li "ACQ: Paint" at bounding box center [179, 98] width 54 height 8
type input "ACQ: Paint"
click at [225, 75] on input "text" at bounding box center [229, 75] width 40 height 8
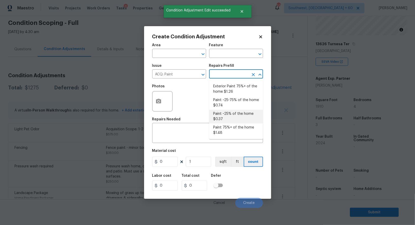
click at [224, 114] on li "Paint ~25% of the home $0.37" at bounding box center [236, 117] width 54 height 14
type input "Acquisition"
type textarea "Acquisition Scope: ~25% of the home needs interior paint"
type input "0.37"
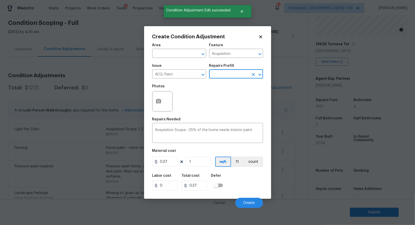
click at [202, 170] on div "Area ​ Feature Acquisition ​ Issue ACQ: Paint ​ Repairs Prefill ​ Photos Repair…" at bounding box center [207, 124] width 111 height 168
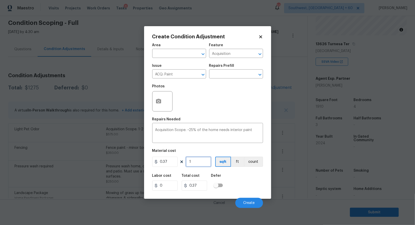
click at [199, 166] on input "1" at bounding box center [198, 162] width 25 height 10
type input "0"
type input "1"
type input "0.37"
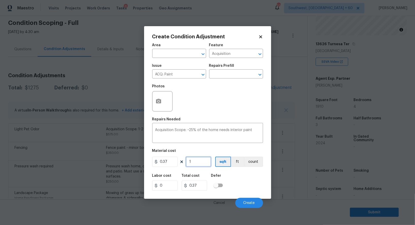
type input "19"
type input "7.03"
type input "191"
type input "70.67"
type input "1910"
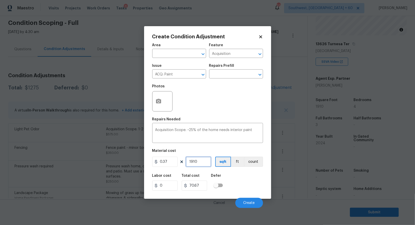
type input "706.7"
type input "1910"
click at [203, 188] on input "706.7" at bounding box center [194, 186] width 25 height 10
click at [252, 201] on button "Create" at bounding box center [249, 203] width 28 height 10
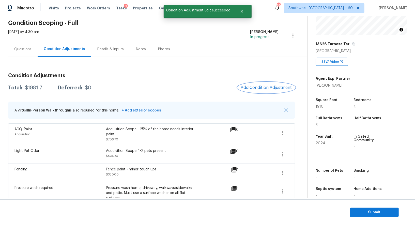
click at [267, 86] on span "Add Condition Adjustment" at bounding box center [265, 87] width 51 height 5
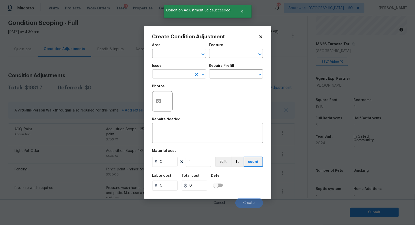
click at [169, 76] on input "text" at bounding box center [172, 75] width 40 height 8
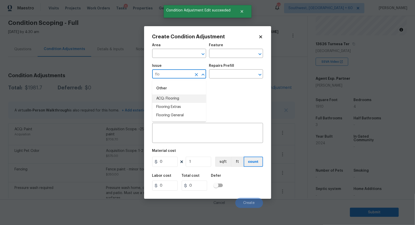
click at [168, 99] on li "ACQ: Flooring" at bounding box center [179, 98] width 54 height 8
type input "ACQ: Flooring"
click at [222, 76] on input "text" at bounding box center [229, 75] width 40 height 8
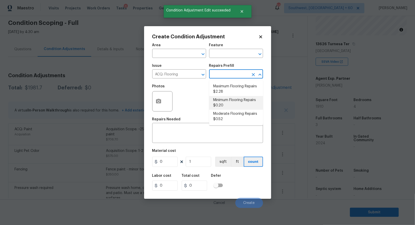
click at [226, 104] on li "Minimum Flooring Repairs $0.20" at bounding box center [236, 103] width 54 height 14
type input "Acquisition"
type textarea "Acquisition Scope: Minimum flooring repairs"
type input "0.2"
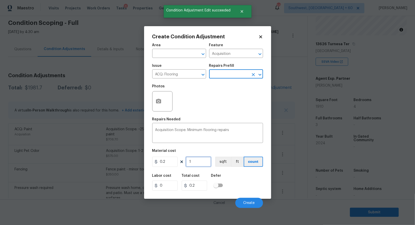
click at [202, 160] on input "1" at bounding box center [198, 162] width 25 height 10
type input "19"
type input "3.8"
type input "191"
type input "38.2"
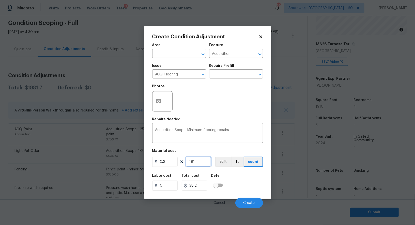
type input "1910"
type input "382"
type input "1910"
click at [203, 183] on input "382" at bounding box center [194, 186] width 25 height 10
click at [250, 205] on span "Create" at bounding box center [248, 203] width 11 height 4
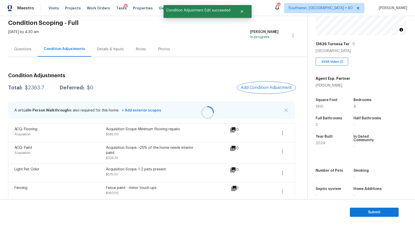
click at [265, 89] on span "Add Condition Adjustment" at bounding box center [265, 87] width 51 height 5
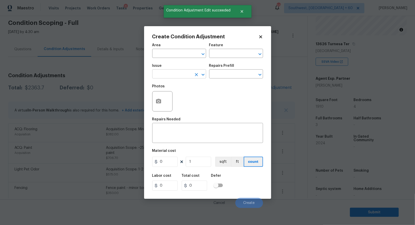
click at [177, 78] on input "text" at bounding box center [172, 75] width 40 height 8
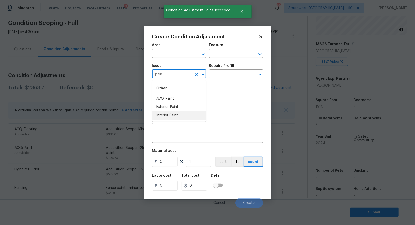
click at [172, 116] on li "Interior Paint" at bounding box center [179, 115] width 54 height 8
type input "Interior Paint"
click at [222, 81] on div "Issue Interior Paint ​ Repairs Prefill ​" at bounding box center [207, 71] width 111 height 21
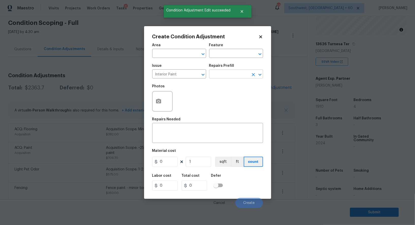
click at [227, 74] on input "text" at bounding box center [229, 75] width 40 height 8
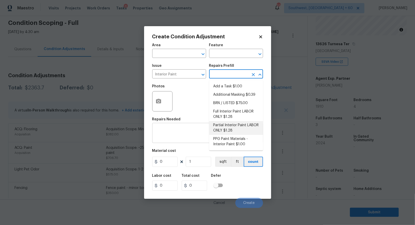
click at [175, 140] on div "x ​" at bounding box center [207, 133] width 111 height 19
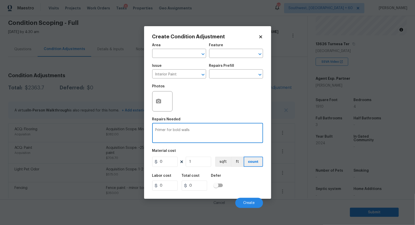
type textarea "Primer for bold walls"
click at [168, 164] on input "0" at bounding box center [164, 162] width 25 height 10
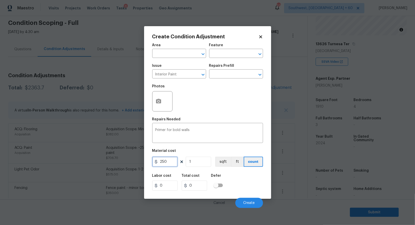
type input "250"
click at [189, 174] on div "Labor cost 0 Total cost 0 Defer" at bounding box center [207, 182] width 111 height 23
type input "250"
click at [166, 103] on div at bounding box center [162, 101] width 20 height 20
click at [159, 103] on icon "button" at bounding box center [158, 101] width 5 height 5
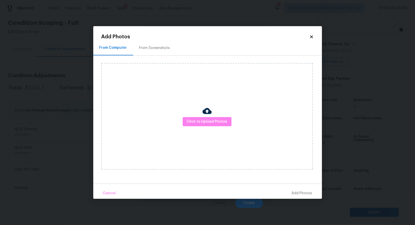
click at [204, 117] on div at bounding box center [206, 111] width 9 height 11
click at [202, 122] on span "Click to Upload Photos" at bounding box center [207, 122] width 41 height 6
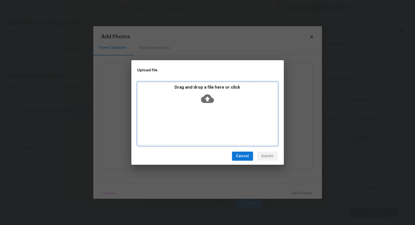
click at [208, 107] on div "Drag and drop a file here or click" at bounding box center [207, 113] width 140 height 63
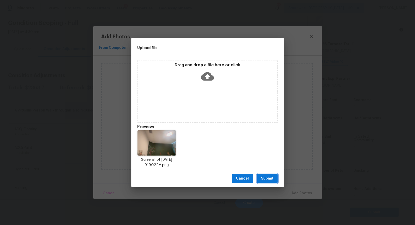
click at [266, 181] on span "Submit" at bounding box center [267, 178] width 12 height 6
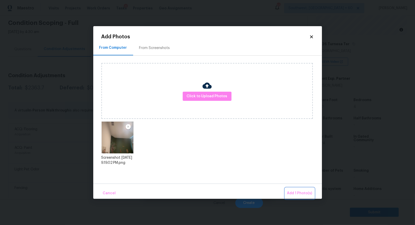
click at [296, 191] on span "Add 1 Photo(s)" at bounding box center [299, 193] width 25 height 6
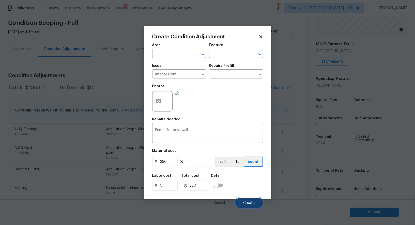
click at [244, 202] on span "Create" at bounding box center [248, 203] width 11 height 4
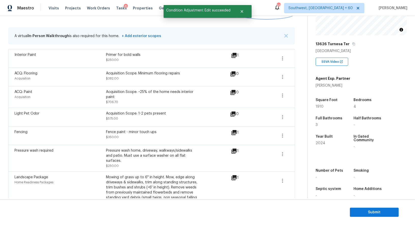
scroll to position [116, 0]
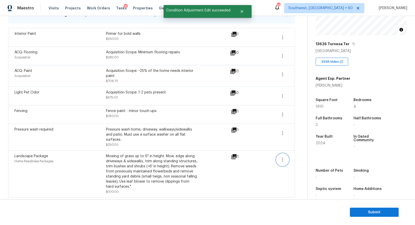
click at [279, 161] on icon "button" at bounding box center [282, 160] width 6 height 6
click at [298, 158] on div "Edit" at bounding box center [312, 157] width 40 height 5
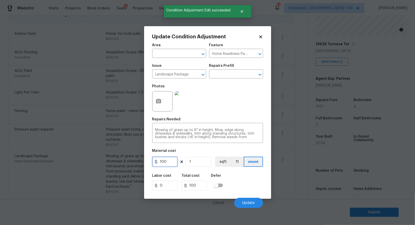
click at [173, 164] on input "100" at bounding box center [164, 162] width 25 height 10
type input "300"
click at [191, 187] on input "100" at bounding box center [194, 186] width 25 height 10
type input "300"
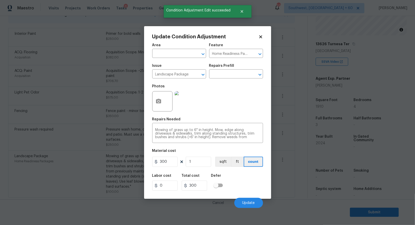
click at [247, 208] on body "Maestro Visits Projects Work Orders Tasks 8 Properties Geo Assignments 693 Sout…" at bounding box center [207, 112] width 415 height 225
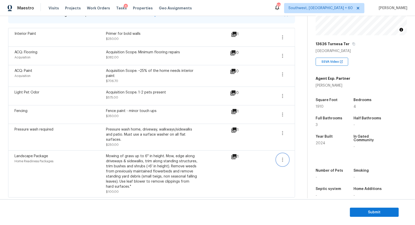
click at [286, 156] on button "button" at bounding box center [282, 160] width 12 height 12
click at [302, 156] on div "Edit" at bounding box center [312, 157] width 40 height 5
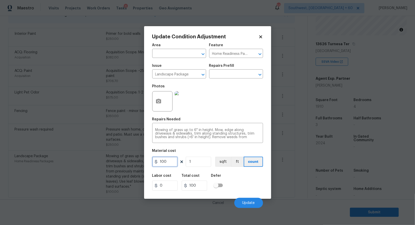
click at [166, 161] on input "100" at bounding box center [164, 162] width 25 height 10
type input "300"
click at [195, 187] on input "100" at bounding box center [194, 186] width 25 height 10
type input "300"
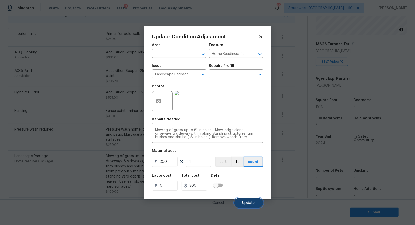
click at [249, 199] on button "Update" at bounding box center [248, 203] width 29 height 10
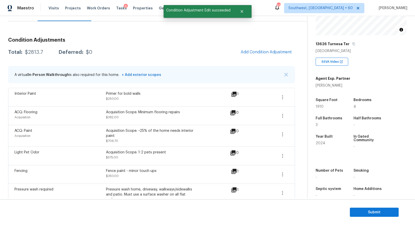
scroll to position [54, 0]
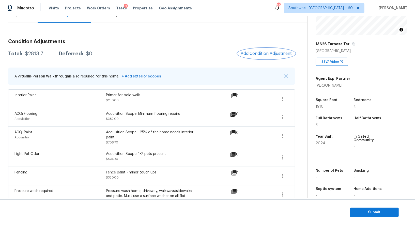
click at [268, 53] on span "Add Condition Adjustment" at bounding box center [265, 53] width 51 height 5
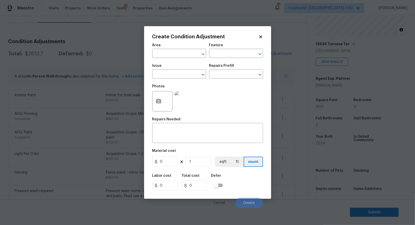
click at [164, 107] on div at bounding box center [162, 101] width 20 height 20
click at [160, 102] on icon "button" at bounding box center [158, 101] width 5 height 5
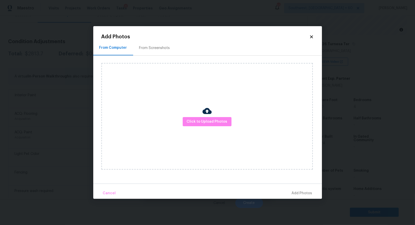
click at [160, 102] on div "Click to Upload Photos" at bounding box center [206, 116] width 211 height 107
click at [201, 126] on button "Click to Upload Photos" at bounding box center [207, 121] width 49 height 9
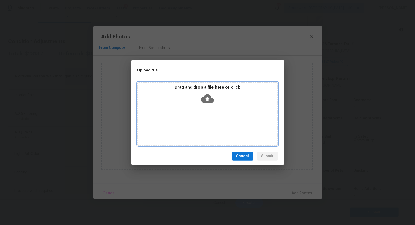
click at [202, 109] on div "Drag and drop a file here or click" at bounding box center [207, 113] width 140 height 63
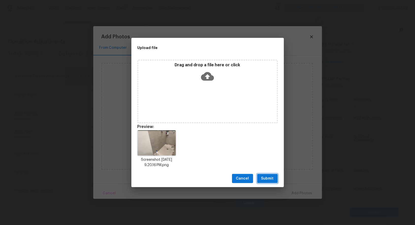
click at [268, 176] on span "Submit" at bounding box center [267, 178] width 12 height 6
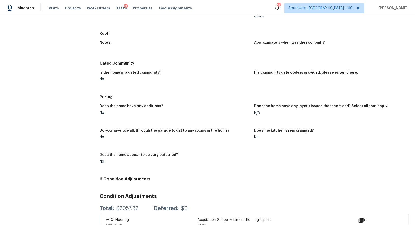
scroll to position [391, 0]
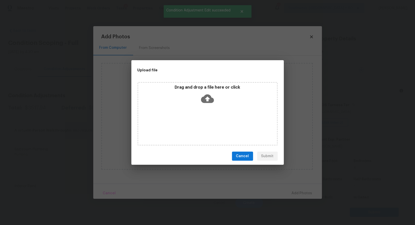
scroll to position [61, 0]
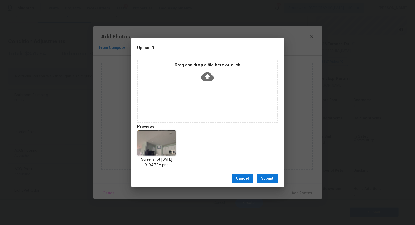
click at [269, 185] on div "Cancel Submit" at bounding box center [207, 179] width 152 height 18
click at [268, 178] on span "Submit" at bounding box center [267, 178] width 12 height 6
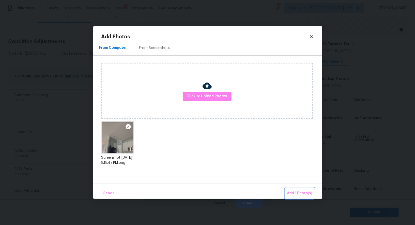
click at [302, 192] on span "Add 1 Photo(s)" at bounding box center [299, 193] width 25 height 6
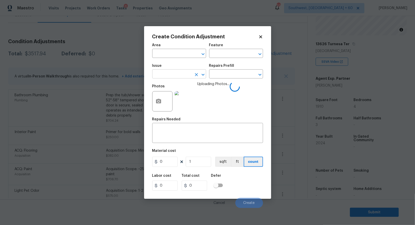
click at [164, 76] on input "text" at bounding box center [172, 75] width 40 height 8
click at [166, 97] on li "Drywall" at bounding box center [179, 98] width 54 height 8
type input "Drywall"
click at [228, 71] on input "text" at bounding box center [229, 75] width 40 height 8
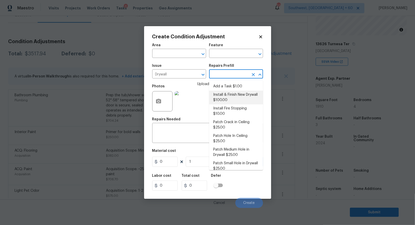
click at [228, 100] on li "Install & Finish New Drywall $100.00" at bounding box center [236, 98] width 54 height 14
type input "Walls and Ceiling"
type input "100"
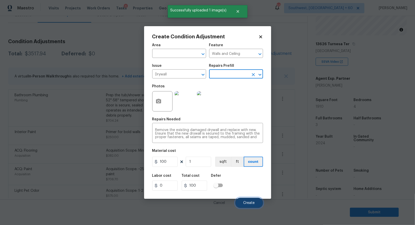
click at [255, 202] on button "Create" at bounding box center [249, 203] width 28 height 10
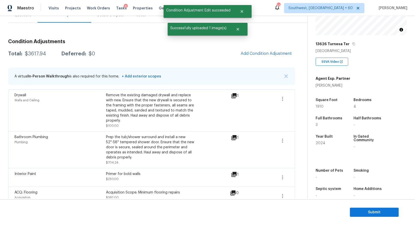
click at [38, 56] on div "$3617.94" at bounding box center [35, 53] width 21 height 5
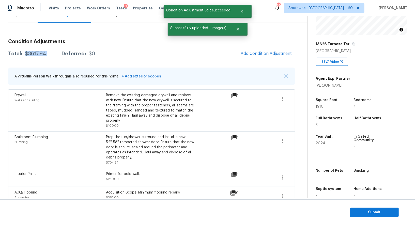
copy div "$3617.94"
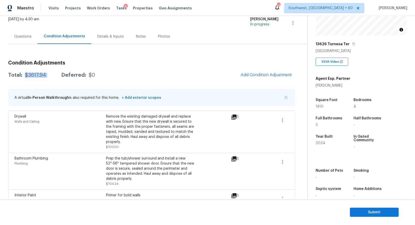
click at [22, 37] on div "Questions" at bounding box center [22, 36] width 17 height 5
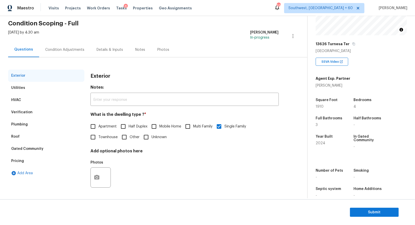
click at [28, 108] on div "Verification" at bounding box center [46, 112] width 76 height 12
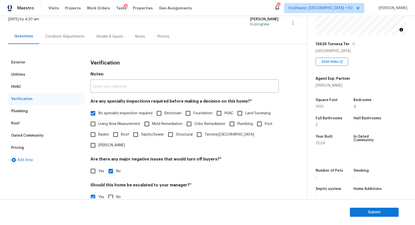
scroll to position [85, 0]
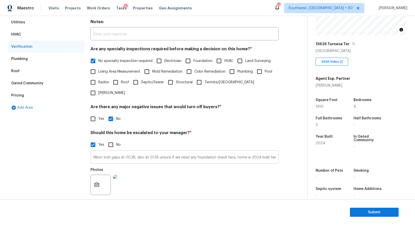
click at [159, 152] on input "Minor inch gaps at 00.38, also at 01.55 unsure if we need any foundation check …" at bounding box center [184, 158] width 188 height 12
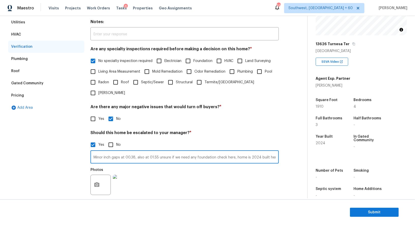
click at [159, 152] on input "Minor inch gaps at 00.38, also at 01.55 unsure if we need any foundation check …" at bounding box center [184, 158] width 188 height 12
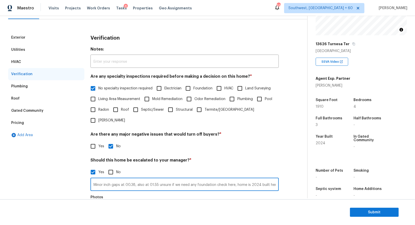
scroll to position [17, 0]
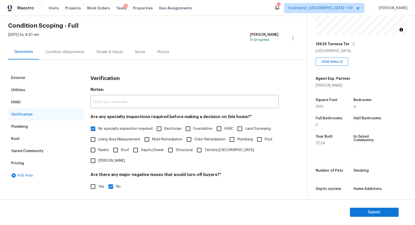
click at [66, 54] on div "Condition Adjustments" at bounding box center [64, 52] width 39 height 5
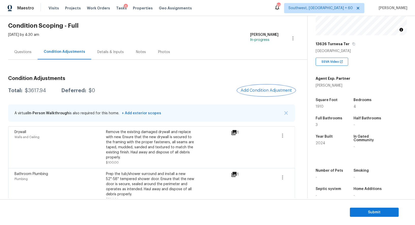
click at [278, 85] on button "Add Condition Adjustment" at bounding box center [265, 90] width 57 height 11
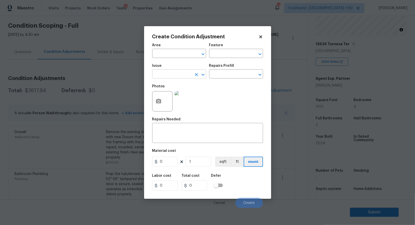
click at [170, 76] on input "text" at bounding box center [172, 75] width 40 height 8
click at [178, 98] on li "ACQ: Foundation" at bounding box center [179, 98] width 54 height 8
type input "ACQ: Foundation"
click at [213, 80] on div "Issue ACQ: Foundation ​ Repairs Prefill ​" at bounding box center [207, 71] width 111 height 21
click at [223, 78] on input "text" at bounding box center [229, 75] width 40 height 8
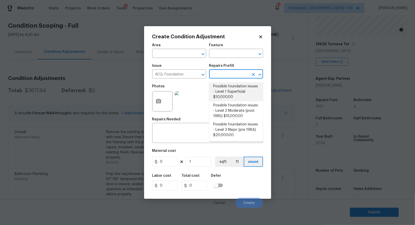
click at [224, 91] on li "Possible foundation issues - Level 1 Superficial $10,000.00" at bounding box center [236, 91] width 54 height 19
type input "Acquisition"
type textarea "Possible foundation issues - Level 1 - Superficial. Disclaimer: This is NOT a t…"
type input "10000"
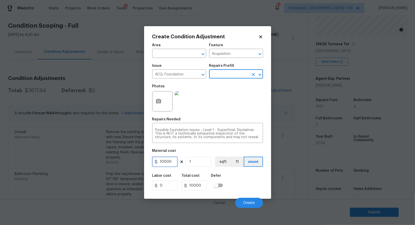
click at [169, 162] on input "10000" at bounding box center [164, 162] width 25 height 10
type input "0"
click at [201, 186] on input "10000" at bounding box center [194, 186] width 25 height 10
type input "0"
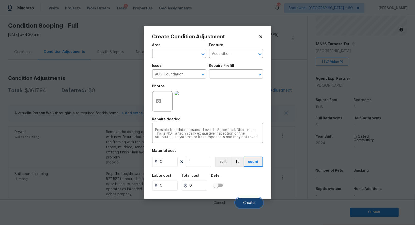
click at [246, 203] on span "Create" at bounding box center [248, 203] width 11 height 4
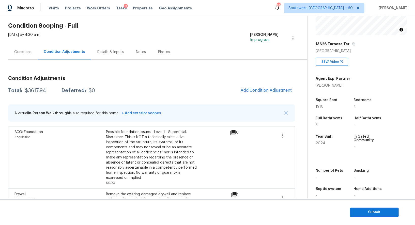
click at [175, 77] on h3 "Condition Adjustments" at bounding box center [151, 78] width 287 height 5
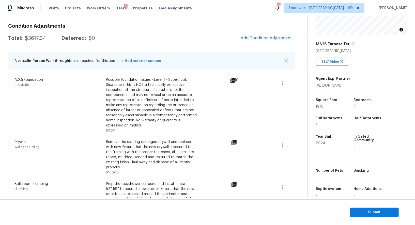
scroll to position [64, 0]
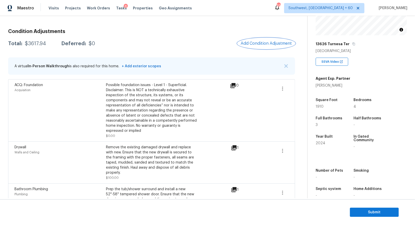
click at [262, 45] on span "Add Condition Adjustment" at bounding box center [265, 43] width 51 height 5
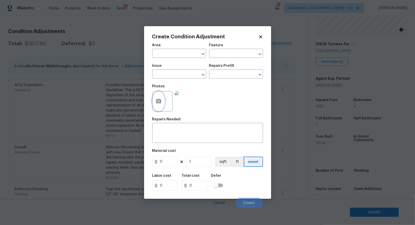
click at [156, 103] on icon "button" at bounding box center [158, 101] width 5 height 5
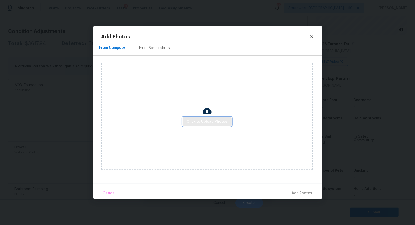
click at [197, 120] on span "Click to Upload Photos" at bounding box center [207, 122] width 41 height 6
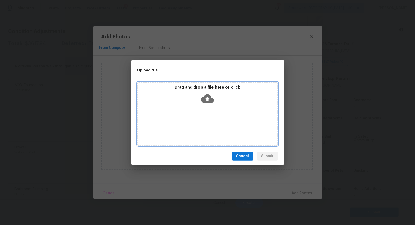
click at [205, 100] on icon at bounding box center [207, 98] width 13 height 9
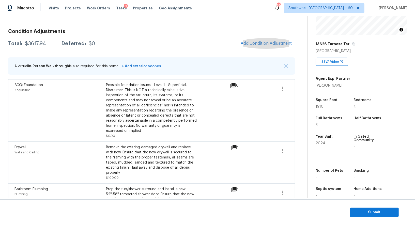
click at [33, 43] on div "$3617.94" at bounding box center [35, 43] width 21 height 5
copy div "$3617.94"
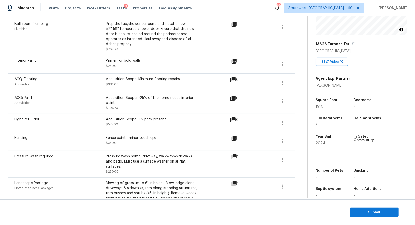
scroll to position [230, 0]
click at [283, 98] on icon "button" at bounding box center [282, 101] width 6 height 6
click at [300, 93] on div "Edit" at bounding box center [312, 93] width 40 height 5
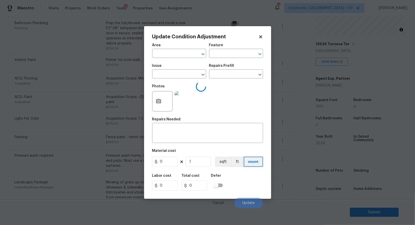
type textarea "Acquisition Scope: ~25% of the home needs interior paint"
type input "1910"
type input "706.7"
type input "Acquisition"
type input "ACQ: Paint"
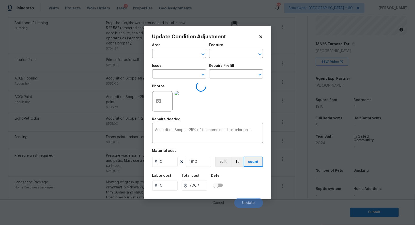
type input "0.37"
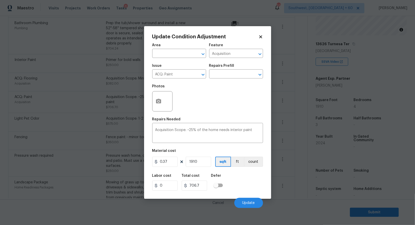
click at [300, 112] on body "Maestro Visits Projects Work Orders Tasks 8 Properties Geo Assignments [GEOGRAP…" at bounding box center [207, 112] width 415 height 225
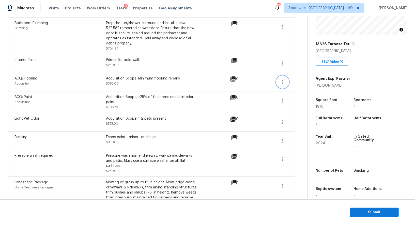
click at [282, 76] on button "button" at bounding box center [282, 82] width 12 height 12
click at [307, 74] on div "Edit" at bounding box center [312, 75] width 40 height 5
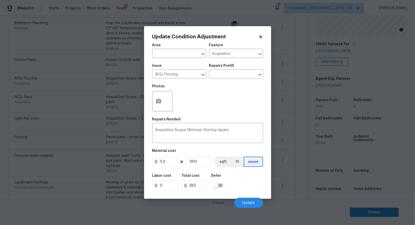
click at [302, 116] on body "Maestro Visits Projects Work Orders Tasks 8 Properties Geo Assignments [GEOGRAP…" at bounding box center [207, 112] width 415 height 225
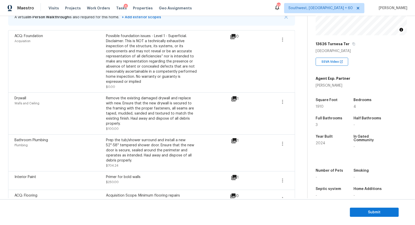
scroll to position [0, 0]
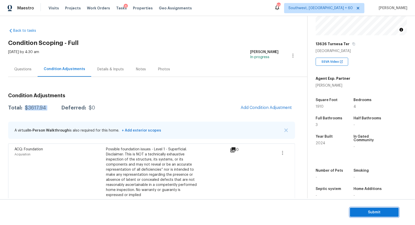
click at [370, 209] on button "Submit" at bounding box center [374, 212] width 49 height 9
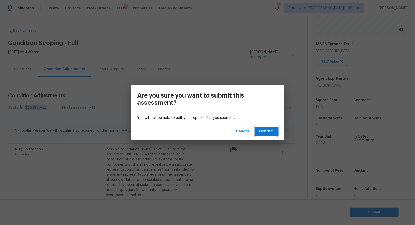
click at [270, 132] on span "Confirm" at bounding box center [266, 131] width 14 height 6
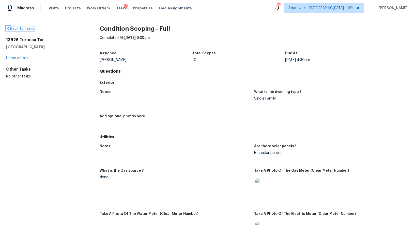
click at [18, 27] on link "Back To Tasks" at bounding box center [20, 29] width 28 height 4
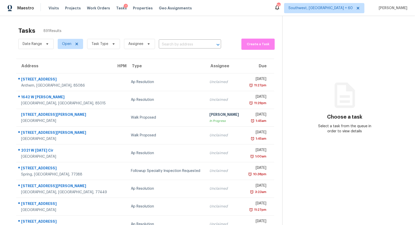
click at [195, 50] on div "Date Range Open Task Type Assignee ​" at bounding box center [119, 43] width 203 height 13
click at [194, 46] on input "text" at bounding box center [183, 45] width 48 height 8
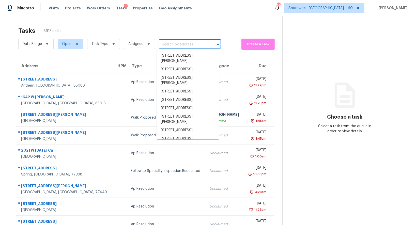
paste input "7529 Rockyridge Dr Frisco, TX, 75035"
type input "7529 Rockyridge Dr Frisco, TX, 75035"
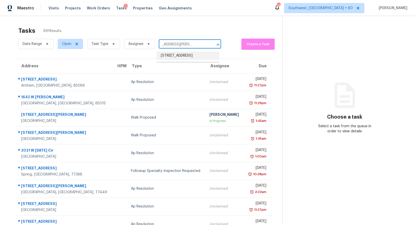
click at [182, 58] on li "7529 Rockyridge Dr, Frisco, TX 75035" at bounding box center [188, 56] width 62 height 8
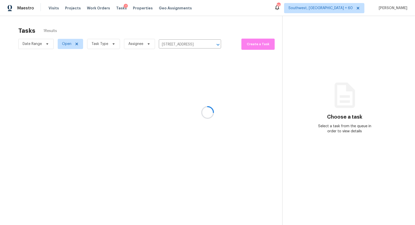
click at [172, 98] on section "Tasks 1 Results Date Range Open Task Type Assignee 7529 Rockyridge Dr, Frisco, …" at bounding box center [145, 132] width 274 height 217
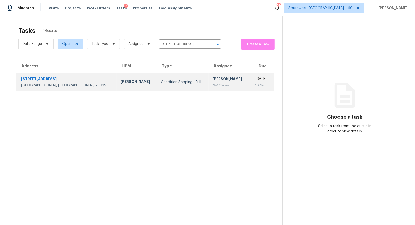
click at [213, 84] on div "Not Started" at bounding box center [229, 85] width 32 height 5
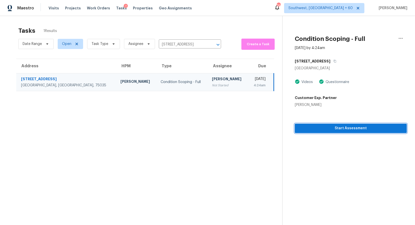
click at [356, 132] on button "Start Assessment" at bounding box center [351, 128] width 112 height 9
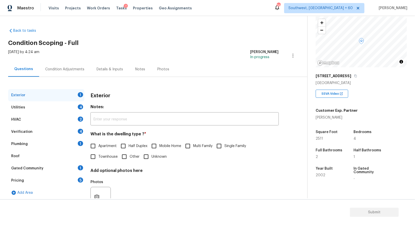
scroll to position [37, 0]
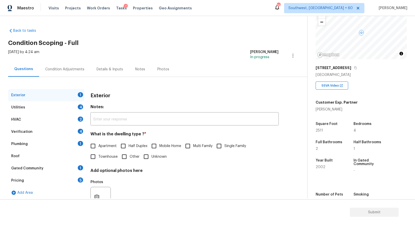
click at [228, 149] on label "Single Family" at bounding box center [230, 146] width 32 height 11
click at [224, 149] on input "Single Family" at bounding box center [219, 146] width 11 height 11
checkbox input "true"
click at [65, 108] on div "Utilities 4" at bounding box center [46, 107] width 76 height 12
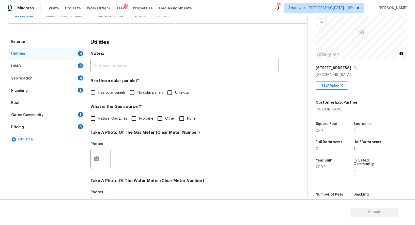
scroll to position [67, 0]
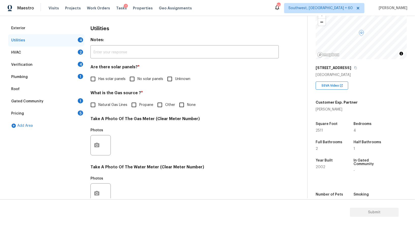
click at [143, 75] on label "No solar panels" at bounding box center [145, 79] width 36 height 11
click at [137, 75] on input "No solar panels" at bounding box center [132, 79] width 11 height 11
checkbox input "true"
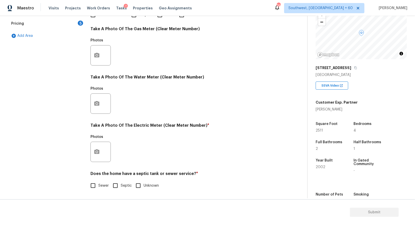
click at [101, 185] on span "Sewer" at bounding box center [103, 185] width 10 height 5
click at [98, 185] on input "Sewer" at bounding box center [93, 185] width 11 height 11
checkbox input "true"
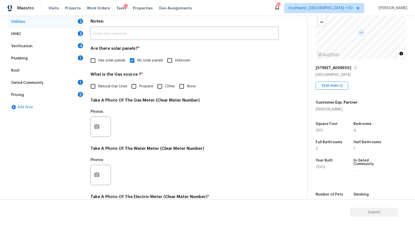
scroll to position [0, 0]
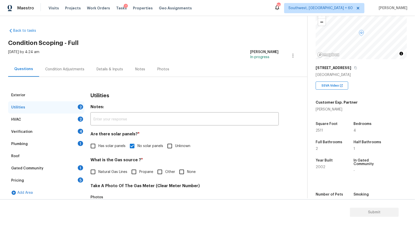
click at [61, 116] on div "HVAC 2" at bounding box center [46, 120] width 76 height 12
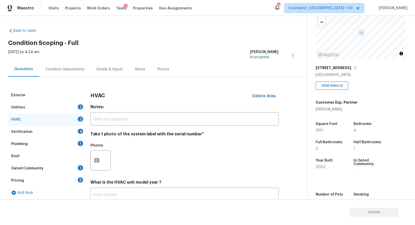
scroll to position [36, 0]
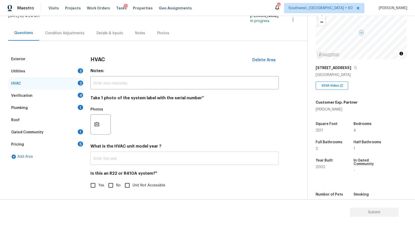
click at [108, 161] on input "text" at bounding box center [184, 159] width 188 height 12
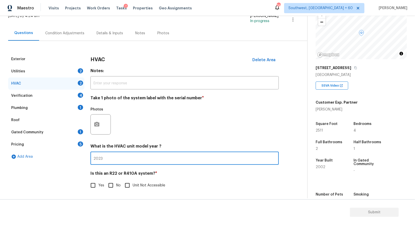
type input "2023"
click at [109, 184] on input "No" at bounding box center [110, 185] width 11 height 11
checkbox input "true"
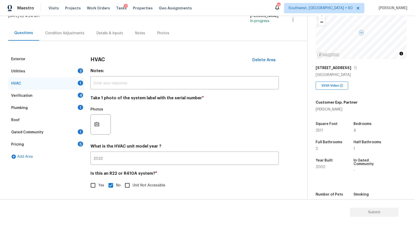
click at [71, 95] on div "Verification 4" at bounding box center [46, 96] width 76 height 12
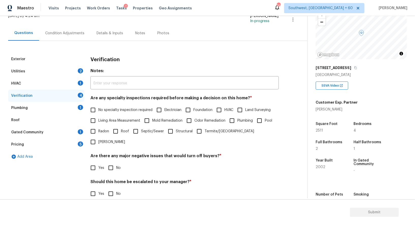
click at [113, 105] on label "No specialty inspection required" at bounding box center [120, 110] width 65 height 11
click at [98, 105] on input "No specialty inspection required" at bounding box center [93, 110] width 11 height 11
checkbox input "true"
click at [114, 163] on input "No" at bounding box center [110, 168] width 11 height 11
checkbox input "true"
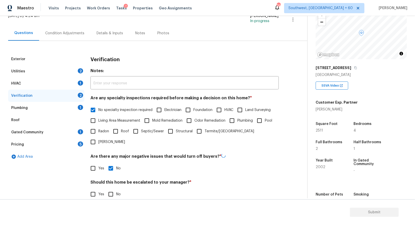
click at [112, 189] on input "No" at bounding box center [110, 194] width 11 height 11
checkbox input "true"
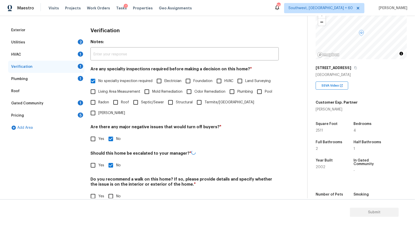
scroll to position [65, 0]
click at [112, 191] on input "No" at bounding box center [110, 196] width 11 height 11
checkbox input "true"
click at [67, 75] on div "Plumbing 1" at bounding box center [46, 79] width 76 height 12
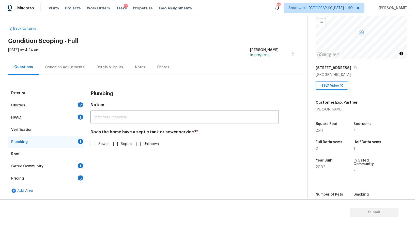
scroll to position [2, 0]
click at [97, 146] on input "Sewer" at bounding box center [93, 144] width 11 height 11
checkbox input "true"
click at [82, 164] on div "Gated Community 1" at bounding box center [46, 166] width 76 height 12
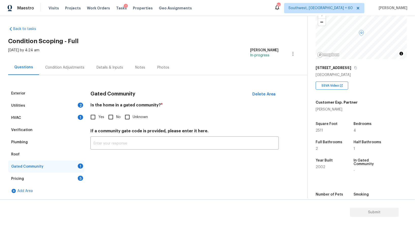
click at [111, 115] on input "No" at bounding box center [110, 117] width 11 height 11
checkbox input "true"
click at [76, 180] on div "Pricing 5" at bounding box center [46, 179] width 76 height 12
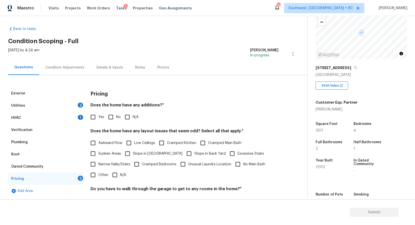
click at [112, 123] on div "Pricing Does the home have any additions? * Yes No N/A Does the home have any l…" at bounding box center [184, 175] width 188 height 177
click at [112, 120] on input "No" at bounding box center [110, 117] width 11 height 11
checkbox input "true"
click at [119, 174] on input "N/A" at bounding box center [114, 175] width 11 height 11
checkbox input "true"
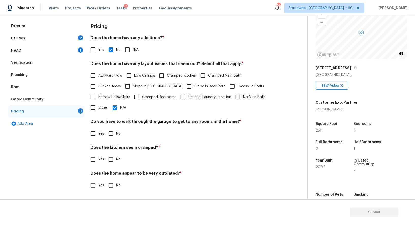
scroll to position [69, 0]
click at [111, 136] on input "No" at bounding box center [110, 134] width 11 height 11
checkbox input "true"
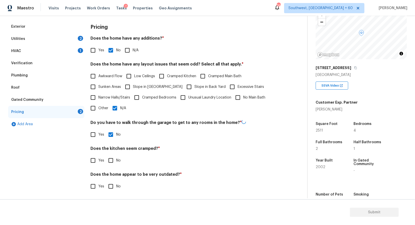
click at [111, 160] on input "No" at bounding box center [110, 160] width 11 height 11
checkbox input "true"
click at [113, 190] on input "No" at bounding box center [110, 186] width 11 height 11
checkbox input "true"
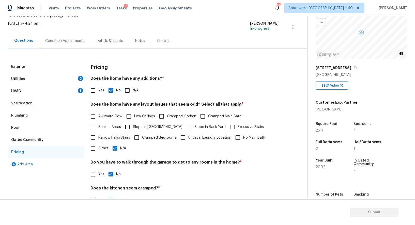
scroll to position [0, 0]
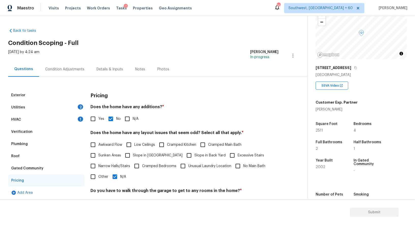
click at [58, 58] on div "Sat, Oct 04 2025 by 4:24 am Salma Ansari In-progress" at bounding box center [157, 56] width 299 height 12
click at [60, 65] on div "Condition Adjustments" at bounding box center [64, 69] width 51 height 15
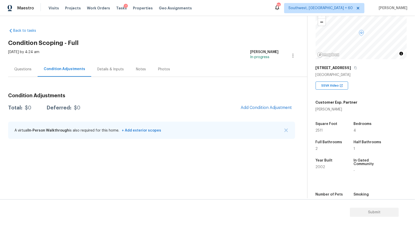
click at [268, 115] on div "Condition Adjustments Total: $0 Deferred: $0 Add Condition Adjustment A virtual…" at bounding box center [151, 116] width 287 height 54
click at [268, 110] on button "Add Condition Adjustment" at bounding box center [265, 107] width 57 height 11
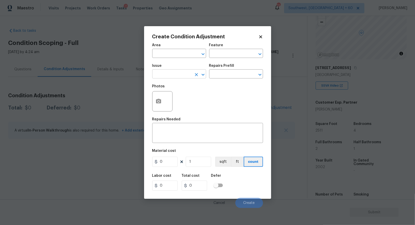
click at [197, 72] on button "Clear" at bounding box center [196, 74] width 7 height 7
click at [172, 100] on li "Landscape Package" at bounding box center [179, 98] width 54 height 8
type input "Landscape Package"
click at [231, 70] on div "Repairs Prefill" at bounding box center [236, 67] width 54 height 7
click at [224, 72] on input "text" at bounding box center [229, 75] width 40 height 8
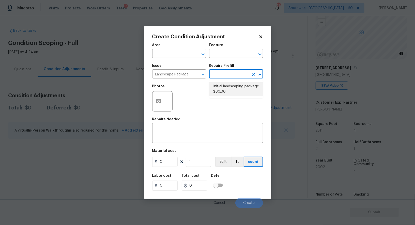
click at [226, 91] on li "Initial landscaping package $60.00" at bounding box center [236, 89] width 54 height 14
type input "Home Readiness Packages"
type textarea "Mowing of grass up to 6" in height. Mow, edge along driveways & sidewalks, trim…"
type input "60"
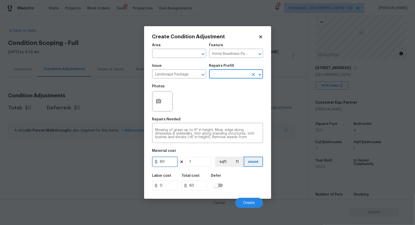
click at [168, 161] on input "60" at bounding box center [164, 162] width 25 height 10
type input "300"
click at [198, 183] on input "60" at bounding box center [194, 186] width 25 height 10
type input "300"
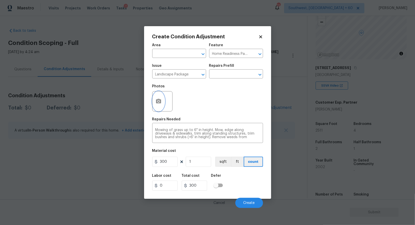
click at [159, 107] on button "button" at bounding box center [158, 101] width 12 height 20
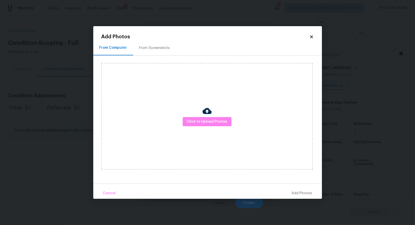
click at [159, 50] on div "From Screenshots" at bounding box center [154, 47] width 31 height 5
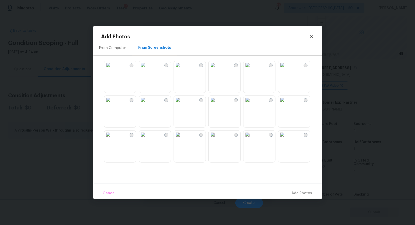
click at [217, 69] on img at bounding box center [212, 65] width 8 height 8
click at [182, 69] on img at bounding box center [178, 65] width 8 height 8
click at [296, 190] on button "Add 2 Photo(s)" at bounding box center [299, 193] width 30 height 11
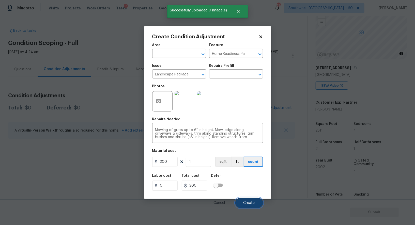
click at [249, 201] on button "Create" at bounding box center [249, 203] width 28 height 10
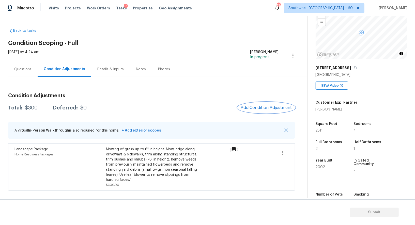
click at [255, 108] on span "Add Condition Adjustment" at bounding box center [265, 107] width 51 height 5
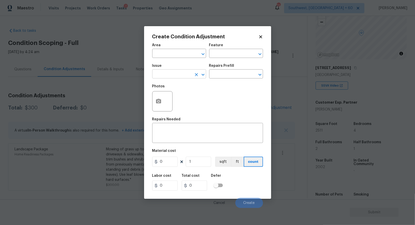
click at [180, 74] on input "text" at bounding box center [172, 75] width 40 height 8
click at [178, 101] on li "Pressure Washing" at bounding box center [179, 98] width 54 height 8
type input "Pressure Washing"
click at [223, 75] on input "text" at bounding box center [229, 75] width 40 height 8
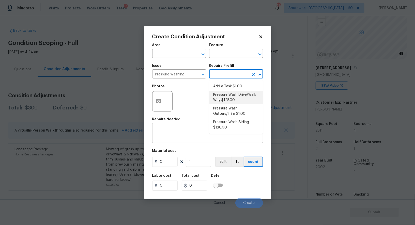
click at [178, 136] on textarea at bounding box center [207, 133] width 105 height 11
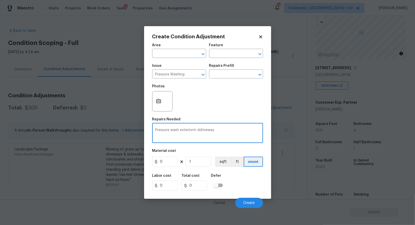
click at [196, 132] on textarea "Pressure wash exteriorm ddriveway" at bounding box center [207, 133] width 105 height 11
click at [196, 130] on textarea "Pressure wash exterior, ddriveway" at bounding box center [207, 133] width 105 height 11
type textarea "Pressure wash exterior, driveway"
click at [173, 165] on input "0" at bounding box center [164, 162] width 25 height 10
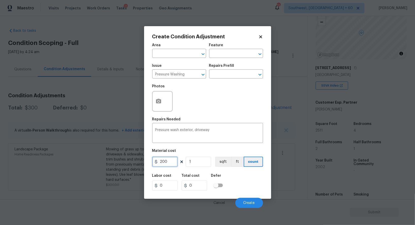
type input "200"
click at [195, 192] on div "Labor cost 0 Total cost 0 Defer" at bounding box center [207, 182] width 111 height 23
type input "200"
click at [164, 106] on div at bounding box center [162, 101] width 20 height 20
click at [158, 102] on circle "button" at bounding box center [158, 102] width 2 height 2
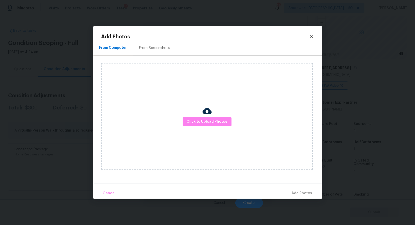
click at [151, 38] on h2 "Add Photos" at bounding box center [205, 36] width 208 height 5
click at [151, 50] on div "From Screenshots" at bounding box center [154, 47] width 31 height 5
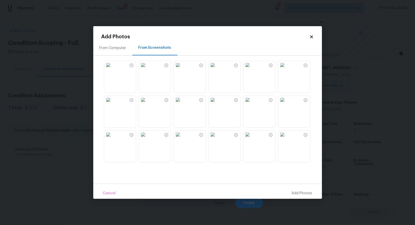
click at [147, 69] on img at bounding box center [143, 65] width 8 height 8
click at [182, 69] on img at bounding box center [178, 65] width 8 height 8
click at [301, 194] on span "Add 2 Photo(s)" at bounding box center [299, 193] width 26 height 6
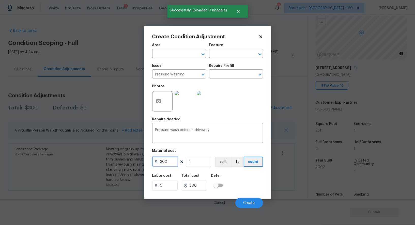
click at [162, 162] on input "200" at bounding box center [164, 162] width 25 height 10
type input "250"
click at [194, 183] on input "200" at bounding box center [194, 186] width 25 height 10
type input "250"
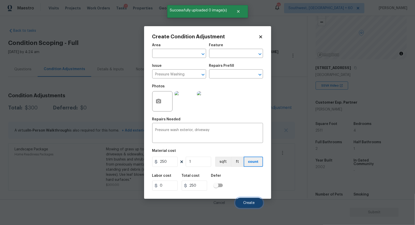
click at [253, 203] on span "Create" at bounding box center [248, 203] width 11 height 4
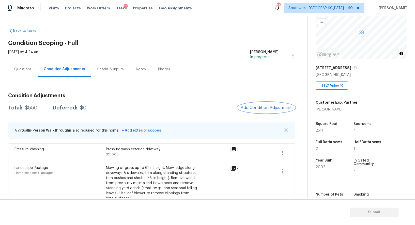
scroll to position [12, 0]
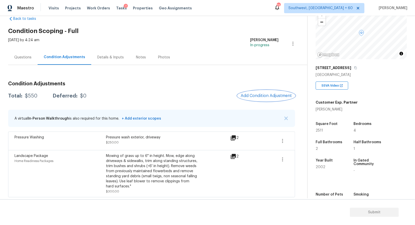
click at [279, 94] on span "Add Condition Adjustment" at bounding box center [265, 95] width 51 height 5
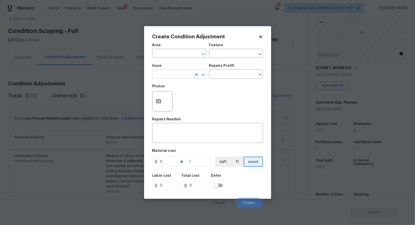
click at [181, 78] on input "text" at bounding box center [172, 75] width 40 height 8
click at [179, 97] on li "Fencing" at bounding box center [179, 98] width 54 height 8
type input "Fencing"
click at [183, 135] on textarea at bounding box center [207, 133] width 105 height 11
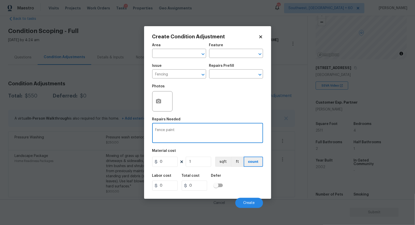
type textarea "Fence paint"
click at [172, 160] on input "0" at bounding box center [164, 162] width 25 height 10
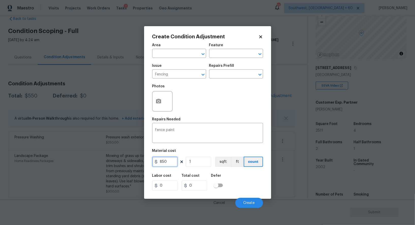
type input "850"
click at [199, 185] on input "0" at bounding box center [194, 186] width 25 height 10
type input "850"
click at [153, 108] on div at bounding box center [162, 101] width 20 height 20
click at [159, 104] on icon "button" at bounding box center [158, 101] width 6 height 6
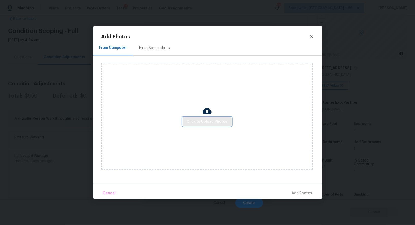
click at [187, 123] on button "Click to Upload Photos" at bounding box center [207, 121] width 49 height 9
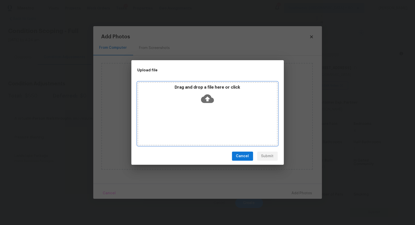
click at [204, 105] on div "Drag and drop a file here or click" at bounding box center [207, 96] width 139 height 22
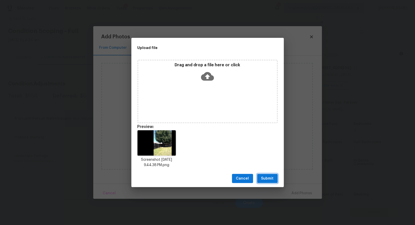
click at [267, 179] on span "Submit" at bounding box center [267, 178] width 12 height 6
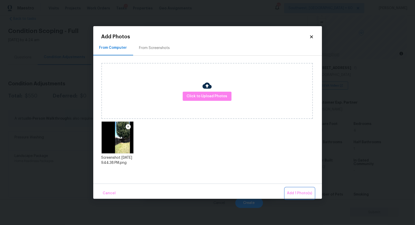
click at [297, 190] on span "Add 1 Photo(s)" at bounding box center [299, 193] width 25 height 6
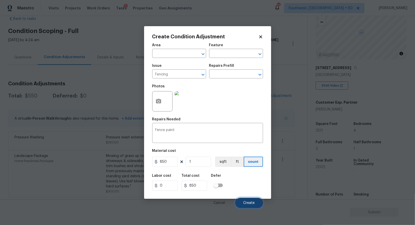
click at [248, 201] on span "Create" at bounding box center [248, 203] width 11 height 4
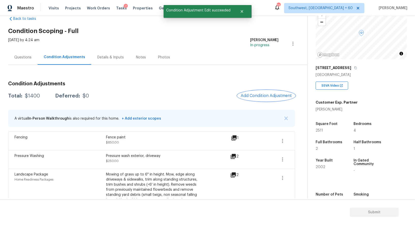
click at [273, 99] on button "Add Condition Adjustment" at bounding box center [265, 95] width 57 height 11
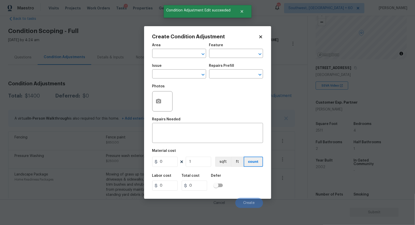
click at [167, 100] on div at bounding box center [162, 101] width 20 height 20
click at [163, 101] on button "button" at bounding box center [158, 101] width 12 height 20
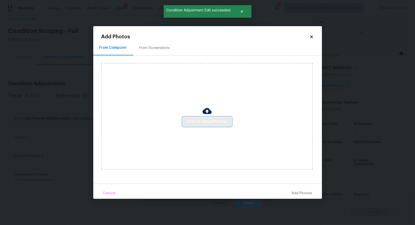
click at [206, 117] on button "Click to Upload Photos" at bounding box center [207, 121] width 49 height 9
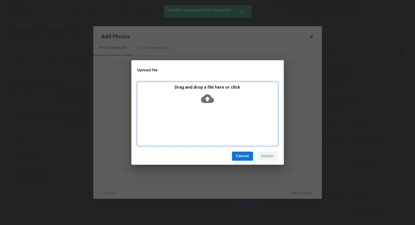
click at [207, 104] on icon at bounding box center [207, 98] width 13 height 13
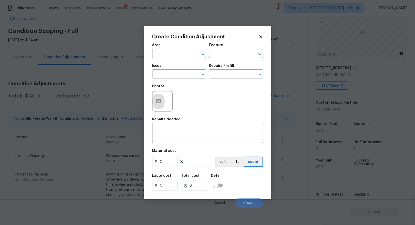
click at [136, 64] on body "Maestro Visits Projects Work Orders Tasks 7 Properties Geo Assignments 733 Sout…" at bounding box center [207, 112] width 415 height 225
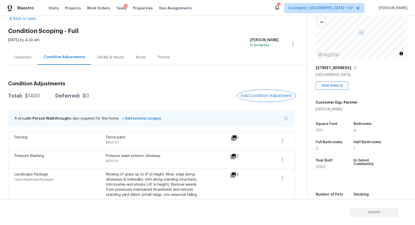
scroll to position [30, 0]
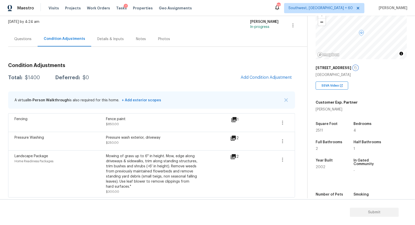
click at [354, 68] on icon "button" at bounding box center [355, 67] width 3 height 3
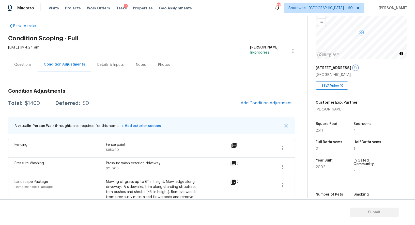
scroll to position [0, 0]
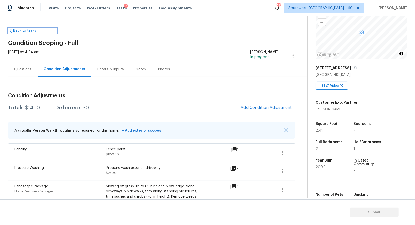
click at [25, 32] on link "Back to tasks" at bounding box center [32, 30] width 49 height 5
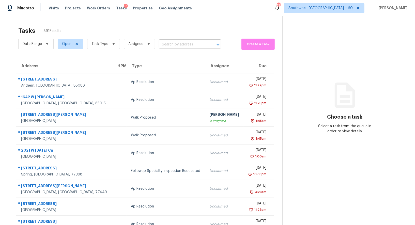
click at [168, 43] on input "text" at bounding box center [183, 45] width 48 height 8
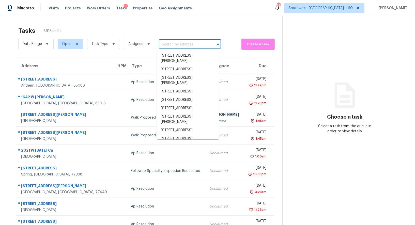
paste input "2418 N Crystal Lake Dr, Lakeland, FL 33801"
type input "2418 N Crystal Lake Dr, Lakeland, FL 33801"
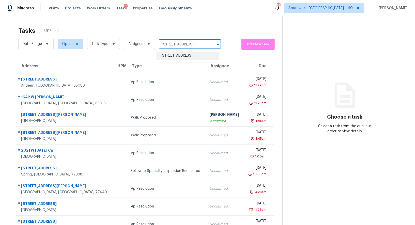
click at [178, 59] on li "2418 N Crystal Lake Dr, Lakeland, FL 33801" at bounding box center [188, 56] width 62 height 8
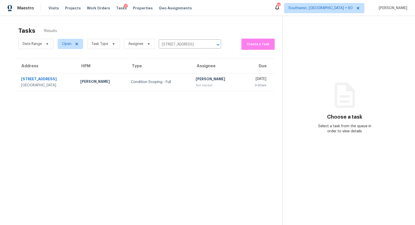
click at [178, 87] on td "Condition Scoping - Full" at bounding box center [159, 82] width 65 height 18
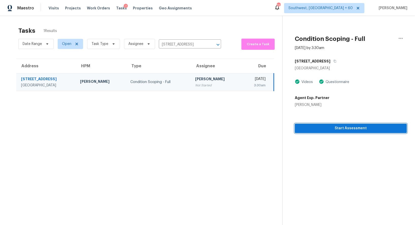
click at [347, 131] on span "Start Assessment" at bounding box center [351, 128] width 104 height 6
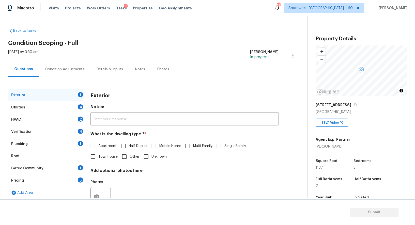
scroll to position [33, 0]
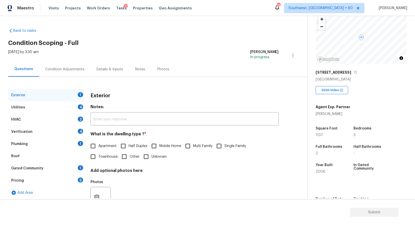
click at [226, 143] on label "Single Family" at bounding box center [230, 146] width 32 height 11
click at [224, 143] on input "Single Family" at bounding box center [219, 146] width 11 height 11
checkbox input "true"
click at [66, 107] on div "Utilities 4" at bounding box center [46, 107] width 76 height 12
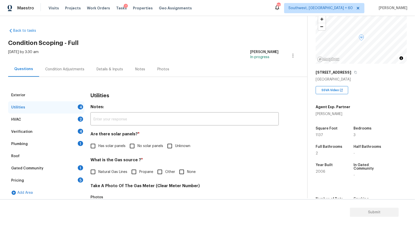
click at [145, 147] on span "No solar panels" at bounding box center [150, 145] width 26 height 5
click at [137, 147] on input "No solar panels" at bounding box center [132, 146] width 11 height 11
checkbox input "true"
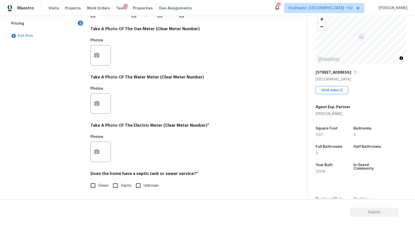
click at [103, 186] on span "Sewer" at bounding box center [103, 185] width 10 height 5
click at [98, 186] on input "Sewer" at bounding box center [93, 185] width 11 height 11
checkbox input "true"
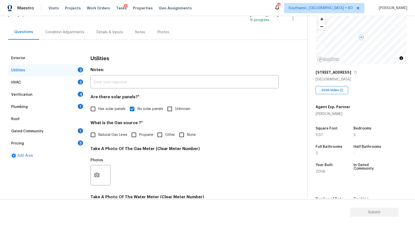
click at [69, 84] on div "HVAC 2" at bounding box center [46, 82] width 76 height 12
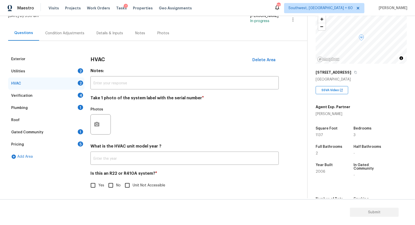
scroll to position [36, 0]
click at [125, 161] on input "text" at bounding box center [184, 159] width 188 height 12
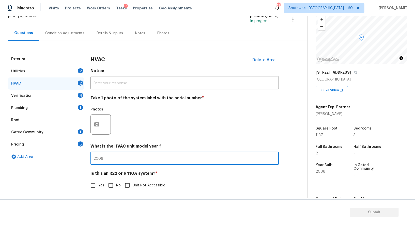
type input "2006"
click at [112, 183] on input "No" at bounding box center [110, 185] width 11 height 11
checkbox input "true"
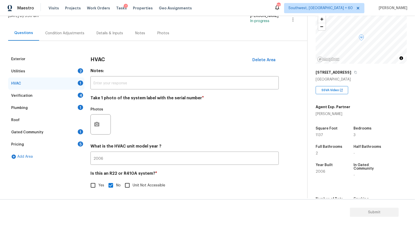
click at [79, 96] on div "4" at bounding box center [80, 95] width 5 height 5
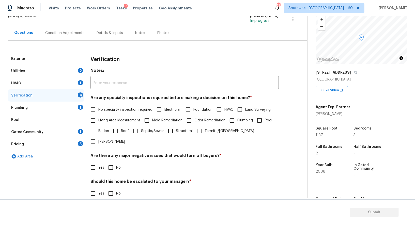
click at [113, 114] on label "No specialty inspection required" at bounding box center [120, 109] width 65 height 11
click at [98, 114] on input "No specialty inspection required" at bounding box center [93, 109] width 11 height 11
checkbox input "true"
click at [112, 163] on input "No" at bounding box center [110, 168] width 11 height 11
checkbox input "true"
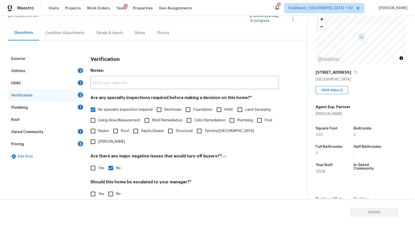
click at [111, 189] on input "No" at bounding box center [110, 194] width 11 height 11
checkbox input "true"
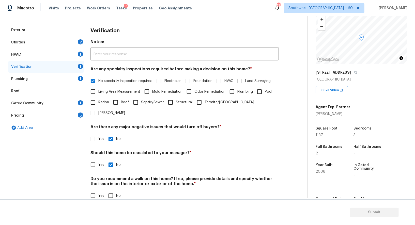
scroll to position [65, 0]
click at [112, 191] on input "No" at bounding box center [110, 196] width 11 height 11
checkbox input "true"
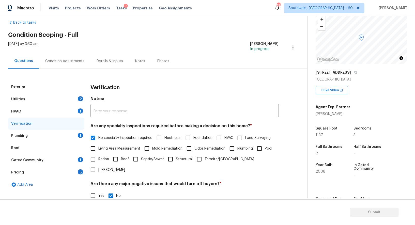
click at [63, 136] on div "Plumbing 1" at bounding box center [46, 136] width 76 height 12
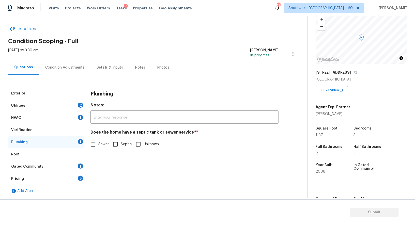
click at [97, 149] on input "Sewer" at bounding box center [93, 144] width 11 height 11
checkbox input "true"
click at [79, 169] on div "Gated Community 1" at bounding box center [46, 166] width 76 height 12
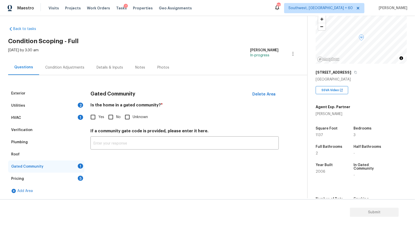
click at [113, 118] on input "No" at bounding box center [110, 117] width 11 height 11
checkbox input "true"
click at [79, 176] on div "5" at bounding box center [80, 178] width 5 height 5
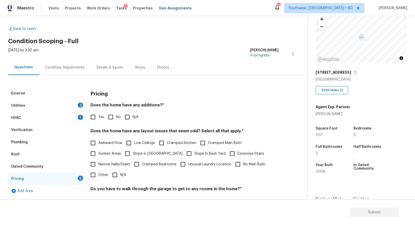
click at [115, 117] on input "No" at bounding box center [110, 117] width 11 height 11
checkbox input "true"
click at [116, 177] on input "N/A" at bounding box center [114, 175] width 11 height 11
checkbox input "true"
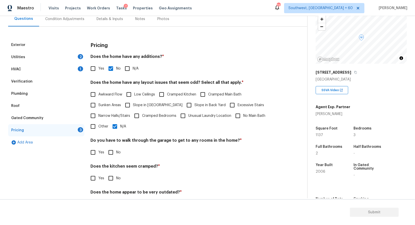
scroll to position [69, 0]
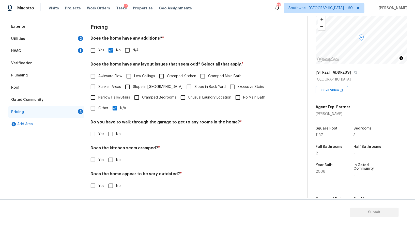
click at [110, 129] on input "No" at bounding box center [110, 134] width 11 height 11
checkbox input "true"
click at [111, 154] on div "Does the kitchen seem cramped? * Yes No" at bounding box center [184, 156] width 188 height 20
click at [113, 194] on div "Pricing Does the home have any additions? * Yes No N/A Does the home have any l…" at bounding box center [184, 109] width 188 height 177
click at [112, 155] on input "No" at bounding box center [110, 160] width 11 height 11
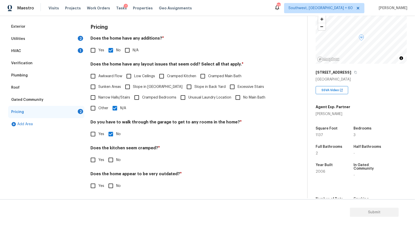
checkbox input "true"
click at [111, 182] on input "No" at bounding box center [110, 186] width 11 height 11
checkbox input "true"
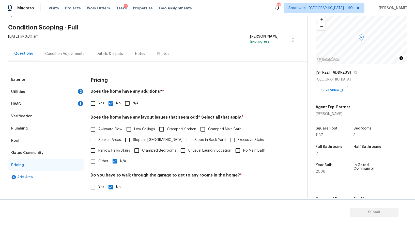
scroll to position [0, 0]
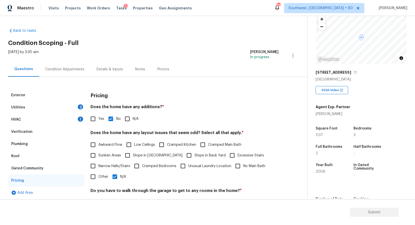
click at [72, 76] on div "Condition Adjustments" at bounding box center [64, 69] width 51 height 15
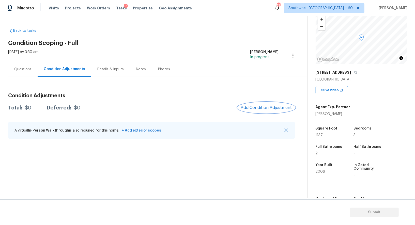
click at [263, 102] on button "Add Condition Adjustment" at bounding box center [265, 107] width 57 height 11
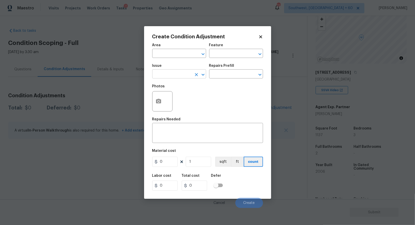
click at [179, 76] on input "text" at bounding box center [172, 75] width 40 height 8
click at [183, 96] on li "Landscape Package" at bounding box center [179, 98] width 54 height 8
type input "Landscape Package"
click at [233, 73] on input "text" at bounding box center [229, 75] width 40 height 8
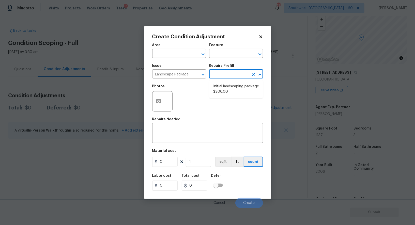
click at [233, 85] on li "Initial landscaping package $300.00" at bounding box center [236, 89] width 54 height 14
type input "Home Readiness Packages"
type textarea "Mowing of grass up to 6" in height. Mow, edge along driveways & sidewalks, trim…"
type input "300"
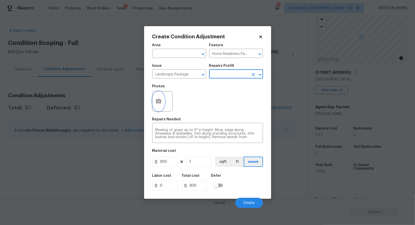
click at [160, 103] on icon "button" at bounding box center [158, 101] width 5 height 5
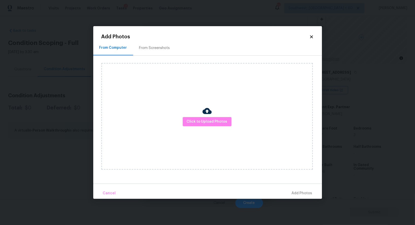
click at [169, 45] on div "From Screenshots" at bounding box center [154, 47] width 43 height 15
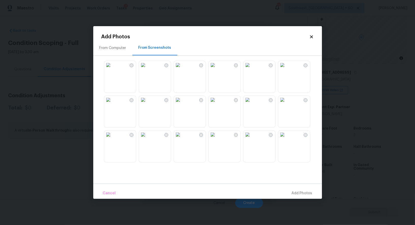
click at [112, 69] on img at bounding box center [108, 65] width 8 height 8
click at [298, 194] on span "Add 1 Photo(s)" at bounding box center [299, 193] width 25 height 6
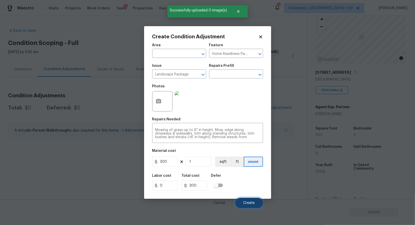
click at [247, 205] on span "Create" at bounding box center [248, 203] width 11 height 4
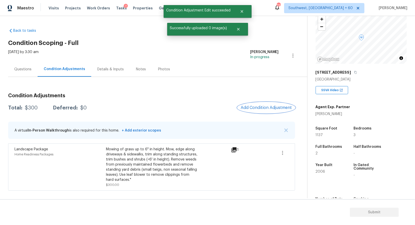
click at [270, 108] on span "Add Condition Adjustment" at bounding box center [265, 107] width 51 height 5
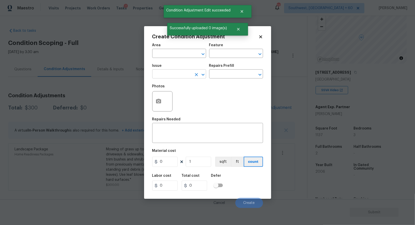
click at [184, 77] on input "text" at bounding box center [172, 75] width 40 height 8
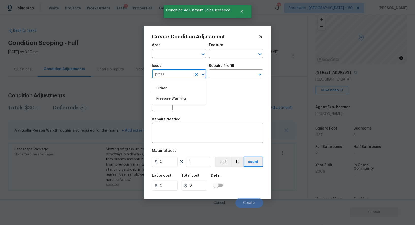
click at [179, 94] on div "Other" at bounding box center [179, 88] width 54 height 12
click at [178, 97] on li "Pressure Washing" at bounding box center [179, 98] width 54 height 8
type input "Pressure Washing"
click at [222, 77] on input "text" at bounding box center [229, 75] width 40 height 8
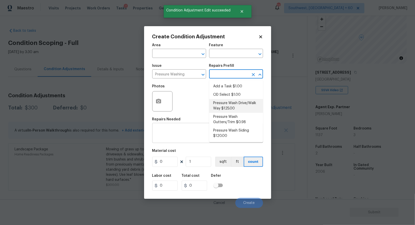
click at [190, 140] on div "x ​" at bounding box center [207, 133] width 111 height 19
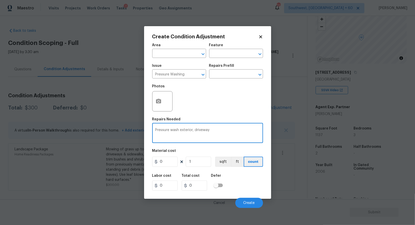
type textarea "Pressure wash exterior, driveway"
click at [168, 166] on input "0" at bounding box center [164, 162] width 25 height 10
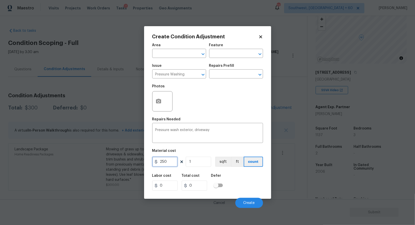
type input "250"
click at [197, 183] on input "0" at bounding box center [194, 186] width 25 height 10
type input "250"
click at [157, 105] on button "button" at bounding box center [158, 101] width 12 height 20
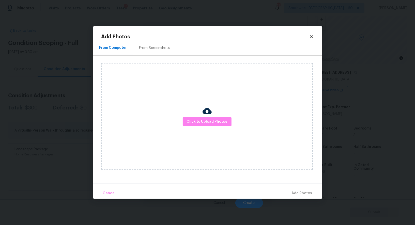
click at [158, 46] on div "From Screenshots" at bounding box center [154, 47] width 31 height 5
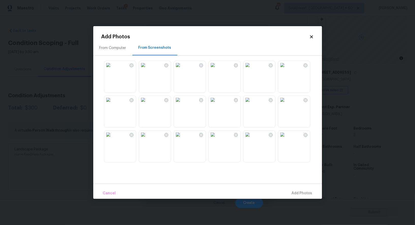
click at [112, 69] on img at bounding box center [108, 65] width 8 height 8
click at [251, 69] on img at bounding box center [247, 65] width 8 height 8
click at [286, 69] on img at bounding box center [282, 65] width 8 height 8
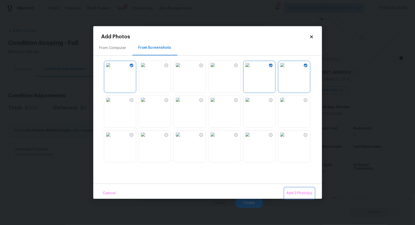
click at [303, 191] on span "Add 3 Photo(s)" at bounding box center [299, 193] width 26 height 6
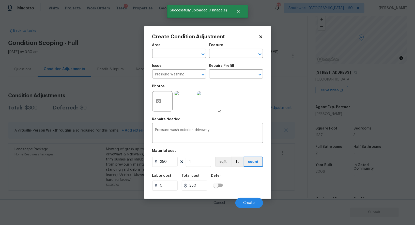
click at [303, 191] on body "Maestro Visits Projects Work Orders Tasks 7 Properties Geo Assignments 731 Sout…" at bounding box center [207, 112] width 415 height 225
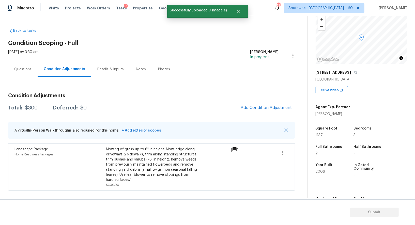
click at [254, 116] on div "Condition Adjustments Total: $300 Deferred: $0 Add Condition Adjustment A virtu…" at bounding box center [151, 140] width 287 height 102
click at [256, 113] on span "Add Condition Adjustment" at bounding box center [265, 107] width 57 height 11
click at [261, 111] on button "Add Condition Adjustment" at bounding box center [265, 107] width 57 height 11
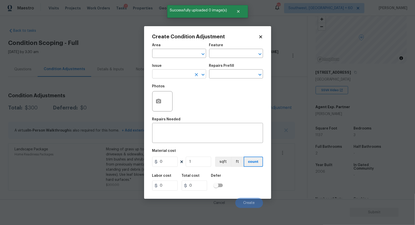
click at [165, 77] on input "text" at bounding box center [172, 75] width 40 height 8
click at [167, 100] on li "Pressure Washing" at bounding box center [179, 98] width 54 height 8
type input "Pressure Washing"
click at [230, 75] on input "text" at bounding box center [229, 75] width 40 height 8
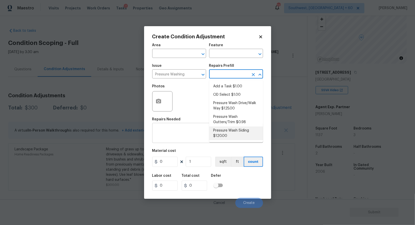
click at [182, 135] on textarea at bounding box center [207, 133] width 105 height 11
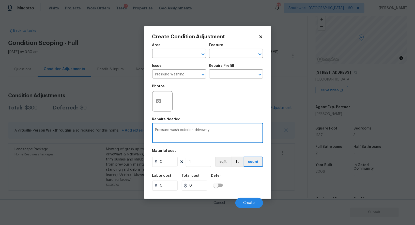
type textarea "Pressure wash exterior, driveway"
click at [171, 165] on input "0" at bounding box center [164, 162] width 25 height 10
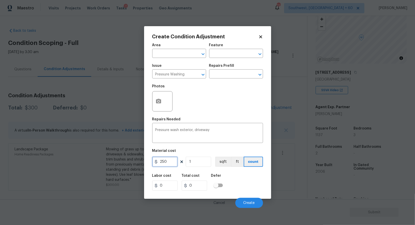
type input "250"
click at [197, 186] on input "0" at bounding box center [194, 186] width 25 height 10
type input "250"
click at [158, 107] on button "button" at bounding box center [158, 101] width 12 height 20
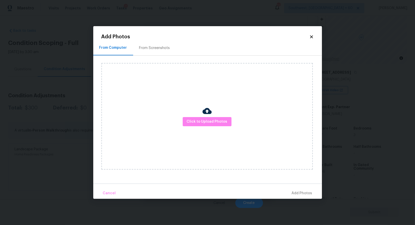
click at [162, 55] on div "From Screenshots" at bounding box center [154, 47] width 43 height 15
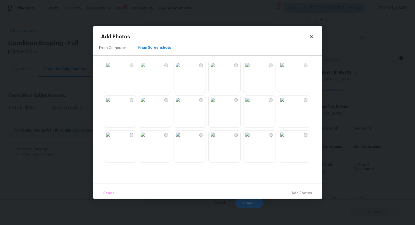
click at [112, 69] on img at bounding box center [108, 65] width 8 height 8
click at [301, 192] on span "Add 1 Photo(s)" at bounding box center [299, 193] width 25 height 6
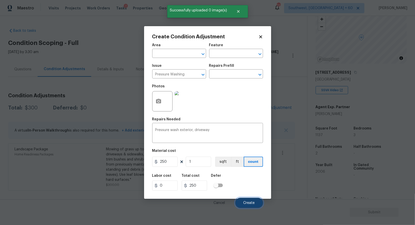
click at [248, 201] on button "Create" at bounding box center [249, 203] width 28 height 10
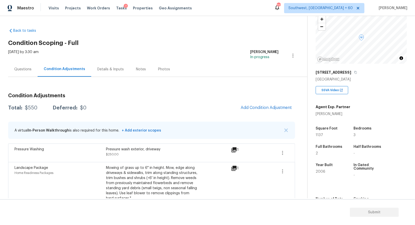
click at [28, 74] on div "Questions" at bounding box center [22, 69] width 29 height 15
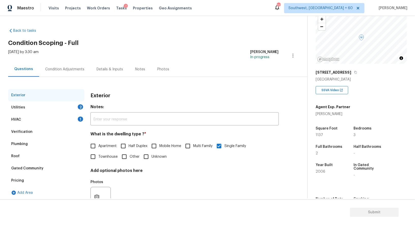
click at [51, 139] on div "Plumbing" at bounding box center [46, 144] width 76 height 12
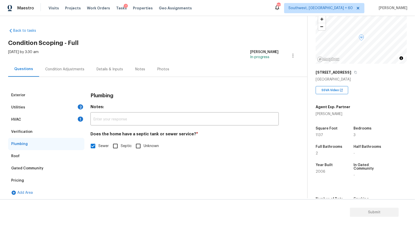
click at [57, 135] on div "Verification" at bounding box center [46, 132] width 76 height 12
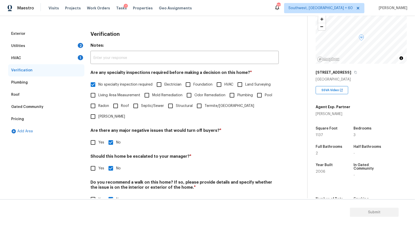
scroll to position [62, 0]
click at [90, 163] on input "Yes" at bounding box center [93, 168] width 11 height 11
checkbox input "true"
checkbox input "false"
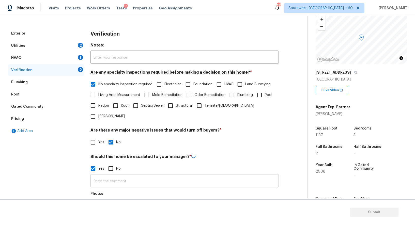
click at [112, 175] on input "text" at bounding box center [184, 181] width 188 height 12
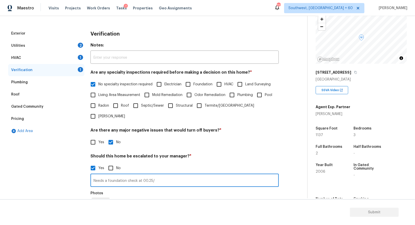
type input "Needs a foundation check at 00.25/"
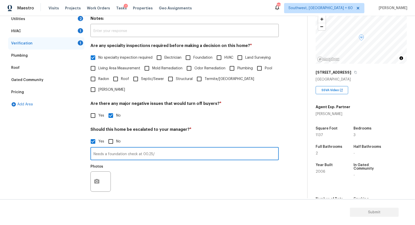
scroll to position [113, 0]
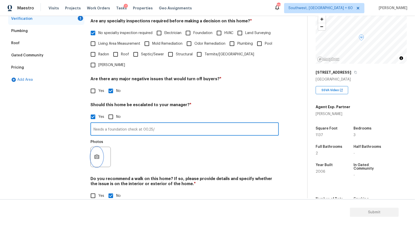
click at [94, 154] on icon "button" at bounding box center [97, 157] width 6 height 6
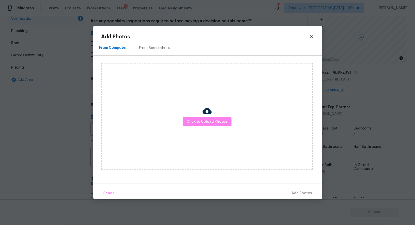
click at [215, 127] on div "Click to Upload Photos" at bounding box center [206, 116] width 211 height 107
click at [214, 117] on button "Click to Upload Photos" at bounding box center [207, 121] width 49 height 9
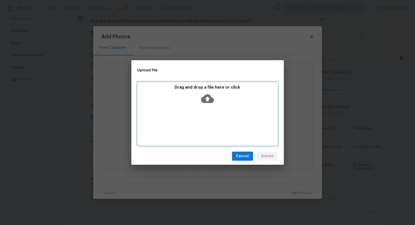
click at [208, 100] on icon at bounding box center [207, 98] width 13 height 13
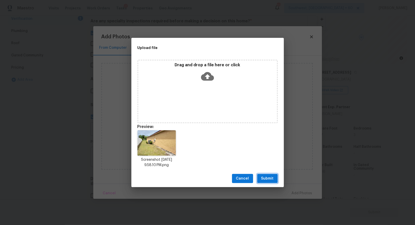
click at [265, 176] on span "Submit" at bounding box center [267, 178] width 12 height 6
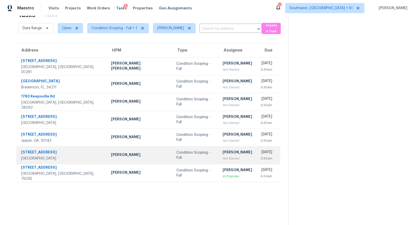
click at [219, 161] on td "[PERSON_NAME] Not Started" at bounding box center [238, 155] width 38 height 18
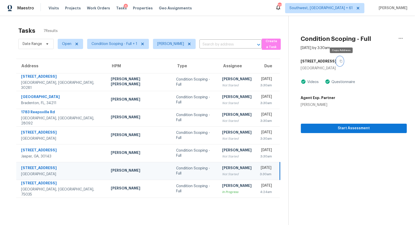
click at [342, 61] on icon "button" at bounding box center [340, 61] width 3 height 3
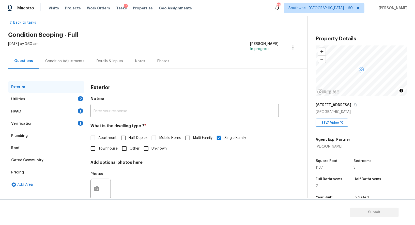
scroll to position [8, 0]
click at [57, 113] on div "HVAC 1" at bounding box center [46, 111] width 76 height 12
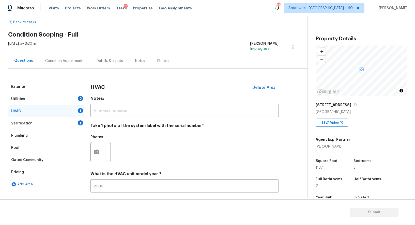
click at [54, 121] on div "Verification 1" at bounding box center [46, 123] width 76 height 12
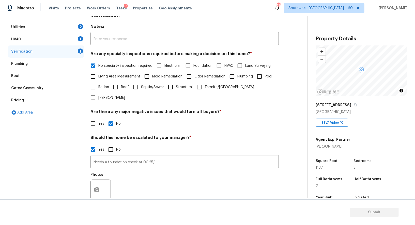
scroll to position [107, 0]
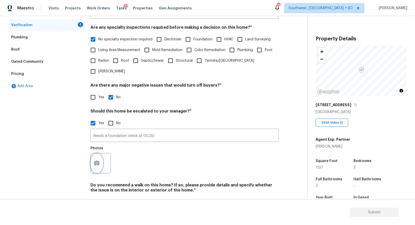
click at [95, 160] on icon "button" at bounding box center [97, 163] width 6 height 6
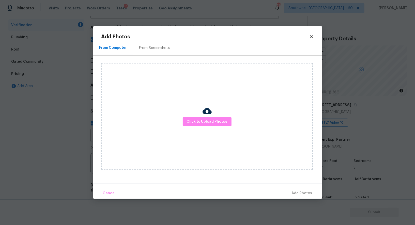
click at [221, 113] on div "Click to Upload Photos" at bounding box center [206, 116] width 211 height 107
click at [208, 122] on span "Click to Upload Photos" at bounding box center [207, 122] width 41 height 6
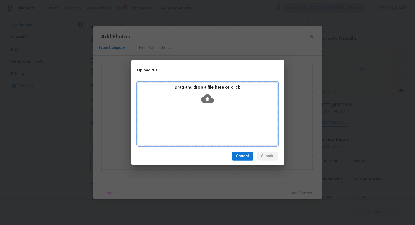
click at [209, 104] on icon at bounding box center [207, 98] width 13 height 13
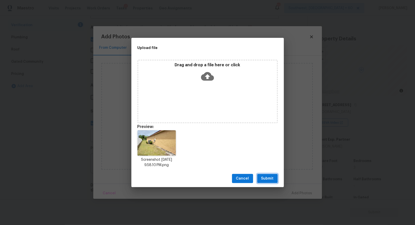
click at [266, 182] on button "Submit" at bounding box center [267, 178] width 21 height 9
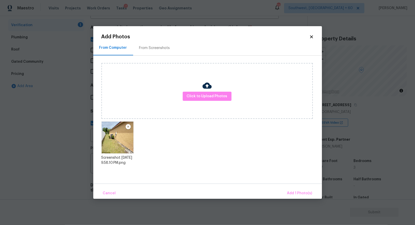
click at [266, 182] on div "From Computer From Screenshots Click to Upload Photos Screenshot [DATE] 9.58.10…" at bounding box center [207, 111] width 229 height 143
click at [301, 192] on span "Add 1 Photo(s)" at bounding box center [299, 193] width 25 height 6
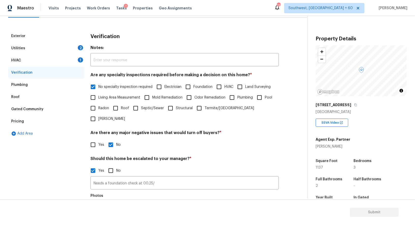
scroll to position [36, 0]
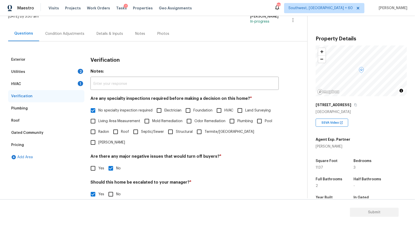
click at [74, 83] on div "HVAC 1" at bounding box center [46, 84] width 76 height 12
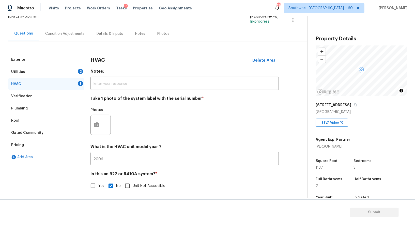
click at [102, 133] on div at bounding box center [100, 125] width 20 height 20
click at [102, 128] on button "button" at bounding box center [97, 125] width 12 height 20
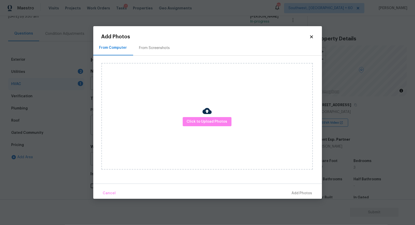
click at [208, 114] on img at bounding box center [206, 110] width 9 height 9
click at [208, 117] on button "Click to Upload Photos" at bounding box center [207, 121] width 49 height 9
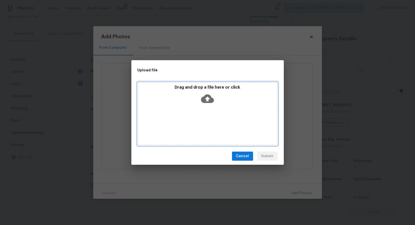
click at [208, 105] on div "Drag and drop a file here or click" at bounding box center [207, 96] width 139 height 22
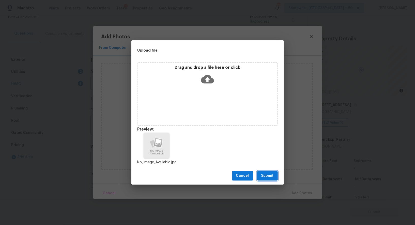
click at [272, 179] on span "Submit" at bounding box center [267, 176] width 12 height 6
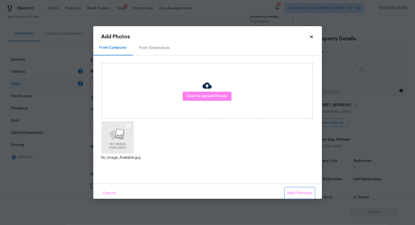
click at [291, 189] on button "Add 1 Photo(s)" at bounding box center [299, 193] width 29 height 11
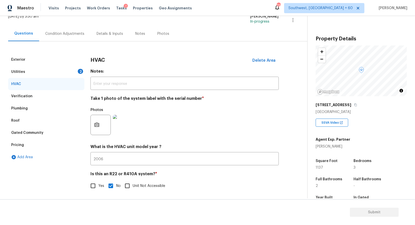
click at [49, 73] on div "Utilities 2" at bounding box center [46, 72] width 76 height 12
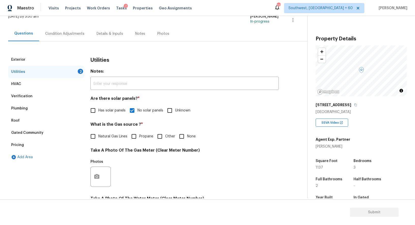
click at [187, 139] on span "None" at bounding box center [191, 136] width 9 height 5
click at [186, 139] on input "None" at bounding box center [181, 136] width 11 height 11
checkbox input "true"
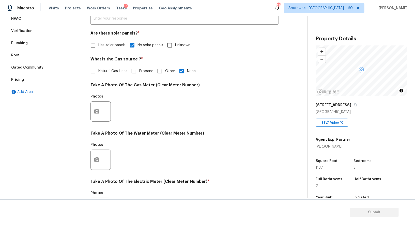
scroll to position [122, 0]
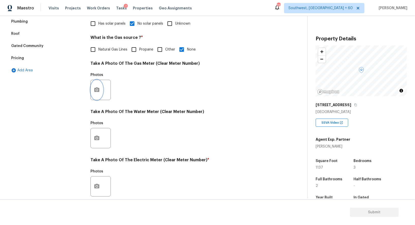
click at [92, 93] on button "button" at bounding box center [97, 90] width 12 height 20
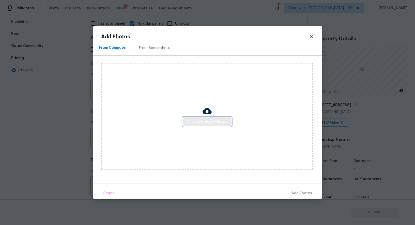
click at [201, 121] on span "Click to Upload Photos" at bounding box center [207, 122] width 41 height 6
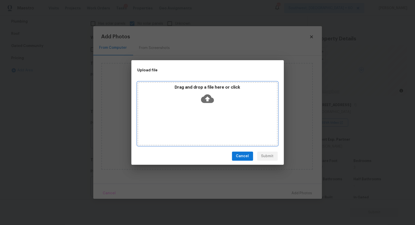
click at [202, 112] on div "Drag and drop a file here or click" at bounding box center [207, 113] width 140 height 63
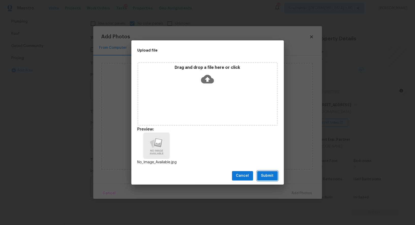
click at [265, 176] on span "Submit" at bounding box center [267, 176] width 12 height 6
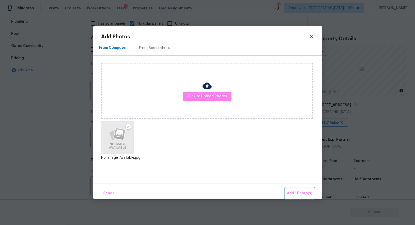
click at [298, 191] on span "Add 1 Photo(s)" at bounding box center [299, 193] width 25 height 6
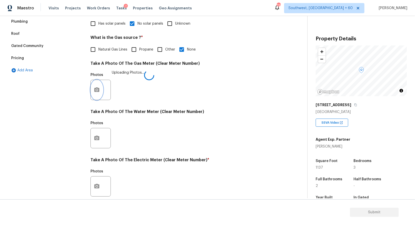
scroll to position [157, 0]
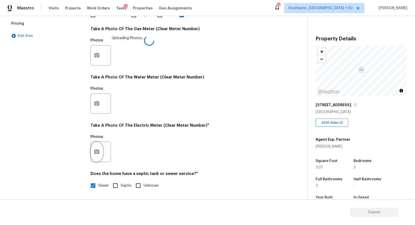
click at [99, 156] on button "button" at bounding box center [97, 152] width 12 height 20
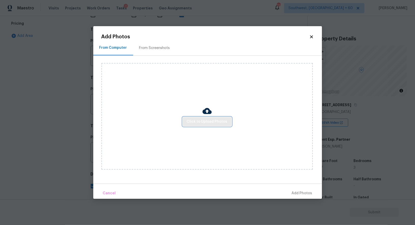
click at [207, 121] on span "Click to Upload Photos" at bounding box center [207, 122] width 41 height 6
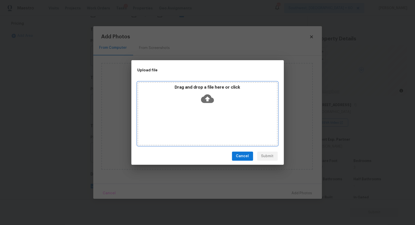
click at [208, 98] on icon at bounding box center [207, 98] width 13 height 13
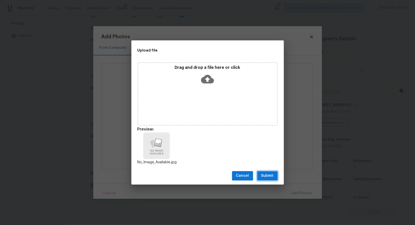
click at [262, 176] on span "Submit" at bounding box center [267, 176] width 12 height 6
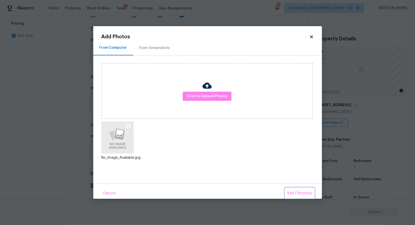
click at [295, 192] on span "Add 1 Photo(s)" at bounding box center [299, 193] width 25 height 6
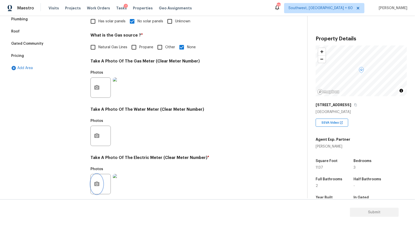
scroll to position [32, 0]
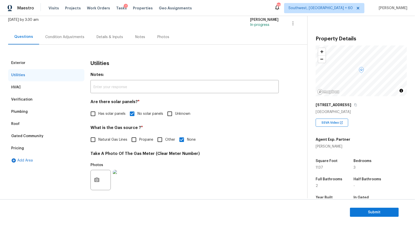
click at [69, 43] on div "Condition Adjustments" at bounding box center [64, 36] width 51 height 15
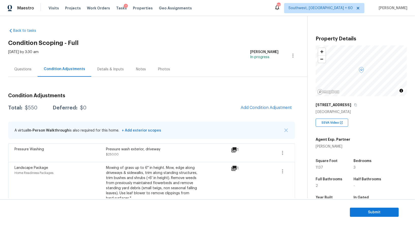
scroll to position [12, 0]
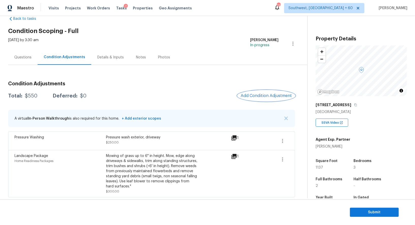
click at [260, 92] on button "Add Condition Adjustment" at bounding box center [265, 95] width 57 height 11
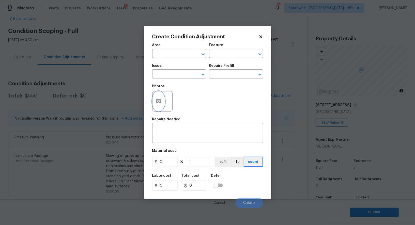
click at [161, 102] on icon "button" at bounding box center [158, 101] width 6 height 6
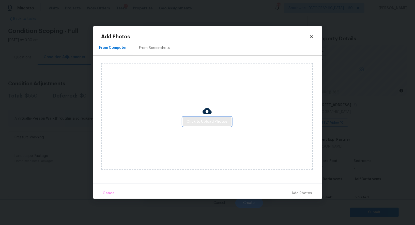
click at [199, 126] on button "Click to Upload Photos" at bounding box center [207, 121] width 49 height 9
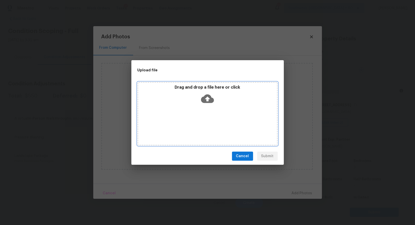
click at [204, 105] on div "Drag and drop a file here or click" at bounding box center [207, 96] width 139 height 22
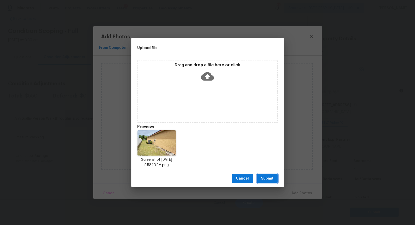
click at [266, 183] on button "Submit" at bounding box center [267, 178] width 21 height 9
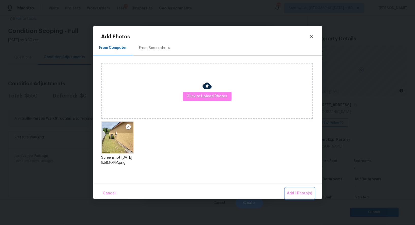
click at [293, 193] on span "Add 1 Photo(s)" at bounding box center [299, 193] width 25 height 6
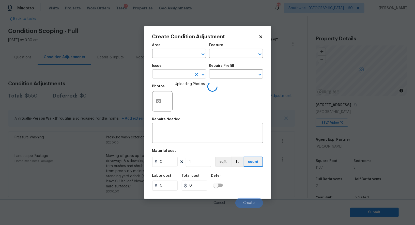
click at [185, 72] on input "text" at bounding box center [172, 75] width 40 height 8
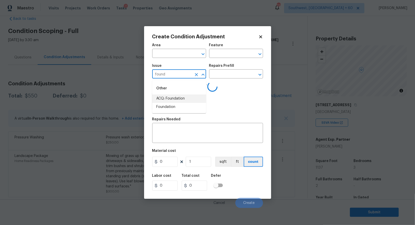
click at [181, 99] on li "ACQ: Foundation" at bounding box center [179, 98] width 54 height 8
type input "ACQ: Foundation"
click at [235, 78] on input "text" at bounding box center [229, 75] width 40 height 8
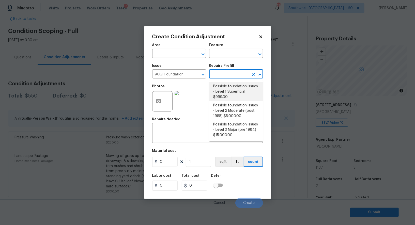
click at [234, 90] on li "Possible foundation issues - Level 1 Superficial $999.00" at bounding box center [236, 91] width 54 height 19
type input "Acquisition"
type textarea "Possible foundation issues - Level 1 - Superficial. Disclaimer: This is NOT a t…"
type input "999"
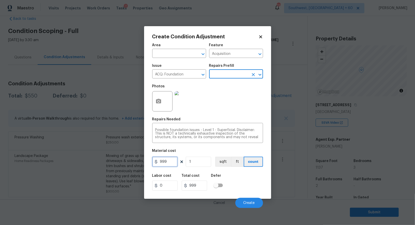
click at [171, 164] on input "999" at bounding box center [164, 162] width 25 height 10
type input "0"
click at [197, 187] on input "999" at bounding box center [194, 186] width 25 height 10
type input "0"
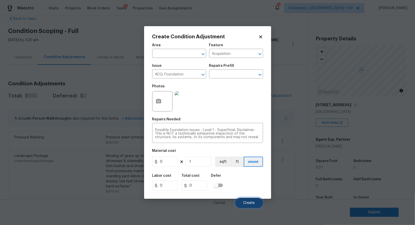
click at [255, 203] on button "Create" at bounding box center [249, 203] width 28 height 10
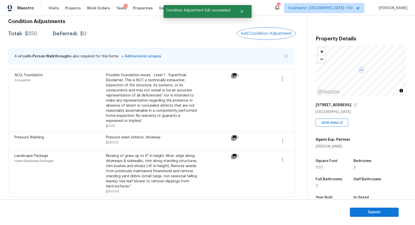
scroll to position [47, 0]
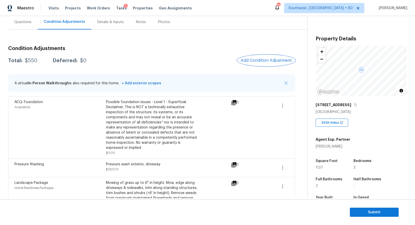
click at [268, 59] on span "Add Condition Adjustment" at bounding box center [265, 60] width 51 height 5
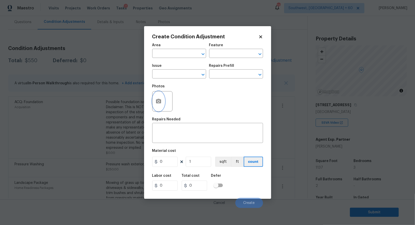
click at [153, 98] on button "button" at bounding box center [158, 101] width 12 height 20
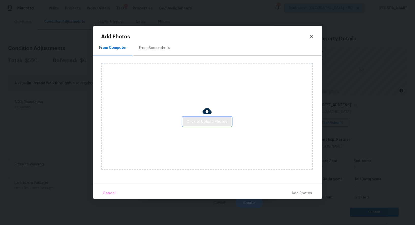
click at [203, 121] on span "Click to Upload Photos" at bounding box center [207, 122] width 41 height 6
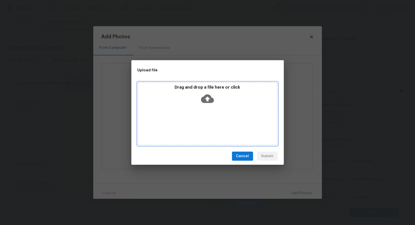
click at [204, 97] on icon at bounding box center [207, 98] width 13 height 9
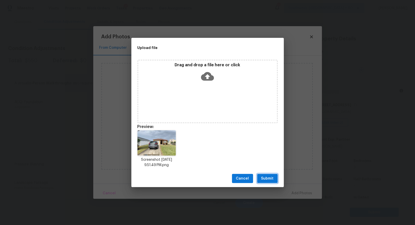
click at [270, 179] on span "Submit" at bounding box center [267, 178] width 12 height 6
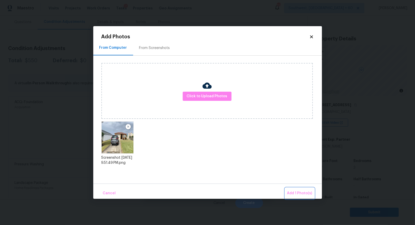
click at [296, 192] on span "Add 1 Photo(s)" at bounding box center [299, 193] width 25 height 6
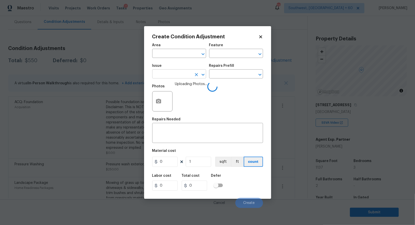
click at [165, 74] on input "text" at bounding box center [172, 75] width 40 height 8
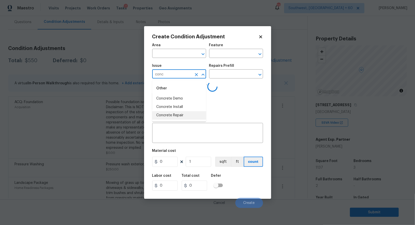
click at [179, 119] on li "Concrete Repair" at bounding box center [179, 115] width 54 height 8
type input "Concrete Repair"
click at [182, 134] on textarea at bounding box center [207, 133] width 105 height 11
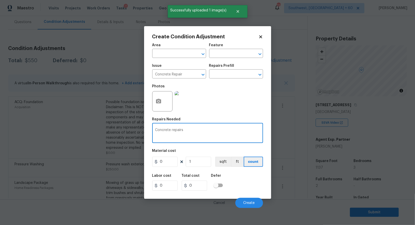
type textarea "Concrete repairs"
click at [173, 162] on input "0" at bounding box center [164, 162] width 25 height 10
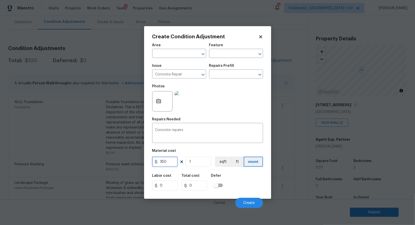
type input "350"
click at [202, 189] on input "0" at bounding box center [194, 186] width 25 height 10
type input "350"
click at [167, 165] on input "350" at bounding box center [164, 162] width 25 height 10
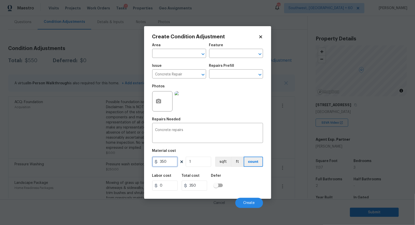
click at [167, 165] on input "350" at bounding box center [164, 162] width 25 height 10
type input "400"
click at [196, 184] on input "350" at bounding box center [194, 186] width 25 height 10
type input "400"
click at [242, 201] on button "Create" at bounding box center [249, 203] width 28 height 10
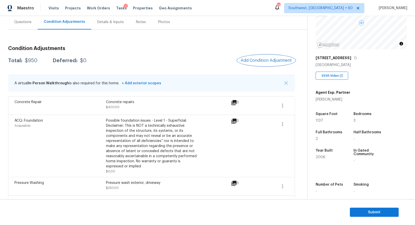
scroll to position [48, 0]
click at [264, 61] on span "Add Condition Adjustment" at bounding box center [265, 60] width 51 height 5
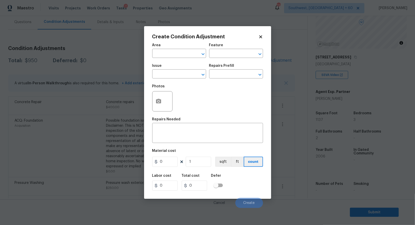
click at [191, 70] on div "Issue" at bounding box center [179, 67] width 54 height 7
click at [184, 74] on input "text" at bounding box center [172, 75] width 40 height 8
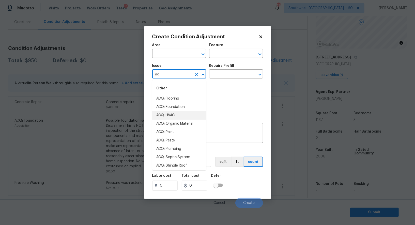
click at [173, 117] on li "ACQ: HVAC" at bounding box center [179, 115] width 54 height 8
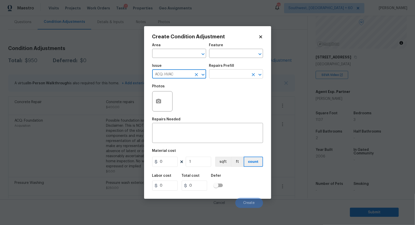
type input "ACQ: HVAC"
click at [223, 73] on input "text" at bounding box center [229, 75] width 40 height 8
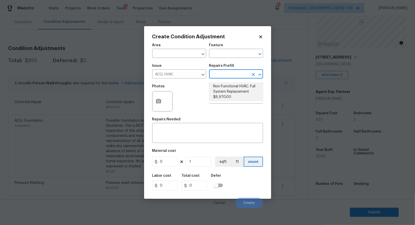
click at [227, 84] on li "Non-Functional HVAC. Full System Replacement $8,970.00" at bounding box center [236, 91] width 54 height 19
type input "Acquisition"
type textarea "Acquisition Scope: Full System Replacement"
type input "8970"
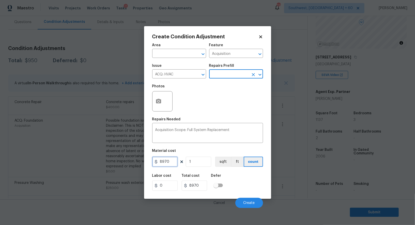
click at [171, 167] on input "8970" at bounding box center [164, 162] width 25 height 10
type input "1500"
click at [198, 187] on input "8970" at bounding box center [194, 186] width 25 height 10
type input "1500"
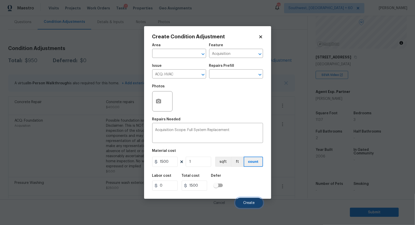
click at [249, 201] on button "Create" at bounding box center [249, 203] width 28 height 10
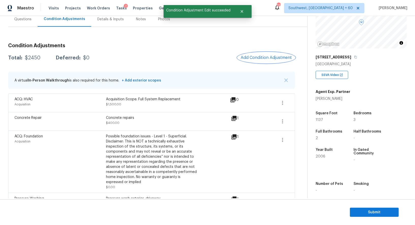
scroll to position [50, 0]
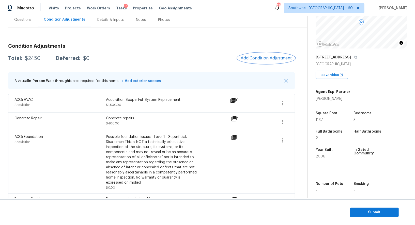
click at [268, 56] on span "Add Condition Adjustment" at bounding box center [265, 58] width 51 height 5
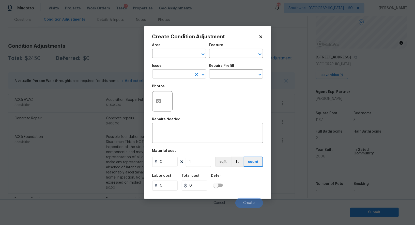
click at [180, 77] on input "text" at bounding box center [172, 75] width 40 height 8
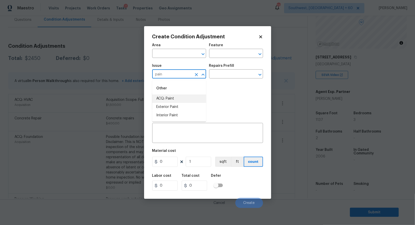
click at [172, 99] on li "ACQ: Paint" at bounding box center [179, 98] width 54 height 8
type input "ACQ: Paint"
click at [223, 77] on input "text" at bounding box center [229, 75] width 40 height 8
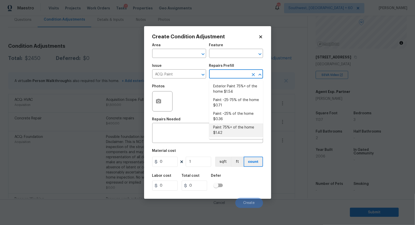
click at [228, 128] on li "Paint 75%+ of the home $1.42" at bounding box center [236, 130] width 54 height 14
type input "Acquisition"
type textarea "Acquisition Scope: 75%+ of the home will likely require interior paint"
type input "1.42"
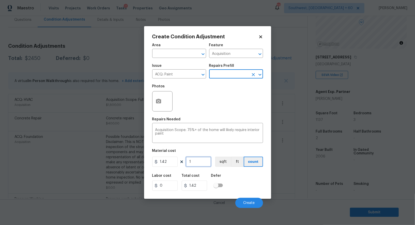
click at [198, 163] on input "1" at bounding box center [198, 162] width 25 height 10
type input "0"
type input "1"
type input "1.42"
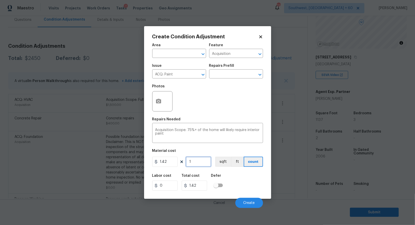
type input "11"
type input "15.62"
type input "113"
type input "160.46"
type input "1137"
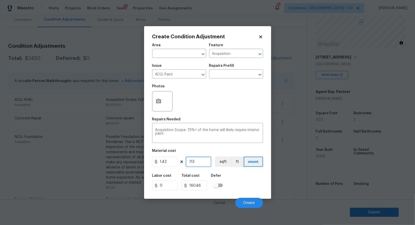
type input "1614.54"
type input "1137"
click at [164, 107] on div at bounding box center [162, 101] width 20 height 20
click at [157, 100] on icon "button" at bounding box center [158, 101] width 5 height 5
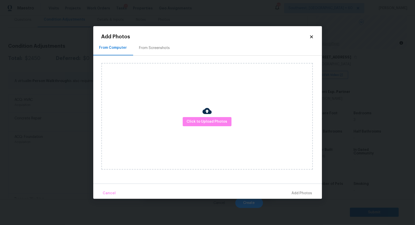
click at [158, 57] on div "Click to Upload Photos" at bounding box center [211, 116] width 220 height 121
click at [159, 52] on div "From Screenshots" at bounding box center [154, 47] width 43 height 15
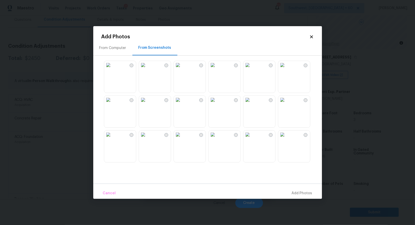
click at [217, 69] on img at bounding box center [212, 65] width 8 height 8
click at [218, 128] on div at bounding box center [211, 111] width 220 height 107
click at [182, 104] on img at bounding box center [178, 100] width 8 height 8
click at [217, 104] on img at bounding box center [212, 100] width 8 height 8
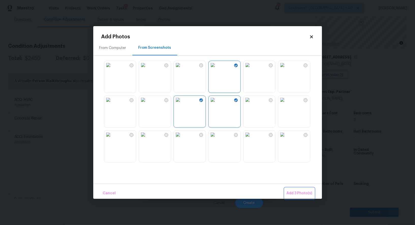
click at [299, 192] on span "Add 3 Photo(s)" at bounding box center [299, 193] width 26 height 6
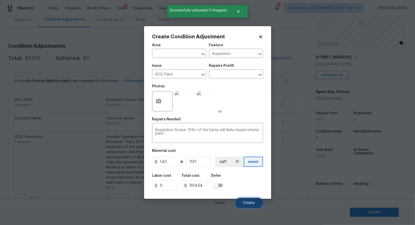
click at [249, 203] on span "Create" at bounding box center [248, 203] width 11 height 4
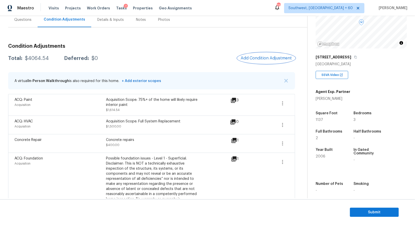
click at [262, 55] on button "Add Condition Adjustment" at bounding box center [265, 58] width 57 height 11
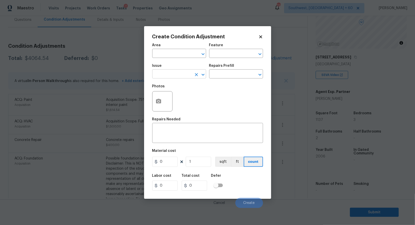
click at [170, 76] on input "text" at bounding box center [172, 75] width 40 height 8
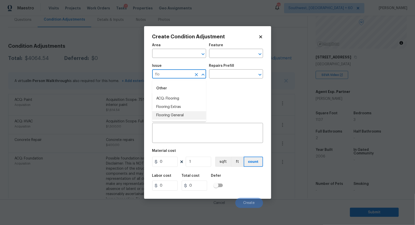
click at [179, 116] on li "Flooring General" at bounding box center [179, 115] width 54 height 8
type input "Flooring General"
click at [225, 71] on input "text" at bounding box center [229, 75] width 40 height 8
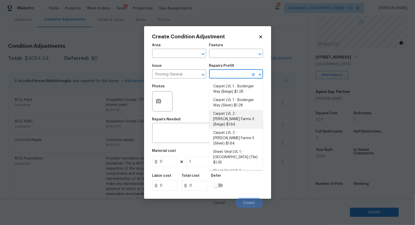
click at [229, 120] on li "Carpet LVL 2 - Abshire Farms II (Beige) $1.64" at bounding box center [236, 119] width 54 height 19
type input "Overall Flooring"
type textarea "Install new carpet (Abshire Farms II - 749 Stony Glade) at all previously carpe…"
type input "1.64"
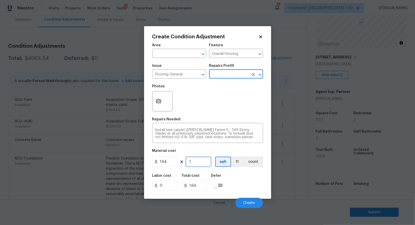
click at [200, 166] on input "1" at bounding box center [198, 162] width 25 height 10
type input "0"
type input "1"
type input "1.64"
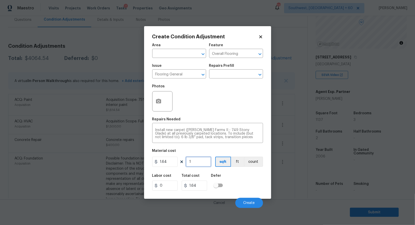
type input "0"
type input "1"
type input "1.64"
type input "10"
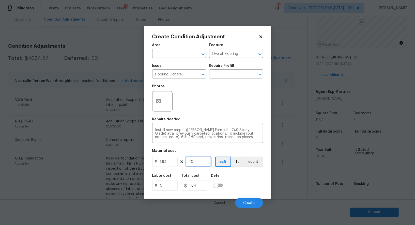
type input "16.4"
type input "100"
type input "164"
type input "1000"
type input "1640"
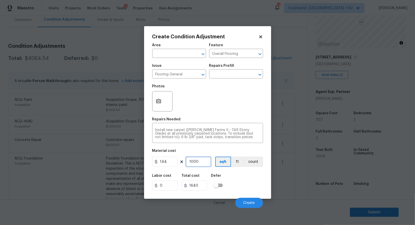
type input "1000"
click at [204, 182] on input "1640" at bounding box center [194, 186] width 25 height 10
click at [158, 103] on icon "button" at bounding box center [158, 101] width 6 height 6
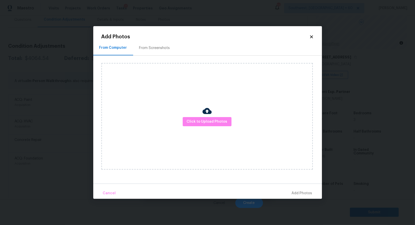
click at [179, 46] on div "From Computer From Screenshots" at bounding box center [207, 47] width 229 height 15
click at [163, 46] on div "From Screenshots" at bounding box center [154, 47] width 31 height 5
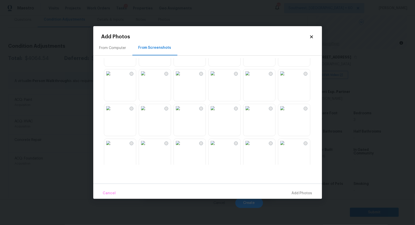
scroll to position [35, 0]
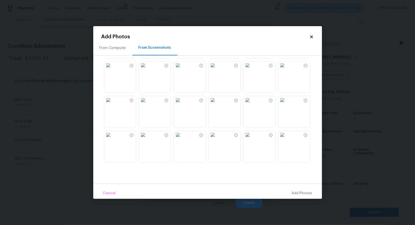
click at [112, 104] on img at bounding box center [108, 100] width 8 height 8
click at [146, 104] on img at bounding box center [143, 100] width 8 height 8
click at [296, 195] on span "Add 2 Photo(s)" at bounding box center [299, 193] width 26 height 6
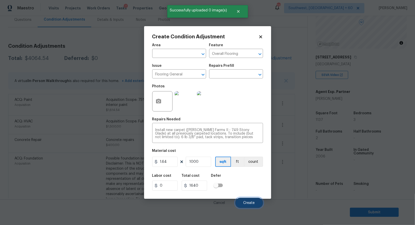
click at [248, 205] on button "Create" at bounding box center [249, 203] width 28 height 10
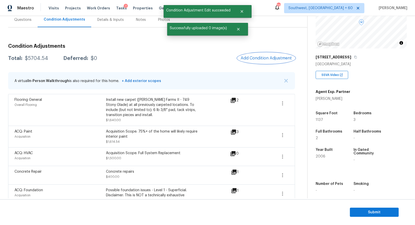
click at [258, 60] on span "Add Condition Adjustment" at bounding box center [265, 58] width 51 height 5
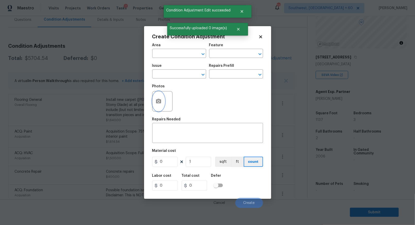
click at [159, 103] on icon "button" at bounding box center [158, 101] width 5 height 5
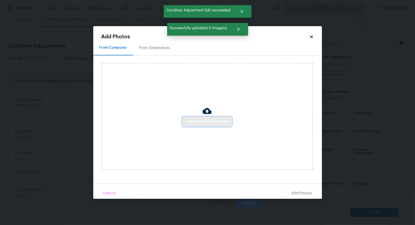
click at [198, 119] on span "Click to Upload Photos" at bounding box center [207, 122] width 41 height 6
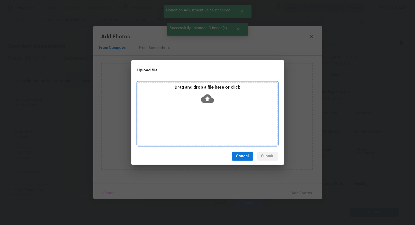
click at [204, 102] on icon at bounding box center [207, 98] width 13 height 9
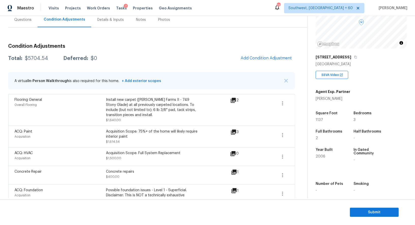
click at [38, 60] on div "$5704.54" at bounding box center [36, 58] width 23 height 5
copy div "$5704.54"
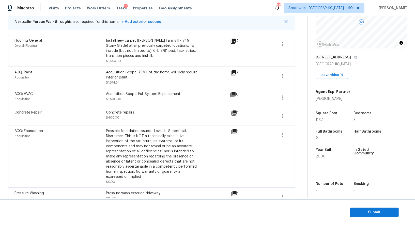
scroll to position [105, 0]
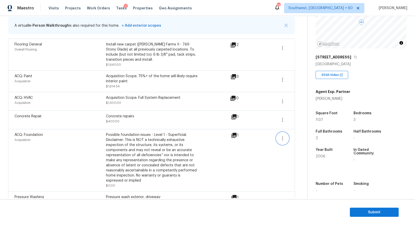
click at [283, 137] on icon "button" at bounding box center [282, 138] width 6 height 6
click at [294, 136] on div "Edit" at bounding box center [312, 136] width 40 height 5
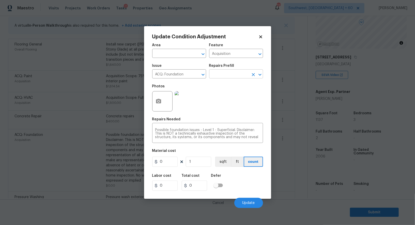
click at [219, 76] on input "text" at bounding box center [229, 75] width 40 height 8
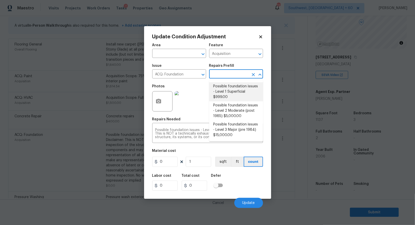
click at [222, 89] on li "Possible foundation issues - Level 1 Superficial $999.00" at bounding box center [236, 91] width 54 height 19
type input "999"
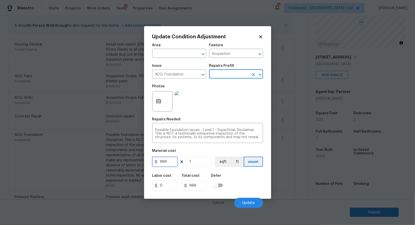
click at [169, 164] on input "999" at bounding box center [164, 162] width 25 height 10
type input "1000"
click at [191, 186] on input "999" at bounding box center [194, 186] width 25 height 10
type input "1000"
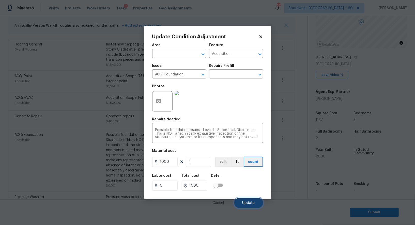
click at [247, 201] on button "Update" at bounding box center [248, 203] width 29 height 10
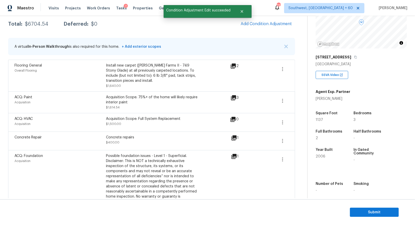
scroll to position [68, 0]
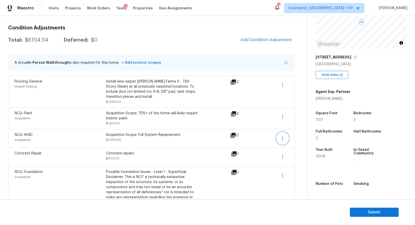
click at [281, 139] on icon "button" at bounding box center [282, 138] width 6 height 6
click at [298, 138] on div "Edit" at bounding box center [312, 137] width 40 height 5
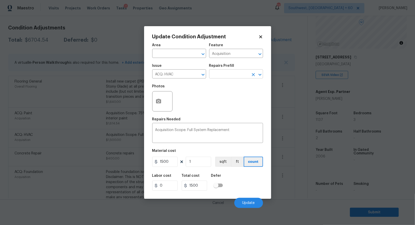
click at [231, 73] on input "text" at bounding box center [229, 75] width 40 height 8
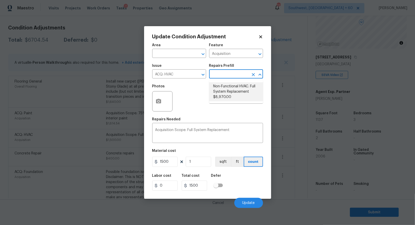
click at [230, 94] on li "Non-Functional HVAC. Full System Replacement $8,970.00" at bounding box center [236, 91] width 54 height 19
type input "8970"
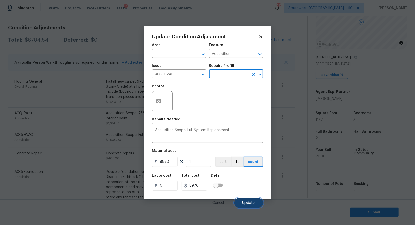
click at [249, 204] on span "Update" at bounding box center [248, 203] width 12 height 4
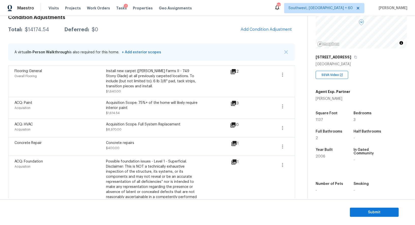
scroll to position [78, 0]
click at [282, 127] on icon "button" at bounding box center [282, 128] width 6 height 6
click at [298, 127] on div "Edit" at bounding box center [312, 126] width 40 height 5
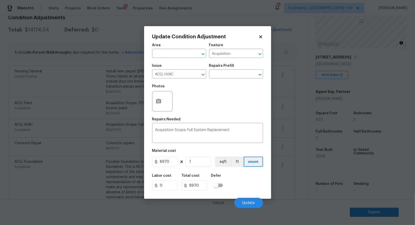
click at [295, 159] on body "Maestro Visits Projects Work Orders Tasks 7 Properties Geo Assignments 737 Sout…" at bounding box center [207, 112] width 415 height 225
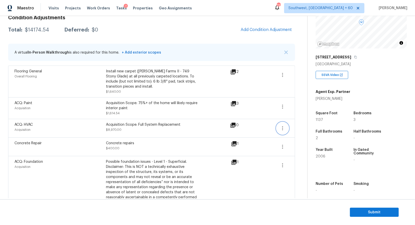
click at [285, 130] on icon "button" at bounding box center [282, 128] width 6 height 6
click at [298, 128] on div "Edit" at bounding box center [312, 126] width 40 height 5
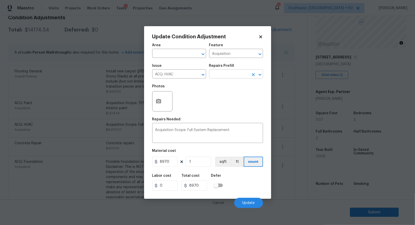
click at [228, 72] on input "text" at bounding box center [229, 75] width 40 height 8
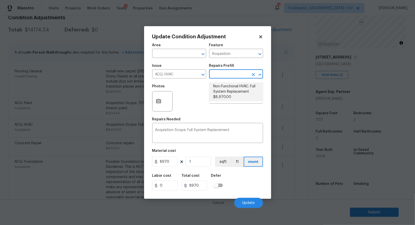
click at [230, 89] on li "Non-Functional HVAC. Full System Replacement $8,970.00" at bounding box center [236, 91] width 54 height 19
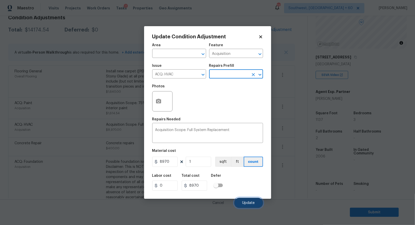
click at [247, 204] on span "Update" at bounding box center [248, 203] width 12 height 4
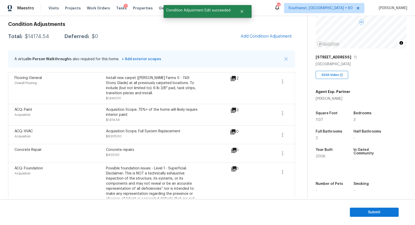
scroll to position [69, 0]
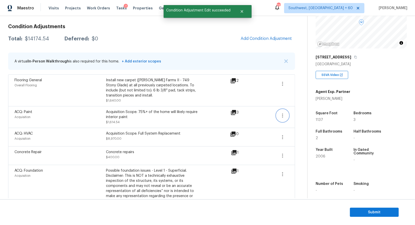
click at [285, 115] on icon "button" at bounding box center [282, 115] width 6 height 6
click at [300, 114] on div "Edit" at bounding box center [312, 113] width 40 height 5
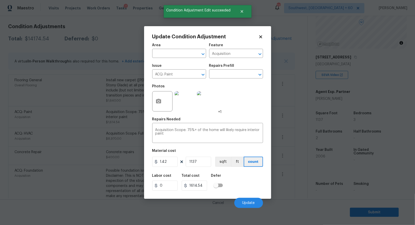
click at [292, 137] on body "Maestro Visits Projects Work Orders Tasks 7 Properties Geo Assignments 737 Sout…" at bounding box center [207, 112] width 415 height 225
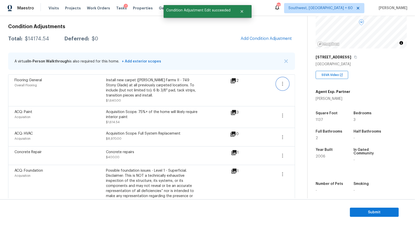
click at [282, 81] on icon "button" at bounding box center [282, 84] width 6 height 6
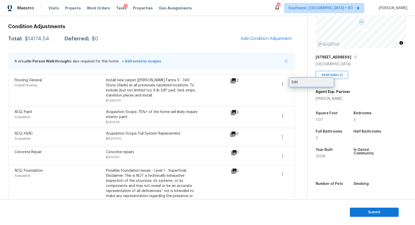
click at [297, 82] on div "Edit" at bounding box center [312, 82] width 40 height 5
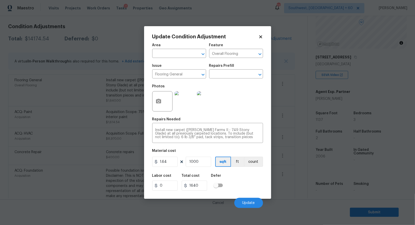
click at [283, 137] on body "Maestro Visits Projects Work Orders Tasks 7 Properties Geo Assignments 737 Sout…" at bounding box center [207, 112] width 415 height 225
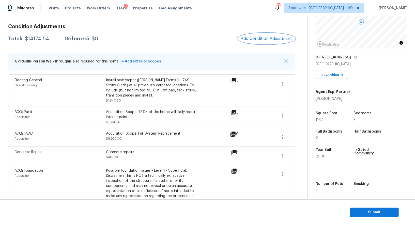
click at [252, 41] on button "Add Condition Adjustment" at bounding box center [265, 38] width 57 height 11
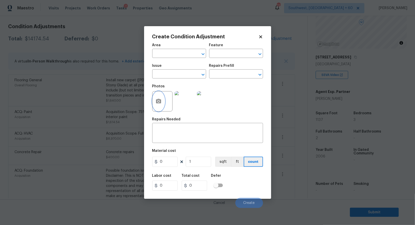
click at [160, 98] on button "button" at bounding box center [158, 101] width 12 height 20
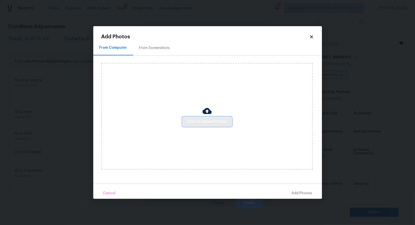
click at [198, 120] on span "Click to Upload Photos" at bounding box center [207, 122] width 41 height 6
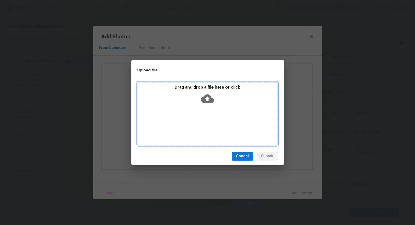
click at [203, 105] on div "Drag and drop a file here or click" at bounding box center [207, 96] width 139 height 22
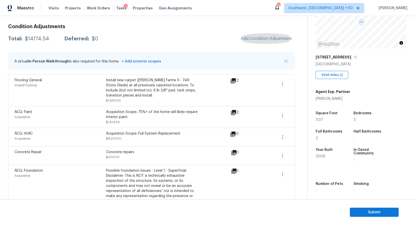
click at [41, 41] on div "$14174.54" at bounding box center [37, 38] width 24 height 5
copy div "$14174.54"
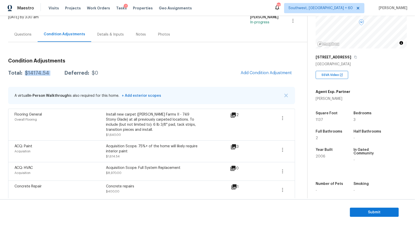
scroll to position [28, 0]
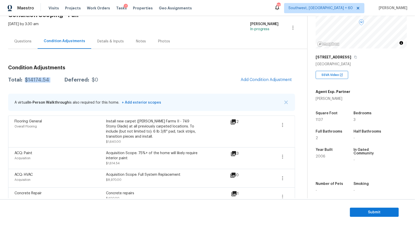
click at [23, 40] on div "Questions" at bounding box center [22, 41] width 17 height 5
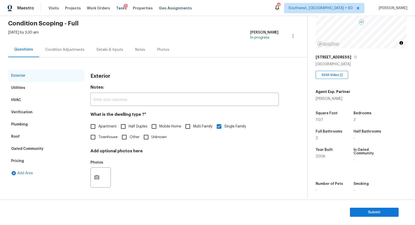
click at [37, 111] on div "Verification" at bounding box center [46, 112] width 76 height 12
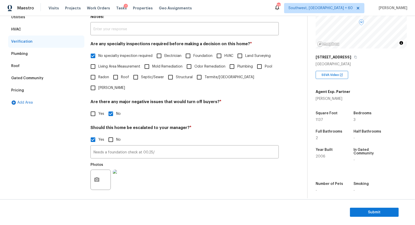
scroll to position [91, 0]
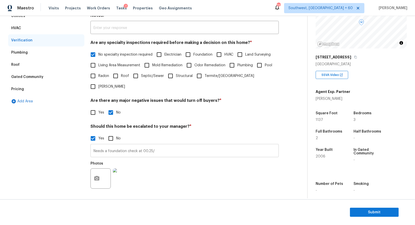
click at [142, 145] on input "Needs a foundation check at 00.25/" at bounding box center [184, 151] width 188 height 12
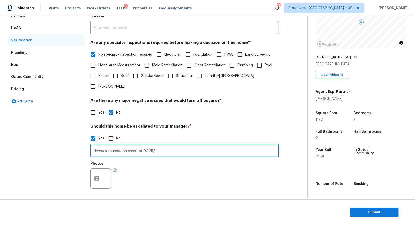
click at [142, 145] on input "Needs a foundation check at 00.25/" at bounding box center [184, 151] width 188 height 12
click at [34, 90] on div "Pricing" at bounding box center [46, 89] width 76 height 12
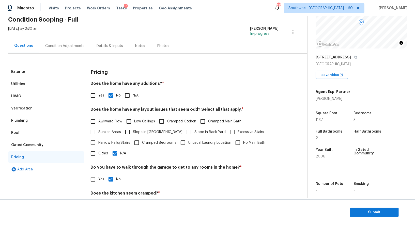
scroll to position [0, 0]
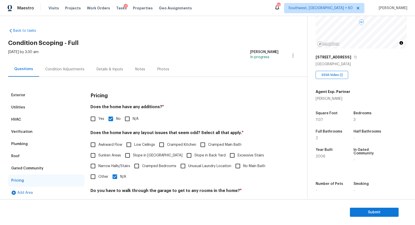
click at [67, 69] on div "Condition Adjustments" at bounding box center [64, 69] width 39 height 5
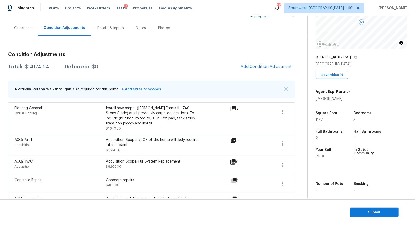
scroll to position [42, 0]
click at [278, 109] on button "button" at bounding box center [282, 111] width 12 height 12
click at [303, 109] on div "Edit" at bounding box center [312, 109] width 40 height 5
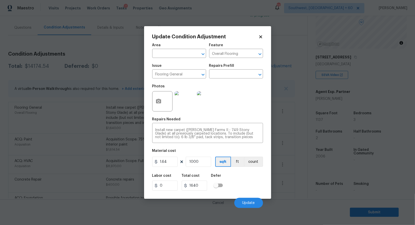
click at [300, 140] on body "Maestro Visits Projects Work Orders Tasks 7 Properties Geo Assignments 737 Sout…" at bounding box center [207, 112] width 415 height 225
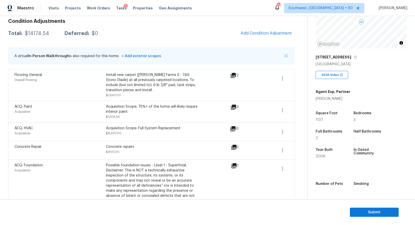
scroll to position [75, 0]
click at [284, 78] on icon "button" at bounding box center [282, 78] width 6 height 6
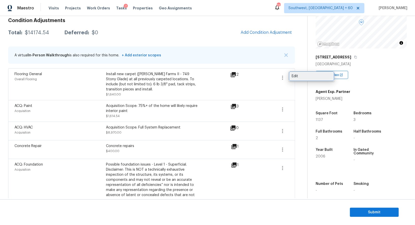
click at [301, 78] on div "Edit" at bounding box center [312, 76] width 40 height 5
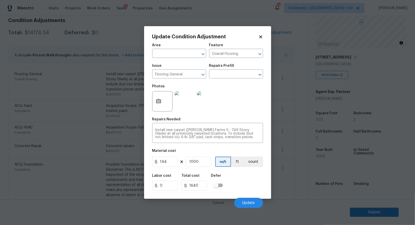
click at [295, 123] on body "Maestro Visits Projects Work Orders Tasks 7 Properties Geo Assignments 737 Sout…" at bounding box center [207, 112] width 415 height 225
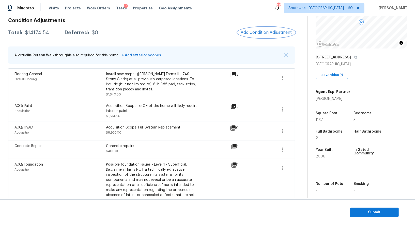
click at [267, 27] on button "Add Condition Adjustment" at bounding box center [265, 32] width 57 height 11
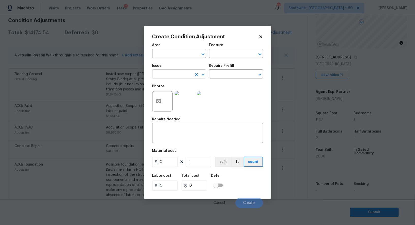
click at [175, 74] on input "text" at bounding box center [172, 75] width 40 height 8
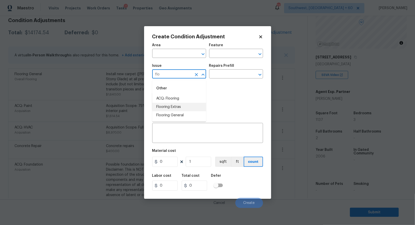
click at [172, 106] on li "Flooring Extras" at bounding box center [179, 107] width 54 height 8
type input "Flooring Extras"
click at [228, 69] on div "Repairs Prefill" at bounding box center [236, 67] width 54 height 7
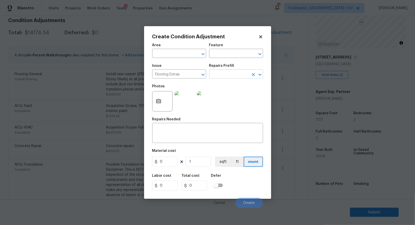
click at [227, 77] on input "text" at bounding box center [229, 75] width 40 height 8
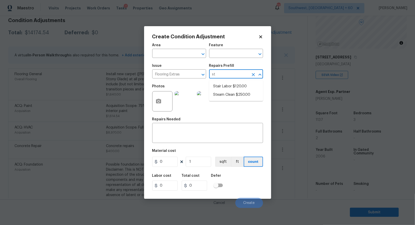
type input "ste"
click at [230, 85] on li "Steam Clean $250.00" at bounding box center [236, 86] width 54 height 8
type input "Overall Flooring"
type textarea "Steam clean floors"
type input "250"
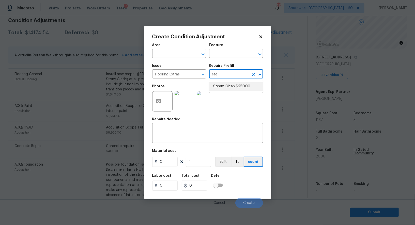
type input "250"
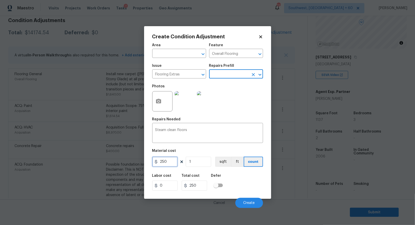
click at [173, 163] on input "250" at bounding box center [164, 162] width 25 height 10
type input "150"
click at [193, 183] on input "250" at bounding box center [194, 186] width 25 height 10
type input "150"
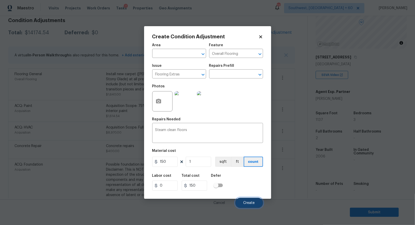
click at [247, 199] on button "Create" at bounding box center [249, 203] width 28 height 10
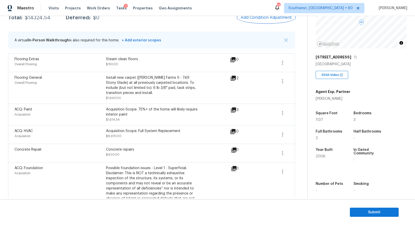
scroll to position [86, 0]
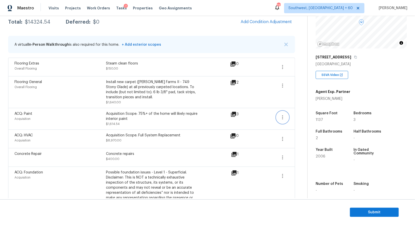
click at [284, 118] on icon "button" at bounding box center [282, 117] width 6 height 6
click at [301, 114] on div "Edit" at bounding box center [312, 115] width 40 height 5
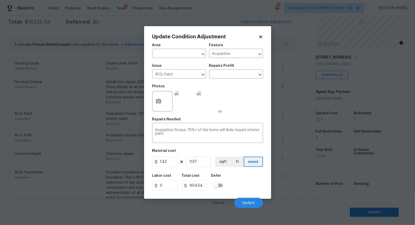
click at [295, 133] on body "Maestro Visits Projects Work Orders Tasks 7 Properties Geo Assignments 737 Sout…" at bounding box center [207, 112] width 415 height 225
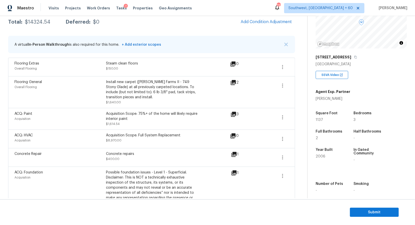
scroll to position [78, 0]
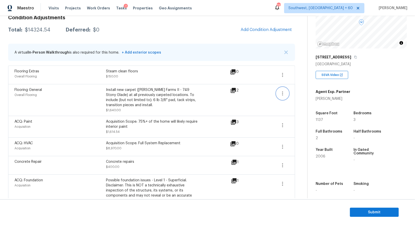
click at [281, 95] on icon "button" at bounding box center [282, 93] width 6 height 6
click at [299, 92] on div "Edit" at bounding box center [312, 91] width 40 height 5
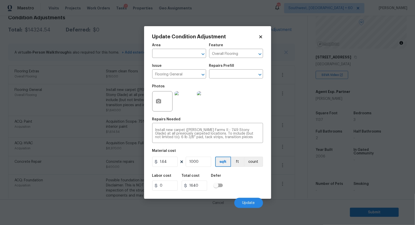
click at [296, 122] on body "Maestro Visits Projects Work Orders Tasks 7 Properties Geo Assignments 737 Sout…" at bounding box center [207, 112] width 415 height 225
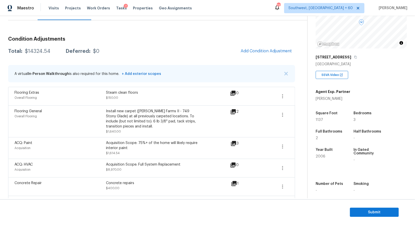
scroll to position [54, 0]
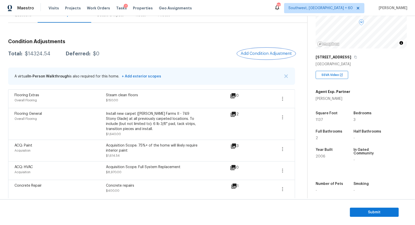
click at [251, 49] on button "Add Condition Adjustment" at bounding box center [265, 53] width 57 height 11
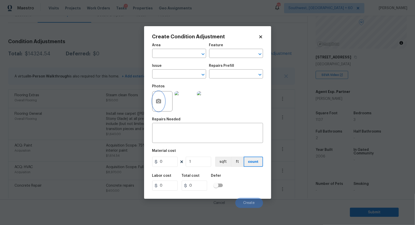
click at [161, 97] on button "button" at bounding box center [158, 101] width 12 height 20
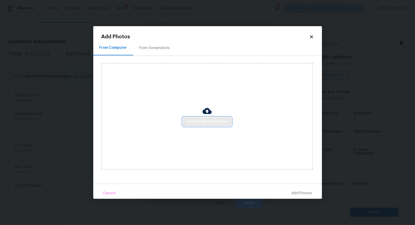
click at [201, 120] on span "Click to Upload Photos" at bounding box center [207, 122] width 41 height 6
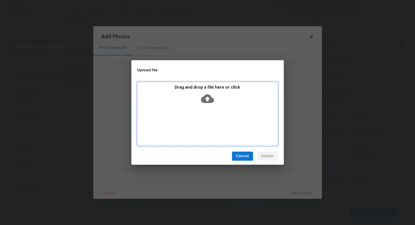
click at [204, 107] on div "Drag and drop a file here or click" at bounding box center [207, 113] width 140 height 63
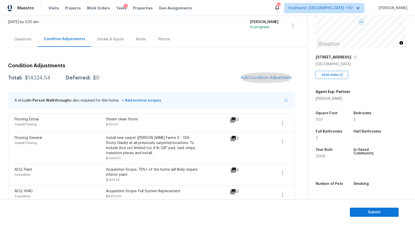
click at [30, 37] on div "Questions" at bounding box center [22, 39] width 17 height 5
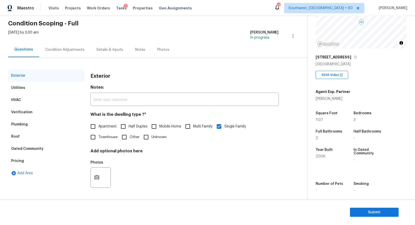
click at [66, 43] on div "Condition Adjustments" at bounding box center [64, 49] width 51 height 15
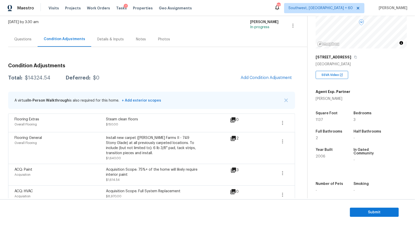
scroll to position [67, 0]
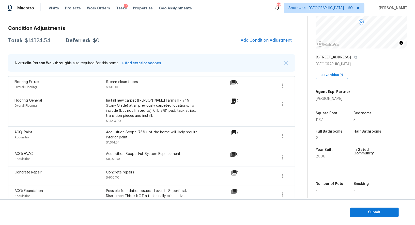
click at [187, 24] on div "Condition Adjustments Total: $14324.54 Deferred: $0 Add Condition Adjustment A …" at bounding box center [151, 167] width 287 height 291
click at [273, 34] on div "Condition Adjustments Total: $14324.54 Deferred: $0 Add Condition Adjustment A …" at bounding box center [151, 167] width 287 height 291
click at [263, 40] on span "Add Condition Adjustment" at bounding box center [265, 40] width 51 height 5
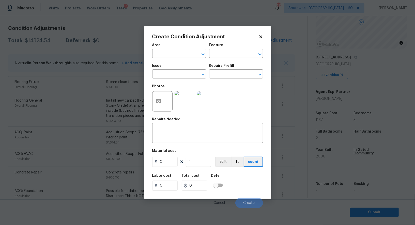
click at [152, 110] on div "Create Condition Adjustment Area ​ Feature ​ Issue ​ Repairs Prefill ​ Photos R…" at bounding box center [207, 112] width 127 height 173
click at [156, 106] on button "button" at bounding box center [158, 101] width 12 height 20
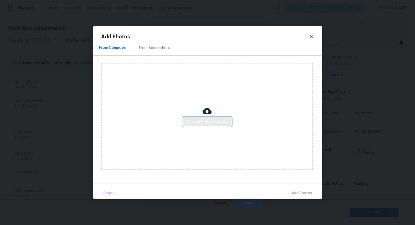
click at [198, 121] on span "Click to Upload Photos" at bounding box center [207, 122] width 41 height 6
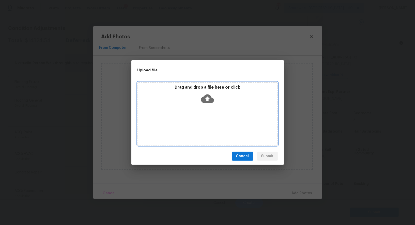
click at [210, 98] on icon at bounding box center [207, 98] width 13 height 9
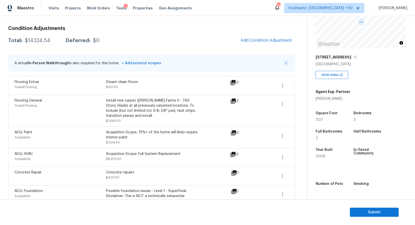
click at [235, 32] on div "Condition Adjustments Total: $14324.54 Deferred: $0 Add Condition Adjustment A …" at bounding box center [151, 167] width 287 height 291
click at [369, 211] on span "Submit" at bounding box center [374, 212] width 41 height 6
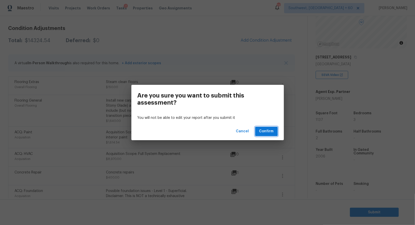
click at [264, 132] on span "Confirm" at bounding box center [266, 131] width 14 height 6
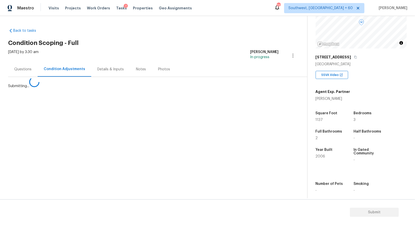
scroll to position [0, 0]
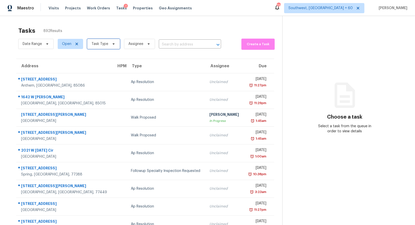
click at [101, 47] on span "Task Type" at bounding box center [103, 44] width 33 height 10
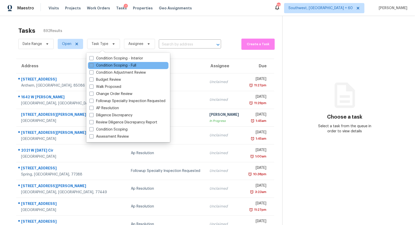
click at [108, 66] on label "Condition Scoping - Full" at bounding box center [112, 65] width 47 height 5
click at [93, 66] on input "Condition Scoping - Full" at bounding box center [90, 64] width 3 height 3
checkbox input "true"
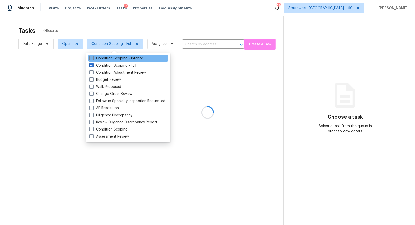
click at [119, 58] on label "Condition Scoping - Interior" at bounding box center [116, 58] width 54 height 5
click at [93, 58] on input "Condition Scoping - Interior" at bounding box center [90, 57] width 3 height 3
checkbox input "true"
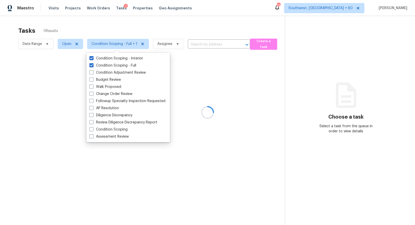
click at [188, 32] on div at bounding box center [207, 112] width 415 height 225
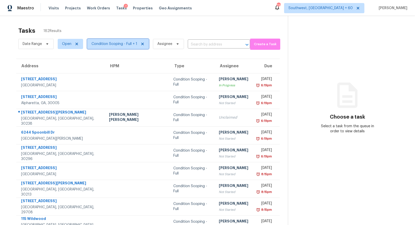
click at [121, 43] on span "Condition Scoping - Full + 1" at bounding box center [114, 43] width 46 height 5
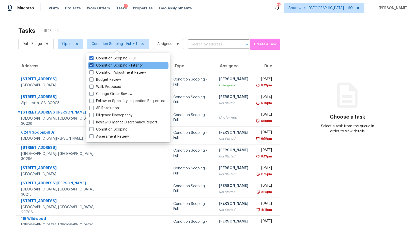
click at [119, 66] on label "Condition Scoping - Interior" at bounding box center [116, 65] width 54 height 5
click at [93, 66] on input "Condition Scoping - Interior" at bounding box center [90, 64] width 3 height 3
checkbox input "false"
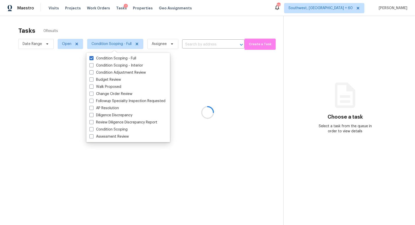
click at [154, 24] on div at bounding box center [207, 112] width 415 height 225
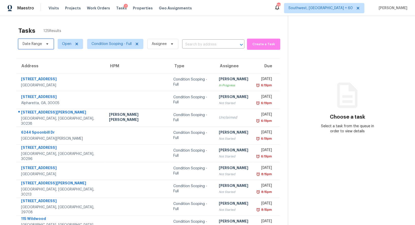
click at [23, 45] on span "Date Range" at bounding box center [32, 43] width 19 height 5
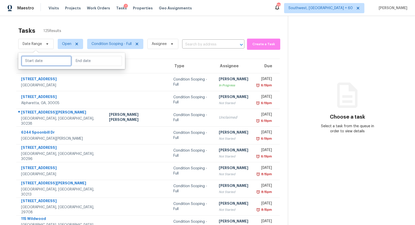
click at [27, 63] on input "text" at bounding box center [46, 61] width 50 height 10
select select "9"
select select "2025"
select select "10"
select select "2025"
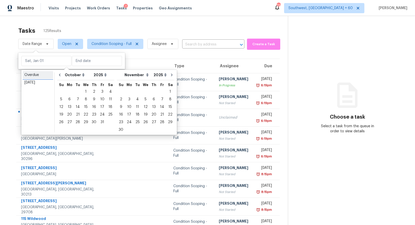
click at [34, 76] on div "Overdue" at bounding box center [37, 74] width 27 height 5
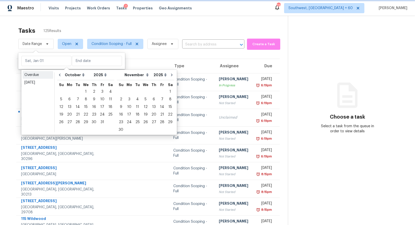
type input "[DATE]"
select select "8"
select select "9"
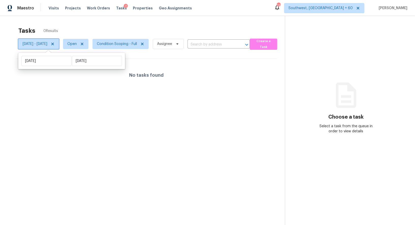
click at [46, 44] on span "[DATE] - [DATE]" at bounding box center [35, 43] width 25 height 5
click at [44, 47] on span "[DATE] - [DATE]" at bounding box center [38, 44] width 41 height 10
click at [40, 62] on input "[DATE]" at bounding box center [46, 61] width 50 height 10
select select "8"
select select "2025"
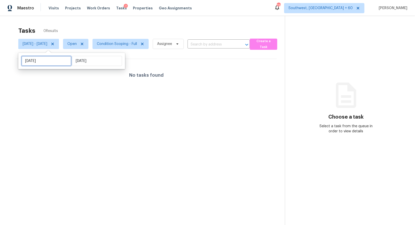
select select "9"
select select "2025"
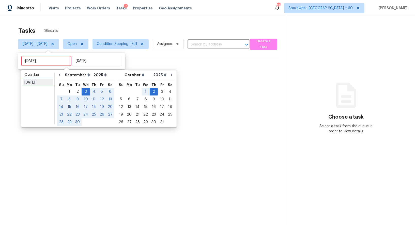
click at [35, 82] on div "[DATE]" at bounding box center [37, 82] width 27 height 5
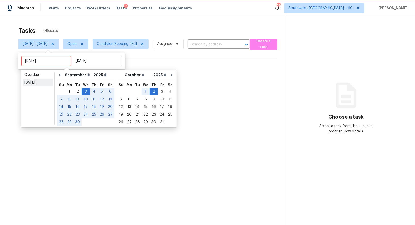
type input "[DATE]"
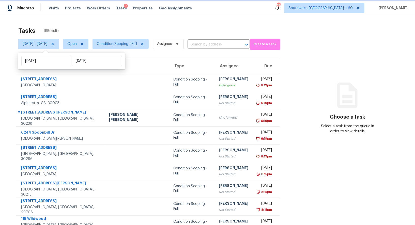
click at [55, 45] on icon at bounding box center [53, 44] width 4 height 4
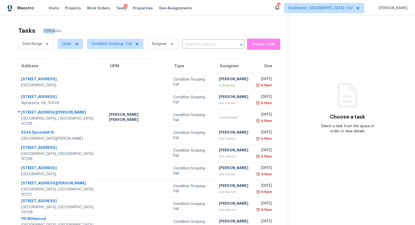
drag, startPoint x: 42, startPoint y: 31, endPoint x: 54, endPoint y: 31, distance: 11.9
click at [54, 31] on div "Tasks 125 Results" at bounding box center [152, 30] width 269 height 13
click at [119, 41] on span "Condition Scoping - Full" at bounding box center [115, 44] width 56 height 10
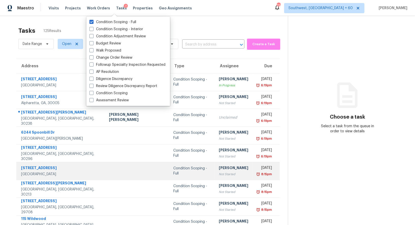
scroll to position [39, 0]
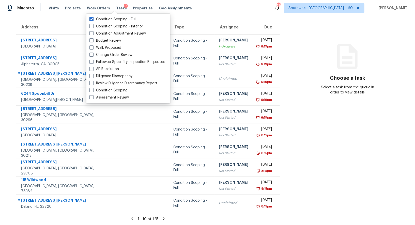
click at [161, 218] on icon at bounding box center [163, 218] width 5 height 5
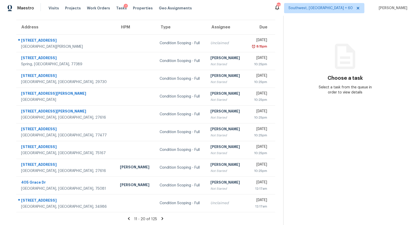
click at [162, 219] on icon at bounding box center [163, 218] width 2 height 3
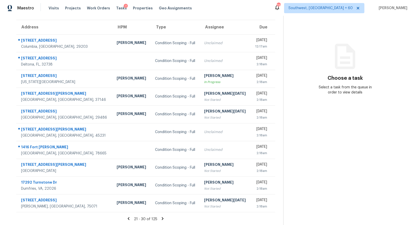
click at [163, 221] on div "21 - 30 of 125" at bounding box center [145, 218] width 275 height 5
click at [163, 218] on icon at bounding box center [163, 218] width 2 height 3
